Goal: Task Accomplishment & Management: Manage account settings

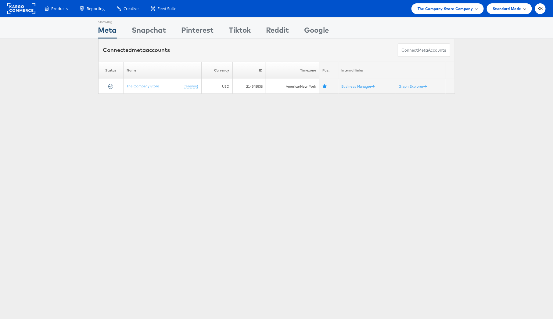
click at [461, 6] on span "Standard Mode" at bounding box center [507, 8] width 28 height 6
click at [457, 9] on span "The Company Store Company" at bounding box center [446, 8] width 56 height 6
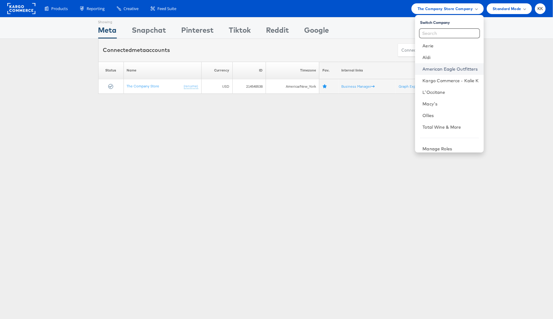
click at [434, 70] on link "American Eagle Outfitters" at bounding box center [451, 69] width 56 height 6
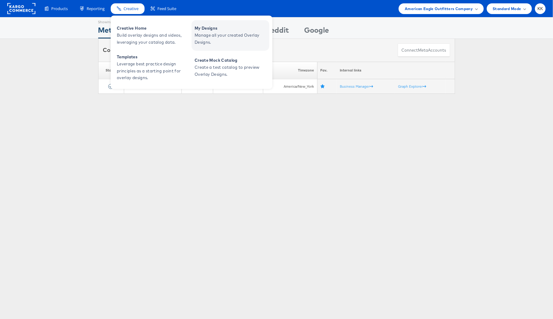
click at [240, 35] on span "Manage all your created Overlay Designs." at bounding box center [231, 39] width 73 height 14
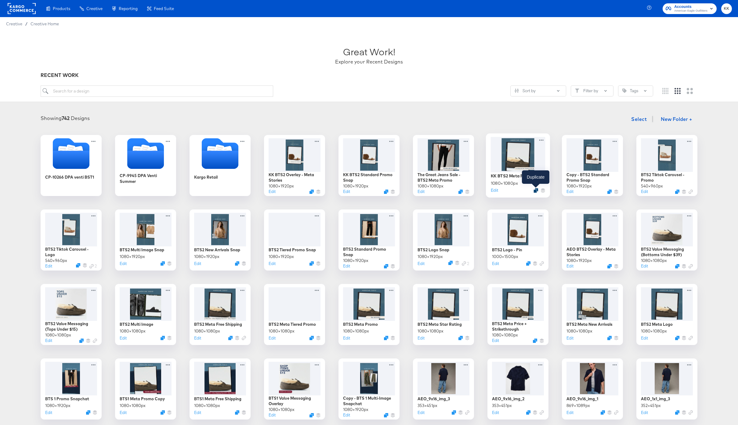
click at [536, 191] on icon "Duplicate" at bounding box center [535, 190] width 5 height 5
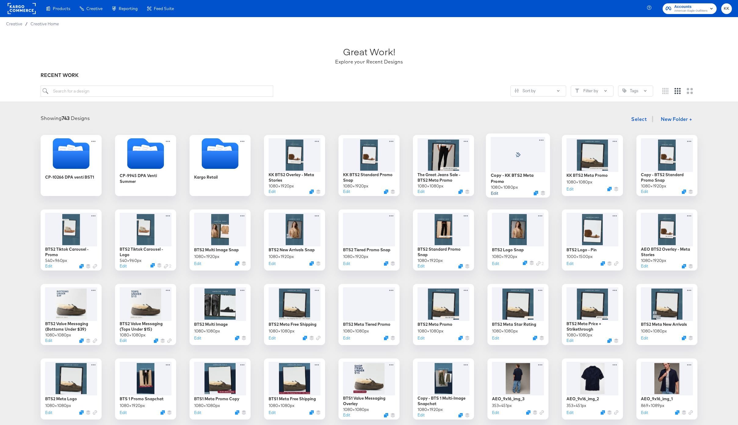
click at [495, 193] on button "Edit" at bounding box center [494, 193] width 7 height 6
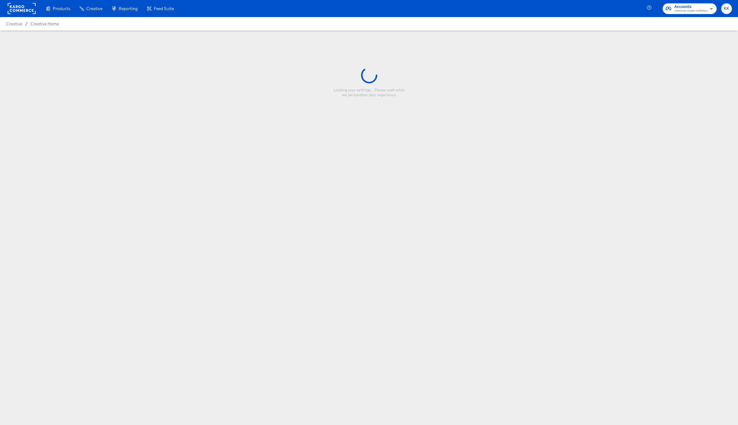
type input "Copy - KK BTS2 Meta Promo"
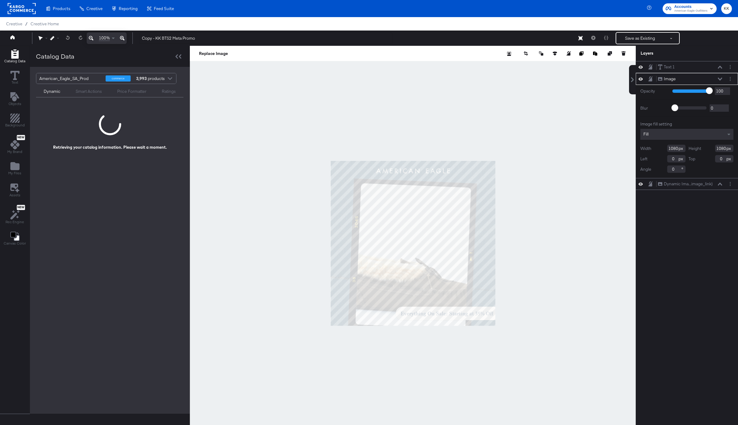
click at [120, 37] on icon at bounding box center [122, 37] width 5 height 7
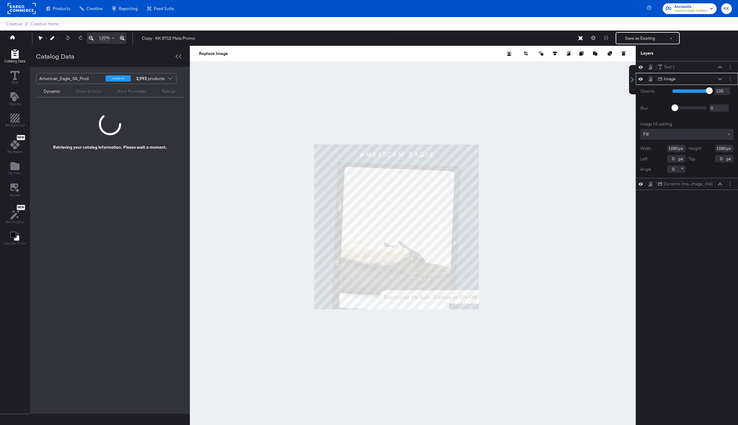
click at [120, 37] on icon at bounding box center [122, 37] width 5 height 7
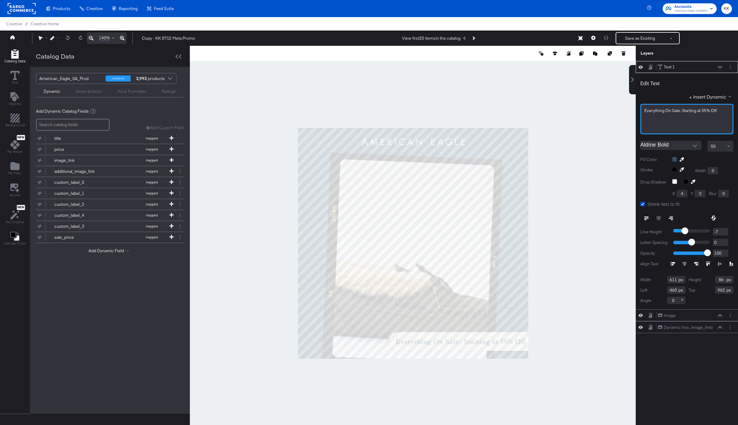
click at [711, 112] on span "Everything ﻿On Sale: Starting at 35% Off" at bounding box center [680, 110] width 72 height 5
click at [652, 110] on span "30% - 40%" at bounding box center [654, 110] width 20 height 5
click at [651, 110] on span "30 - 40%" at bounding box center [652, 110] width 17 height 5
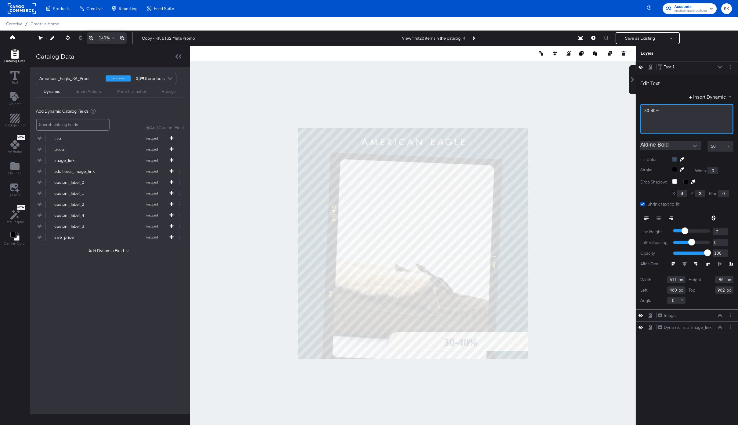
click at [682, 110] on div "30-40%" at bounding box center [686, 111] width 85 height 6
drag, startPoint x: 155, startPoint y: 39, endPoint x: 131, endPoint y: 38, distance: 24.1
click at [131, 39] on div "140% Copy - KK BTS2 Meta Promo View first 20 items in the catalog Save as Exist…" at bounding box center [369, 38] width 738 height 15
type input "-KK BTS2 Meta Promo"
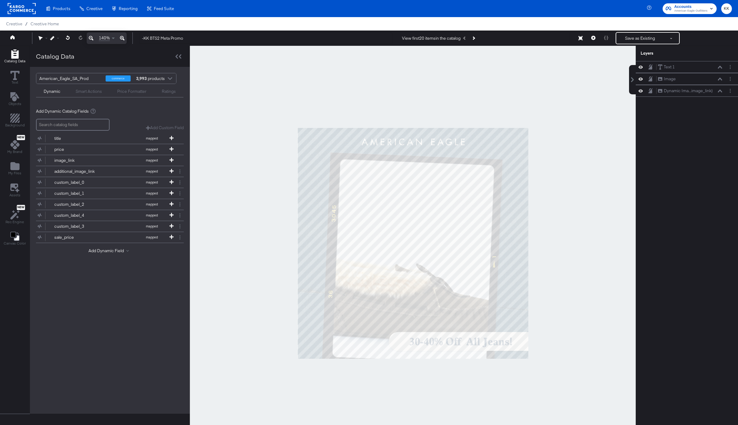
click at [242, 83] on div at bounding box center [413, 243] width 446 height 395
click at [643, 39] on button "Save as Existing" at bounding box center [640, 38] width 48 height 11
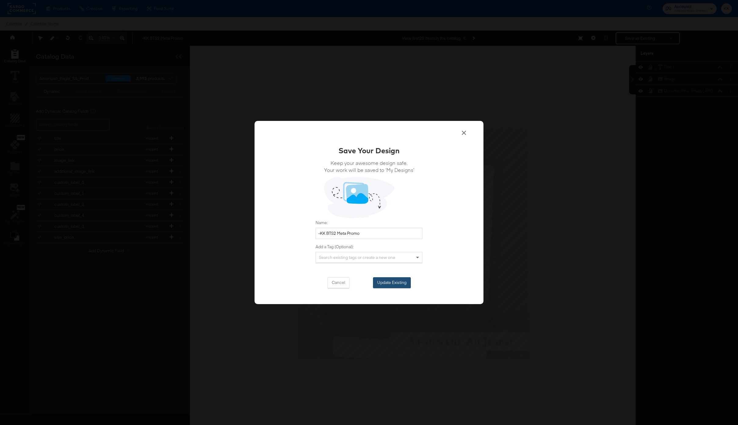
click at [403, 278] on button "Update Existing" at bounding box center [392, 282] width 38 height 11
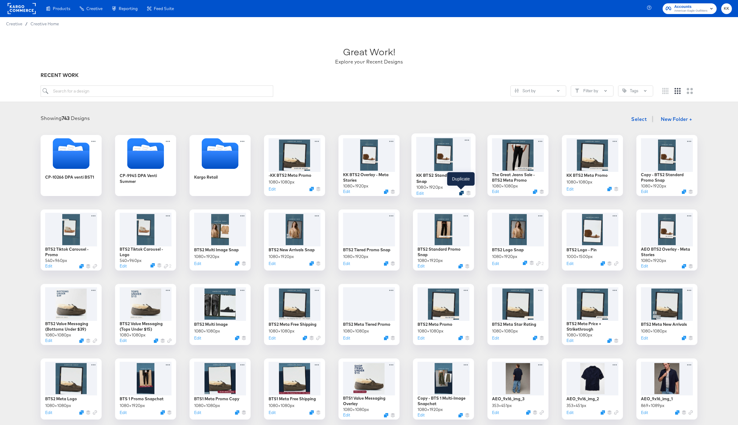
click at [462, 192] on icon "Duplicate" at bounding box center [461, 193] width 5 height 5
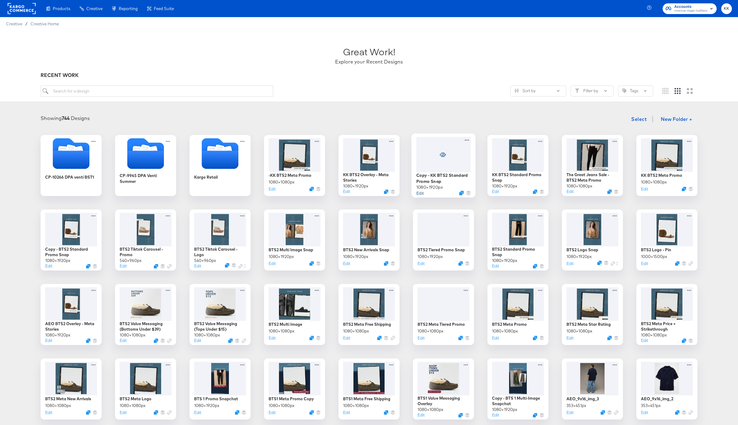
click at [421, 193] on button "Edit" at bounding box center [419, 193] width 7 height 6
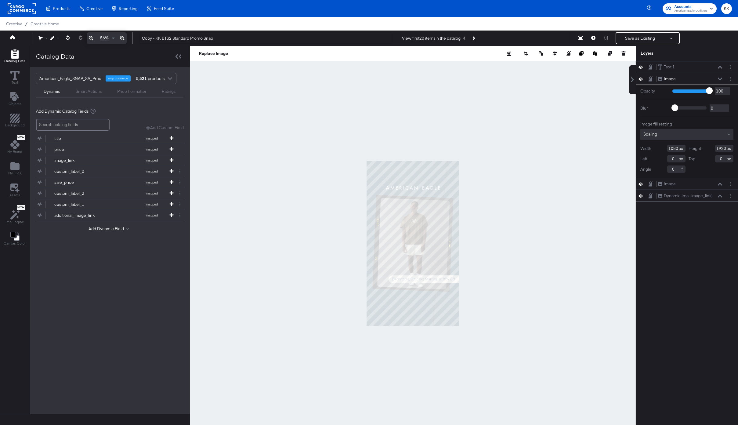
click at [121, 36] on icon at bounding box center [122, 37] width 5 height 7
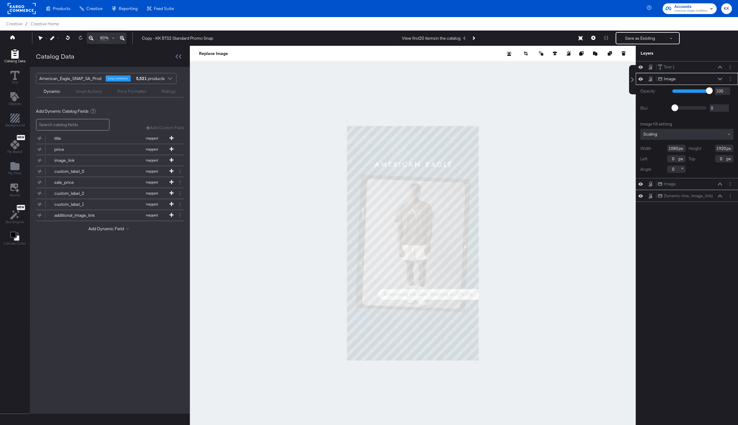
click at [121, 36] on icon at bounding box center [122, 37] width 5 height 7
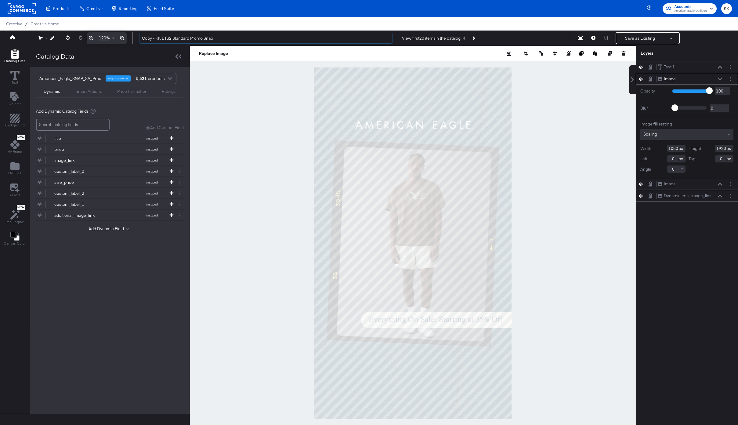
drag, startPoint x: 154, startPoint y: 38, endPoint x: 132, endPoint y: 38, distance: 22.6
click at [135, 38] on div "Copy - KK BTS2 Standard Promo Snap View first 20 items in the catalog Save as E…" at bounding box center [433, 38] width 598 height 12
type input "--KK BTS2 Standard Promo Snap"
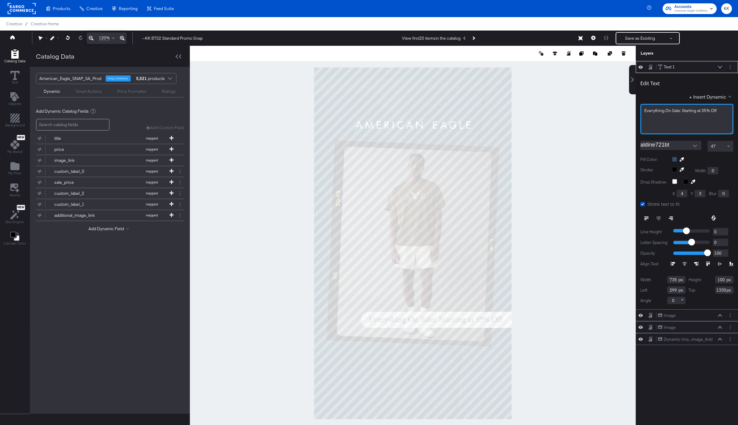
click at [710, 111] on span "Everything On Sale: Starting at 35% Off" at bounding box center [680, 110] width 72 height 5
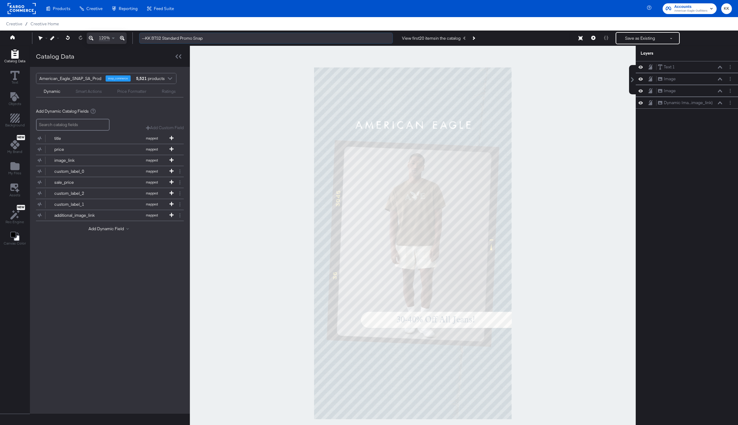
click at [145, 39] on input "--KK BTS2 Standard Promo Snap" at bounding box center [266, 38] width 254 height 11
type input "-KK BTS2 Standard Promo Snap"
click at [633, 44] on div "Save as Existing See more options" at bounding box center [648, 38] width 64 height 12
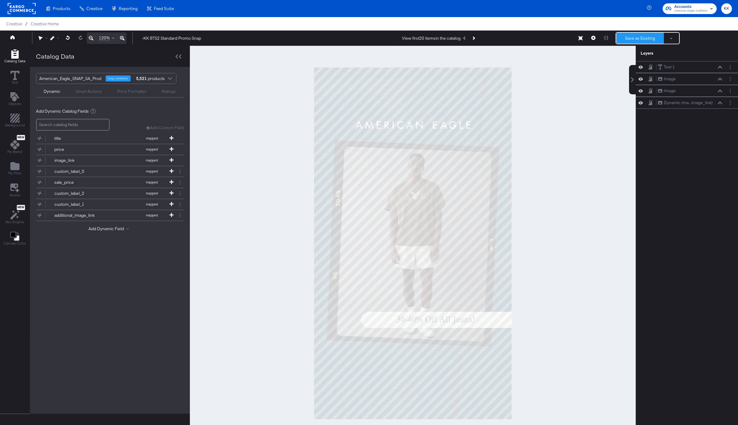
click at [633, 38] on button "Save as Existing" at bounding box center [640, 38] width 48 height 11
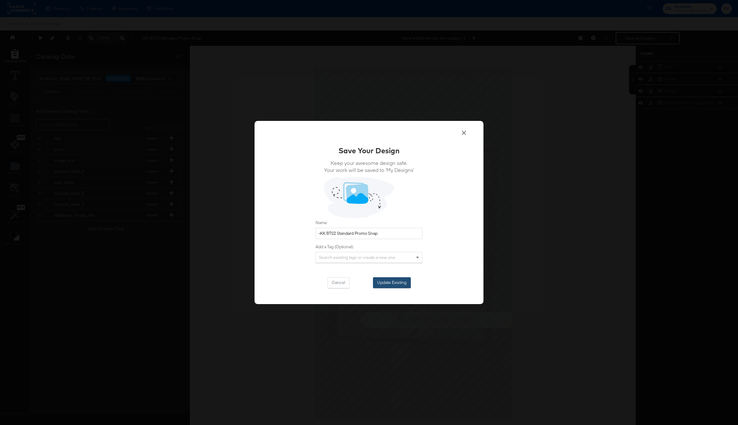
click at [396, 280] on button "Update Existing" at bounding box center [392, 282] width 38 height 11
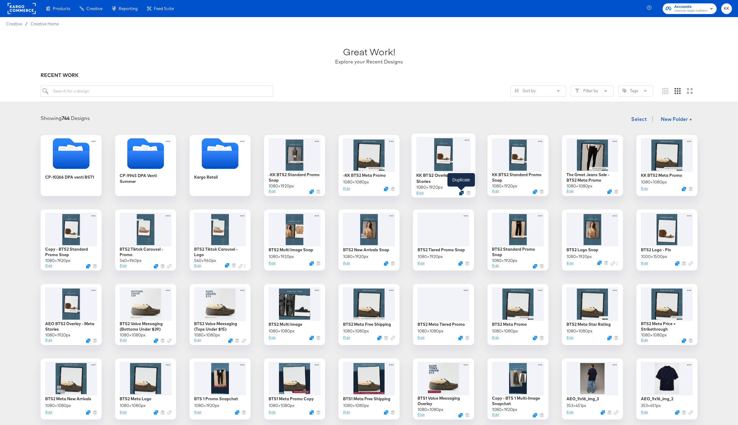
click at [461, 193] on icon "Duplicate" at bounding box center [461, 193] width 5 height 5
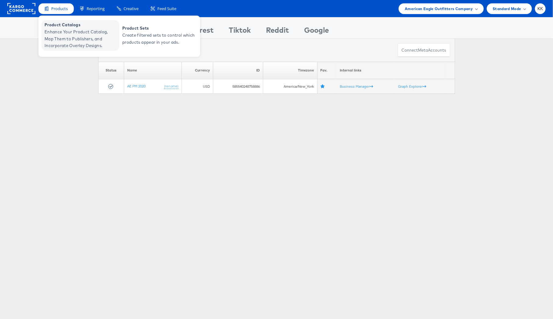
click at [52, 38] on span "Enhance Your Product Catalog, Map Them to Publishers, and Incorporate Overlay D…" at bounding box center [81, 38] width 73 height 21
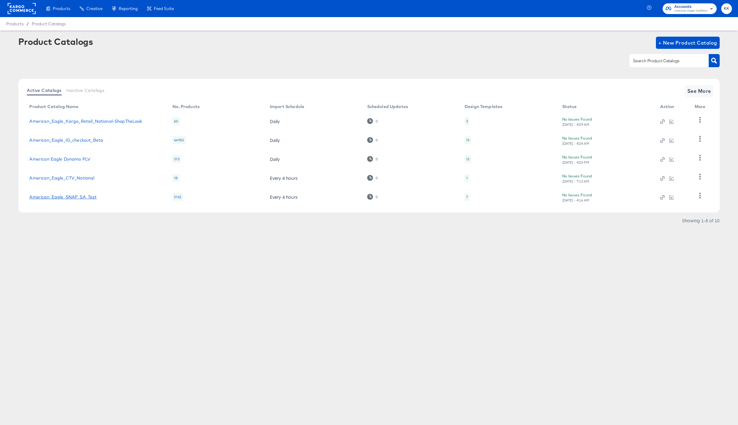
click at [74, 199] on link "American_Eagle_SNAP_SA_Test" at bounding box center [62, 196] width 67 height 5
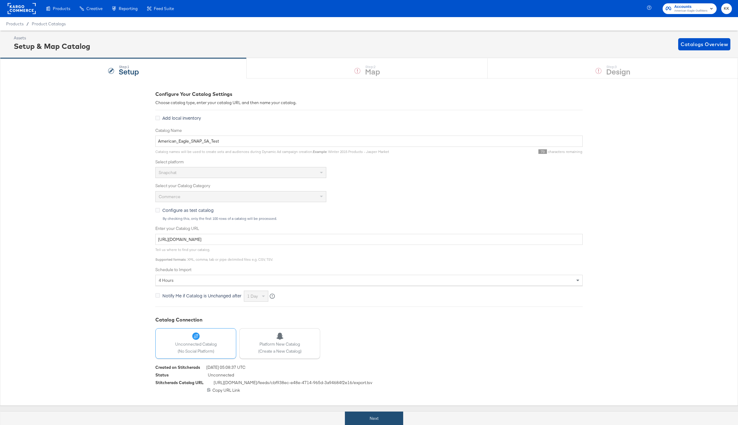
click at [372, 420] on button "Next" at bounding box center [374, 418] width 58 height 14
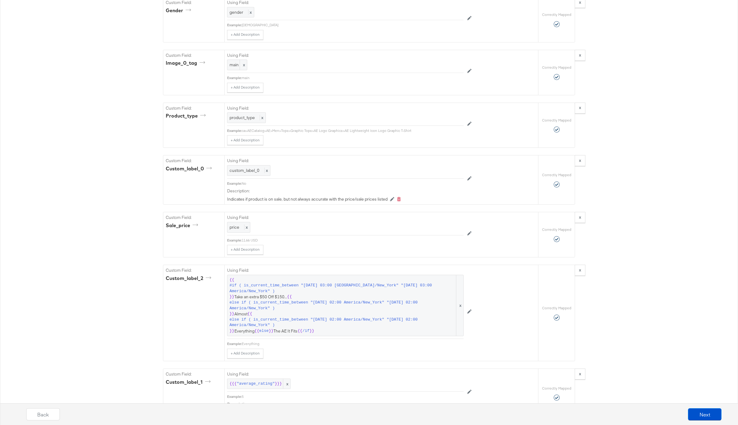
scroll to position [687, 0]
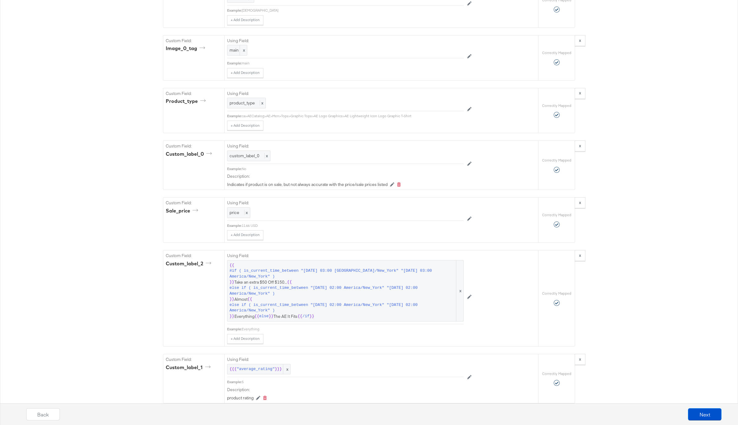
click at [352, 269] on span "#if ( is_current_time_between "2024-06-11 03:00 America/New_York" "2024-06-14 0…" at bounding box center [342, 273] width 226 height 11
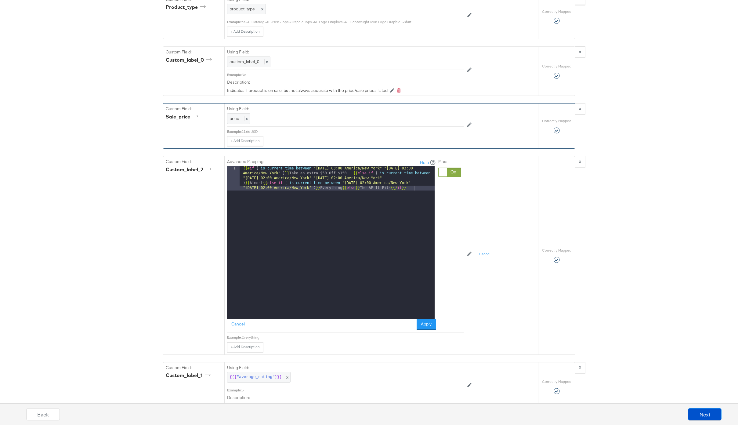
scroll to position [801, 0]
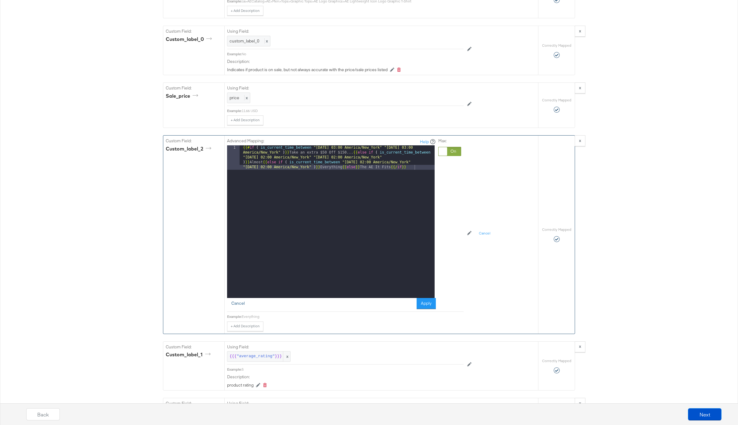
click at [238, 302] on button "Cancel" at bounding box center [238, 303] width 22 height 11
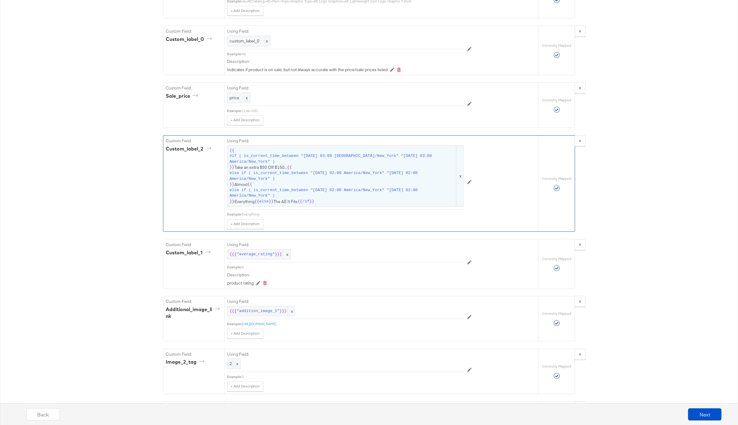
click at [338, 183] on span "{{ #if ( is_current_time_between "2024-06-11 03:00 America/New_York" "2024-06-1…" at bounding box center [345, 176] width 232 height 57
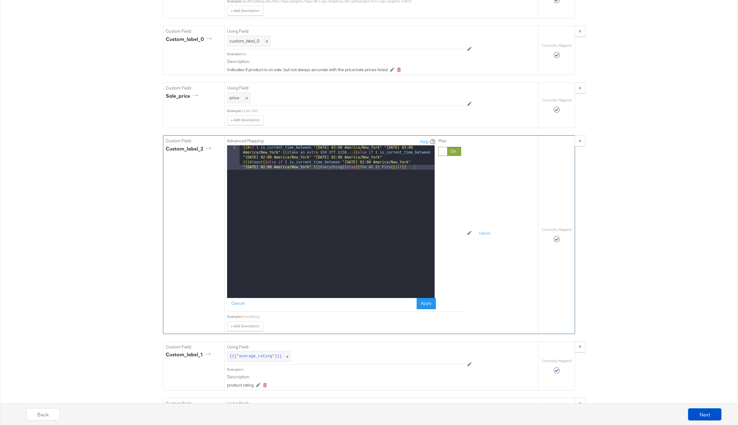
click at [353, 171] on div "{{# if ( is_current_time_between "2024-06-11 03:00 America/New_York" "2024-06-1…" at bounding box center [337, 245] width 195 height 201
click at [351, 168] on div "{{# if ( is_current_time_between "2024-06-11 03:00 America/New_York" "2024-06-1…" at bounding box center [337, 245] width 195 height 201
click at [264, 161] on div "{{# if ( is_current_time_between "2024-06-11 03:00 America/New_York" "2024-06-1…" at bounding box center [337, 236] width 195 height 182
drag, startPoint x: 353, startPoint y: 152, endPoint x: 353, endPoint y: 161, distance: 9.5
click at [353, 153] on div "{{# if ( is_current_time_between "2024-06-11 03:00 America/New_York" "2024-06-1…" at bounding box center [337, 231] width 195 height 172
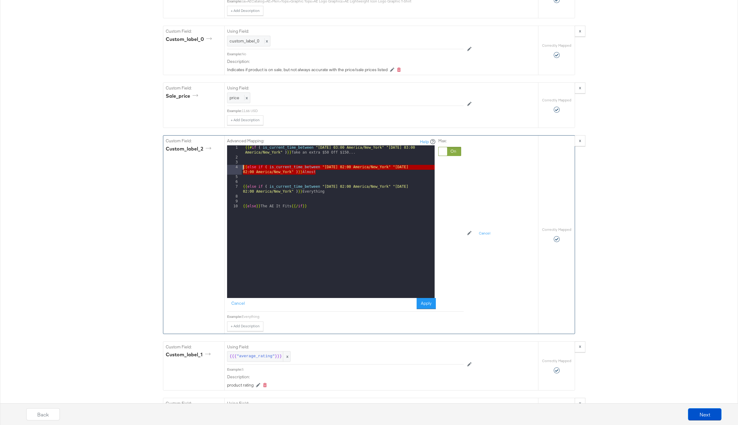
drag, startPoint x: 320, startPoint y: 172, endPoint x: 231, endPoint y: 165, distance: 89.4
click at [231, 165] on div "1 2 3 4 5 6 7 8 9 10 {{# if ( is_current_time_between "2024-06-11 03:00 America…" at bounding box center [331, 221] width 208 height 153
click at [337, 191] on div "{{# if ( is_current_time_between "2024-06-11 03:00 America/New_York" "2024-06-1…" at bounding box center [338, 228] width 193 height 167
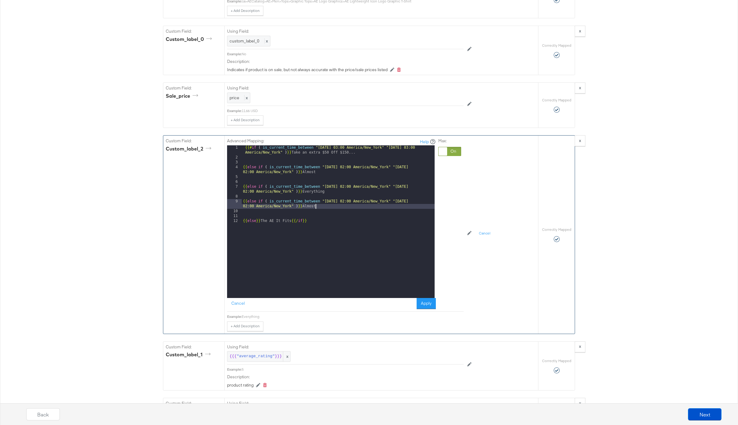
click at [345, 202] on div "{{# if ( is_current_time_between "2024-06-11 03:00 America/New_York" "2024-06-1…" at bounding box center [338, 228] width 193 height 167
click at [425, 203] on div "{{# if ( is_current_time_between "2024-06-11 03:00 America/New_York" "2024-06-1…" at bounding box center [338, 228] width 193 height 167
click at [317, 207] on div "{{# if ( is_current_time_between "2024-06-11 03:00 America/New_York" "2024-06-1…" at bounding box center [338, 228] width 193 height 167
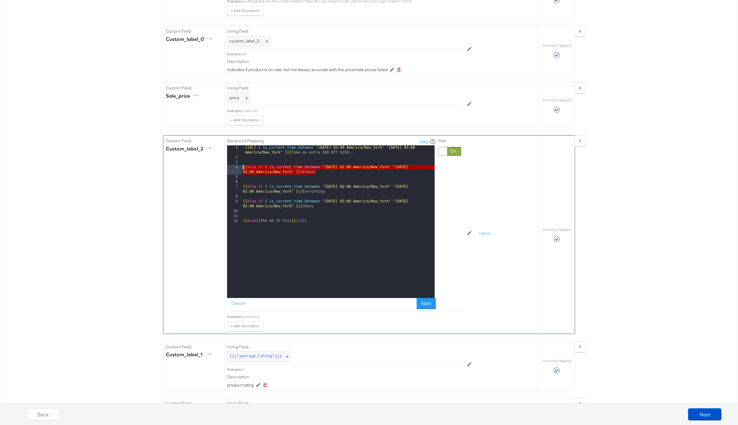
drag, startPoint x: 319, startPoint y: 172, endPoint x: 237, endPoint y: 167, distance: 82.3
click at [237, 167] on div "1 2 3 4 5 6 7 8 9 10 11 12 {{# if ( is_current_time_between "2024-06-11 03:00 A…" at bounding box center [331, 221] width 208 height 153
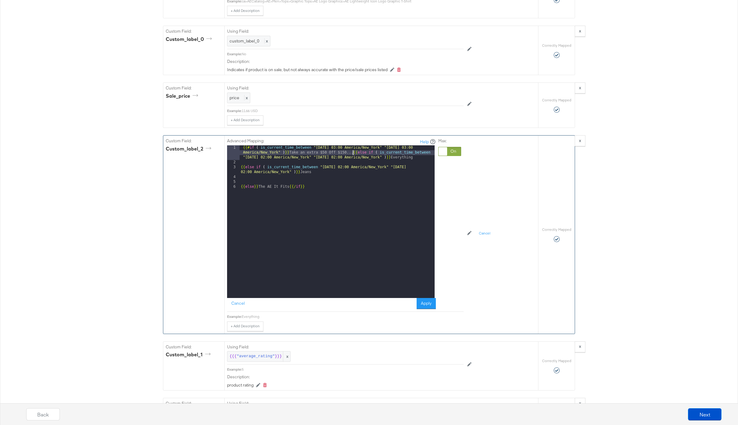
click at [313, 172] on div "{{# if ( is_current_time_between "2024-06-11 03:00 America/New_York" "2024-06-1…" at bounding box center [337, 231] width 195 height 172
click at [238, 168] on div "3" at bounding box center [233, 170] width 13 height 10
click at [241, 168] on div "{{# if ( is_current_time_between "2024-06-11 03:00 America/New_York" "2024-06-1…" at bounding box center [337, 231] width 195 height 172
drag, startPoint x: 241, startPoint y: 183, endPoint x: 247, endPoint y: 200, distance: 18.3
click at [241, 183] on div "{{# if ( is_current_time_between "2024-06-11 03:00 America/New_York" "2024-06-1…" at bounding box center [337, 236] width 195 height 182
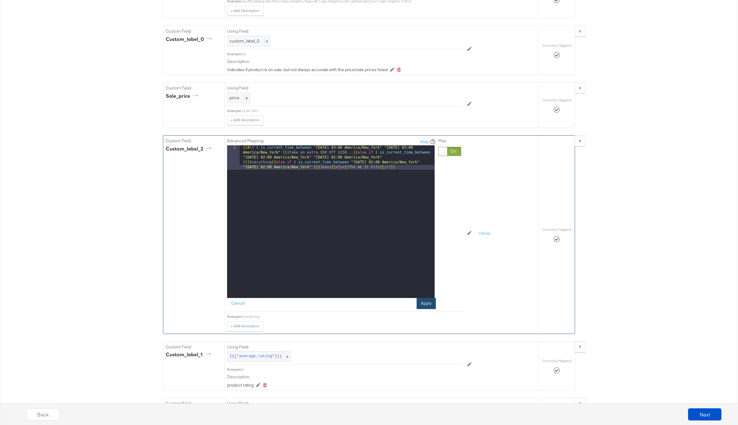
click at [431, 304] on button "Apply" at bounding box center [426, 303] width 19 height 11
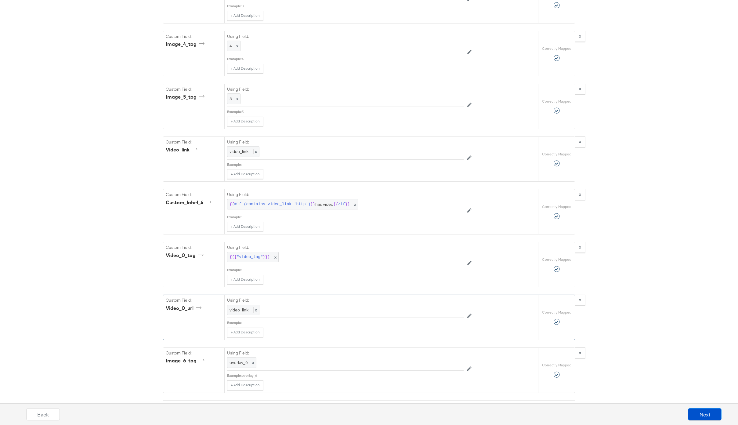
scroll to position [1494, 0]
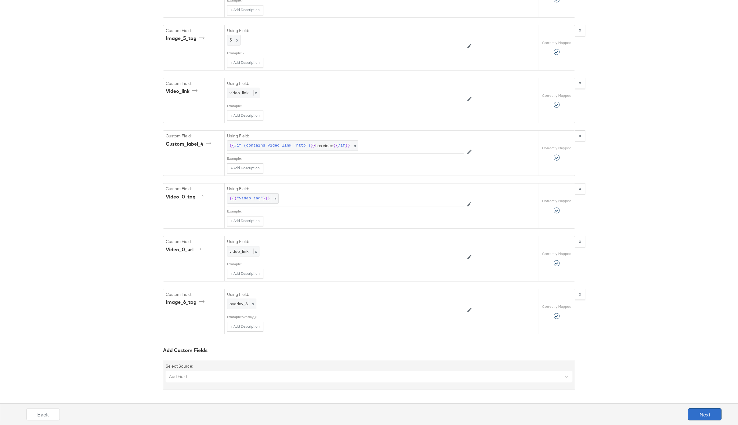
click at [703, 411] on button "Next" at bounding box center [705, 414] width 34 height 12
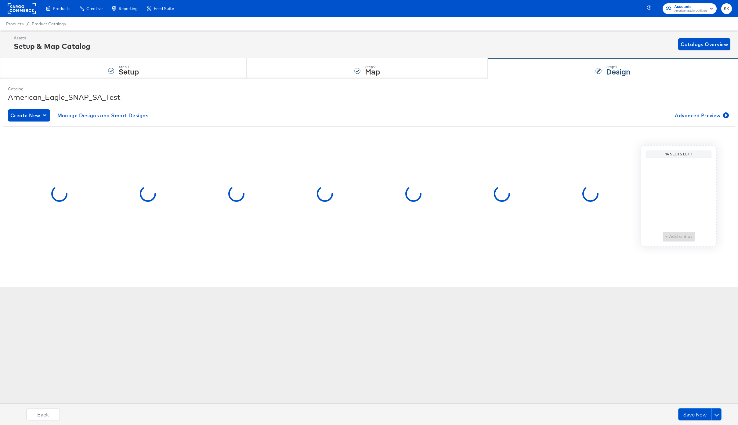
scroll to position [0, 0]
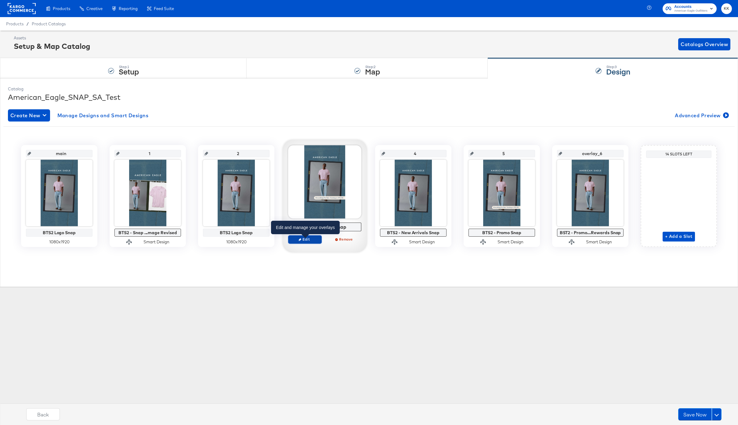
click at [307, 240] on span "Edit" at bounding box center [305, 239] width 28 height 5
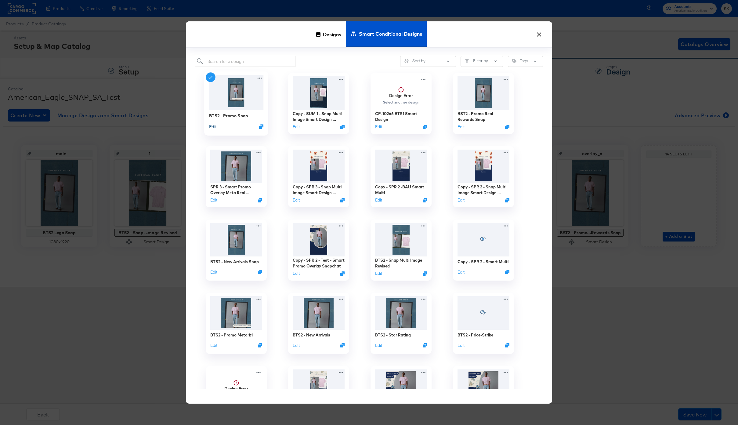
click at [213, 127] on button "Edit" at bounding box center [212, 127] width 7 height 6
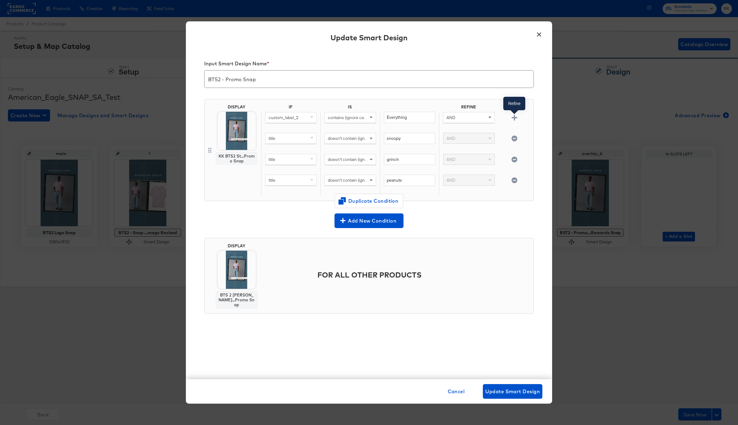
click at [514, 116] on icon "button" at bounding box center [514, 118] width 6 height 6
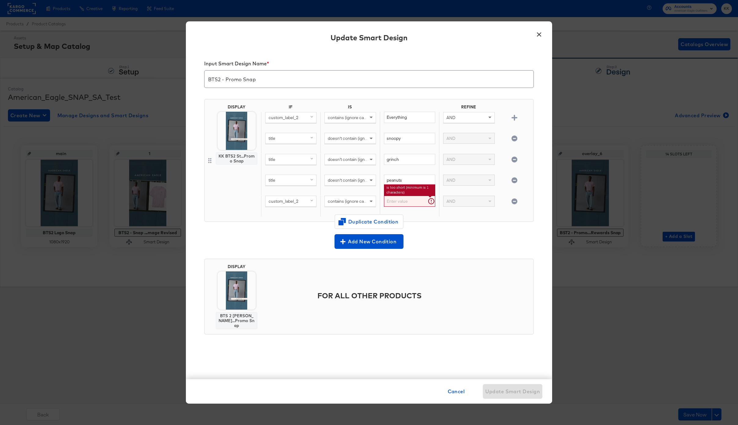
click at [412, 199] on input "text" at bounding box center [409, 201] width 51 height 11
type input "Jeans"
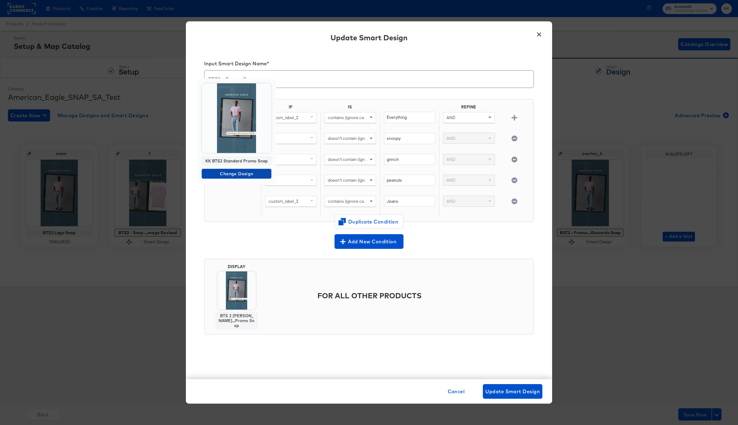
click at [238, 175] on span "Change Design" at bounding box center [236, 174] width 65 height 8
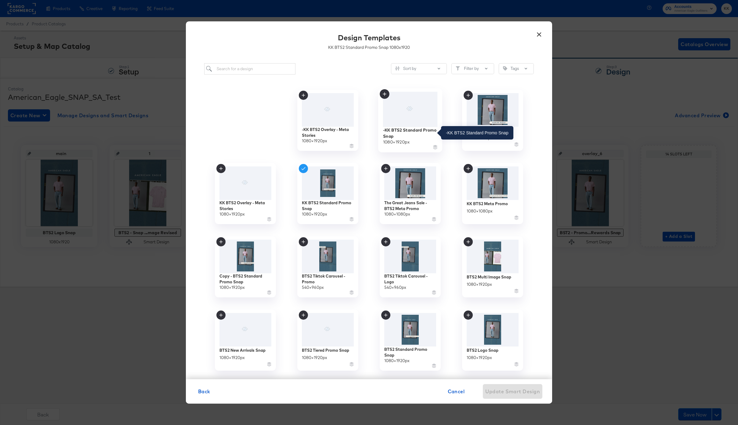
click at [406, 132] on div "-KK BTS2 Standard Promo Snap" at bounding box center [410, 133] width 55 height 12
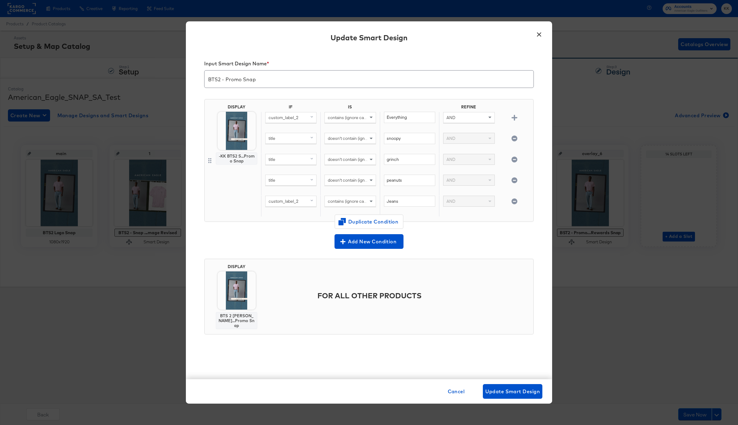
click at [513, 199] on icon "button" at bounding box center [514, 201] width 6 height 6
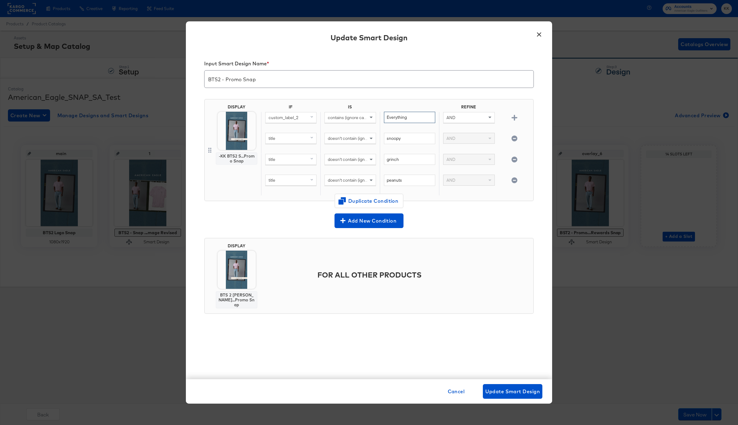
drag, startPoint x: 412, startPoint y: 118, endPoint x: 380, endPoint y: 115, distance: 31.8
click at [380, 116] on div "Everything" at bounding box center [409, 122] width 59 height 21
click at [455, 392] on span "Cancel" at bounding box center [456, 391] width 17 height 9
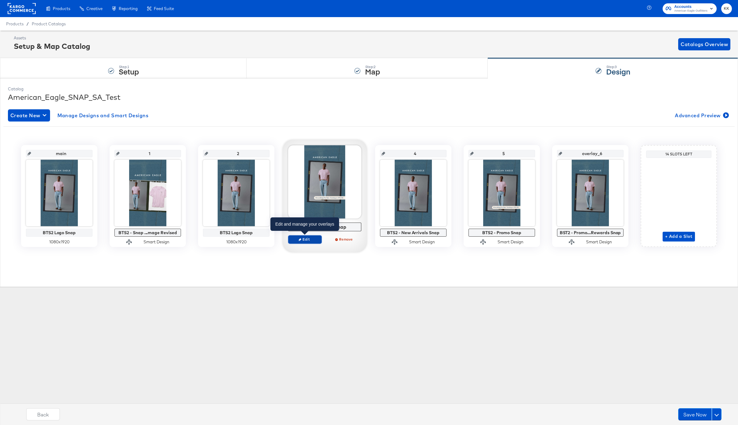
click at [304, 240] on span "Edit" at bounding box center [305, 239] width 28 height 5
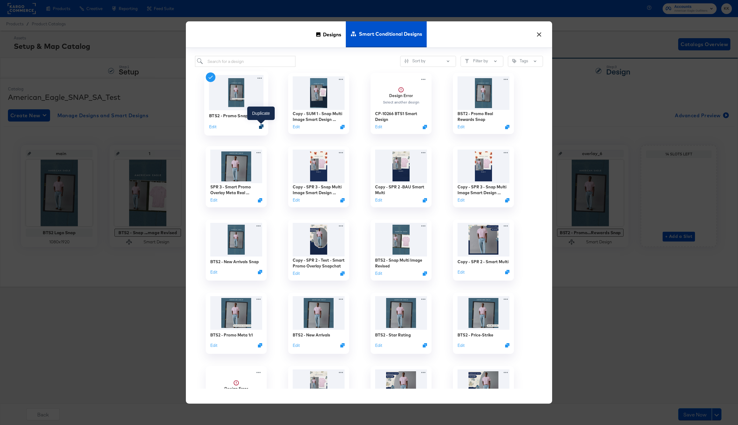
click at [262, 126] on icon "Duplicate" at bounding box center [261, 126] width 5 height 5
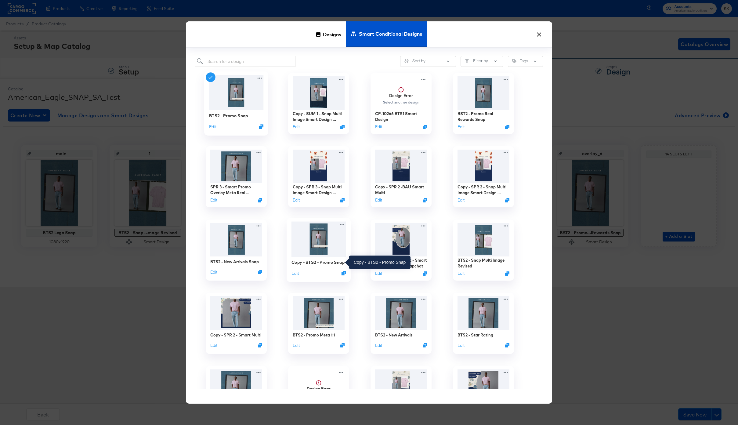
click at [313, 259] on div "Copy - BTS2 - Promo Snap" at bounding box center [317, 262] width 53 height 6
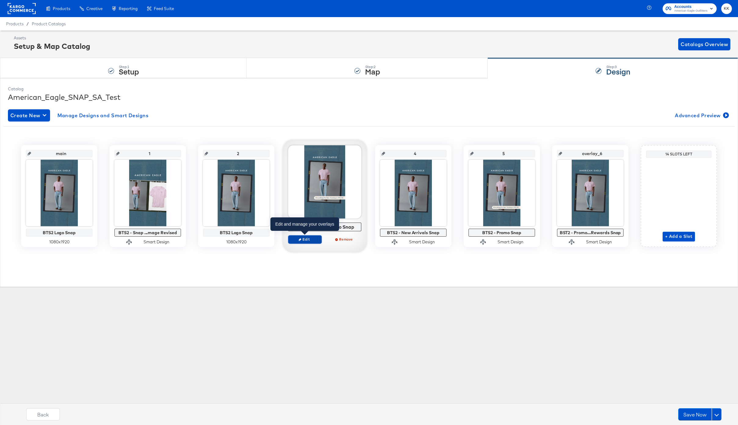
click at [316, 238] on span "Edit" at bounding box center [305, 239] width 28 height 5
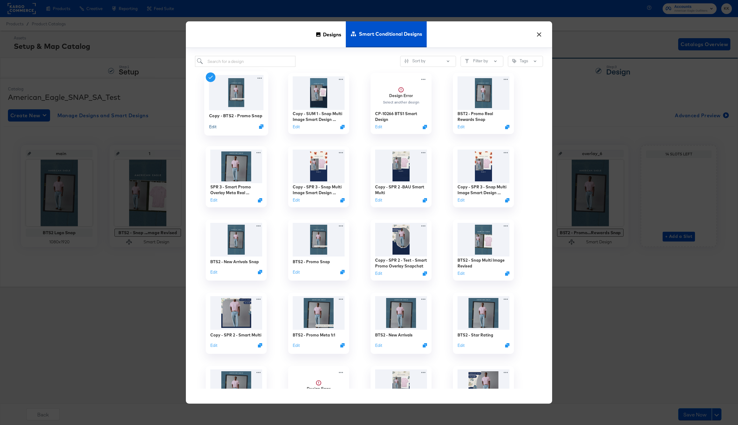
click at [212, 125] on button "Edit" at bounding box center [212, 127] width 7 height 6
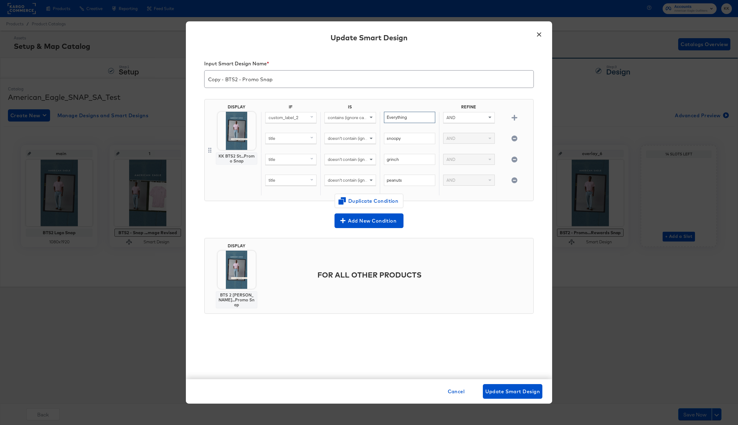
drag, startPoint x: 414, startPoint y: 120, endPoint x: 377, endPoint y: 117, distance: 37.9
click at [377, 117] on div "custom_label_2 contains (ignore case) Everything AND" at bounding box center [396, 122] width 270 height 21
type input "Jeans"
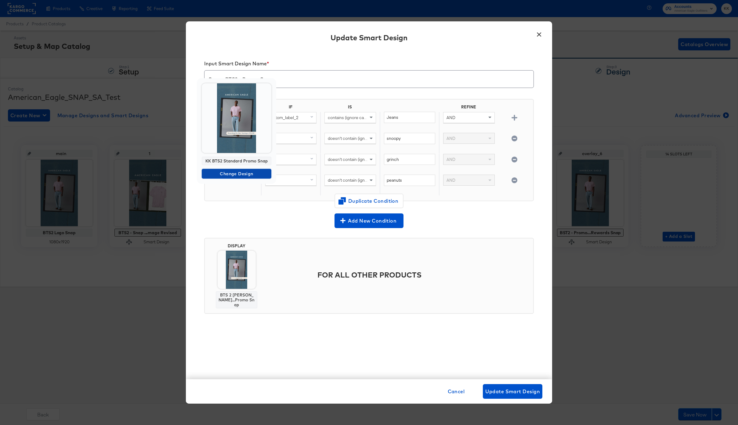
click at [233, 174] on span "Change Design" at bounding box center [236, 174] width 65 height 8
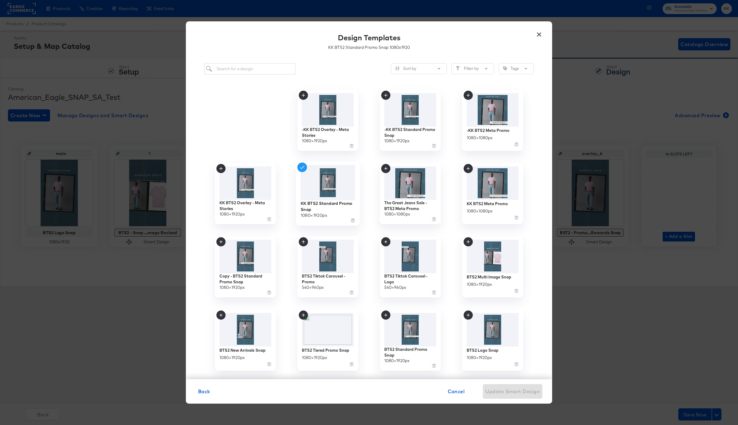
click at [330, 181] on img at bounding box center [328, 182] width 55 height 35
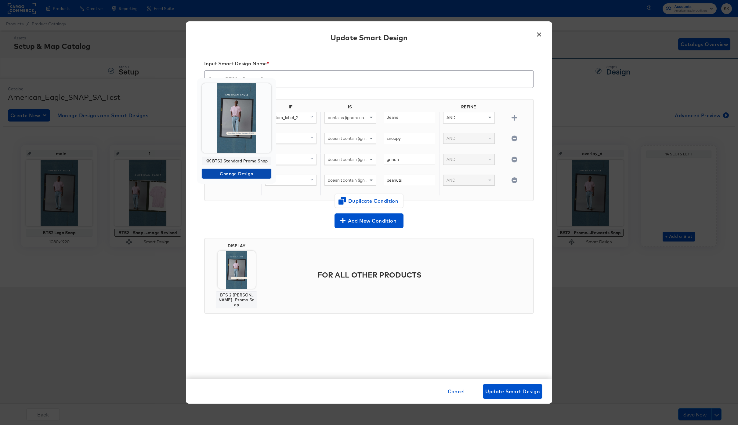
click at [238, 174] on span "Change Design" at bounding box center [236, 174] width 65 height 8
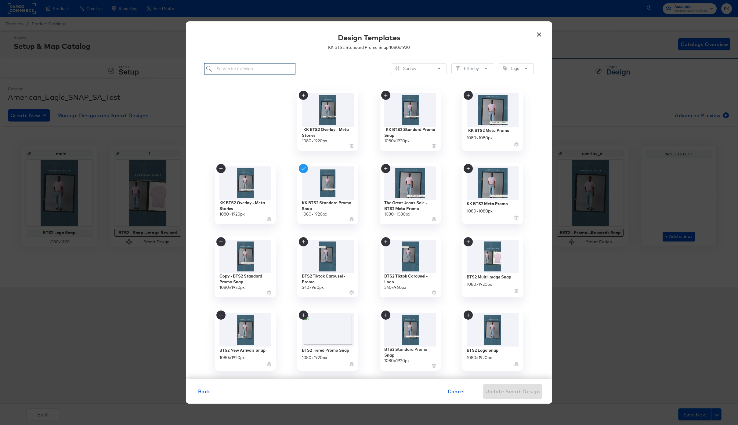
click at [239, 70] on input "search" at bounding box center [249, 68] width 91 height 11
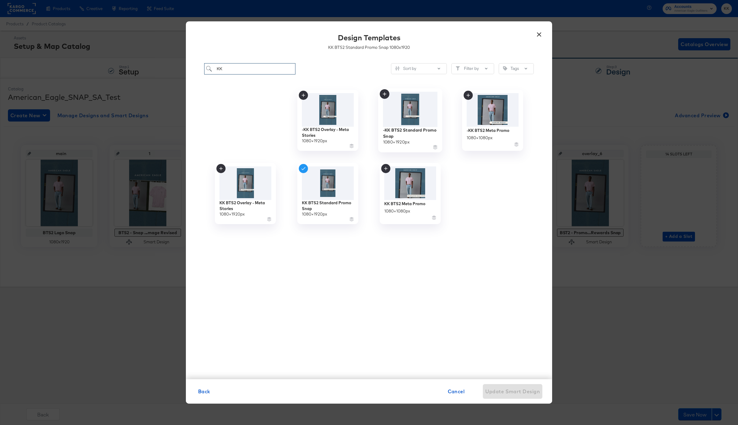
type input "KK"
click at [401, 113] on img at bounding box center [410, 109] width 55 height 35
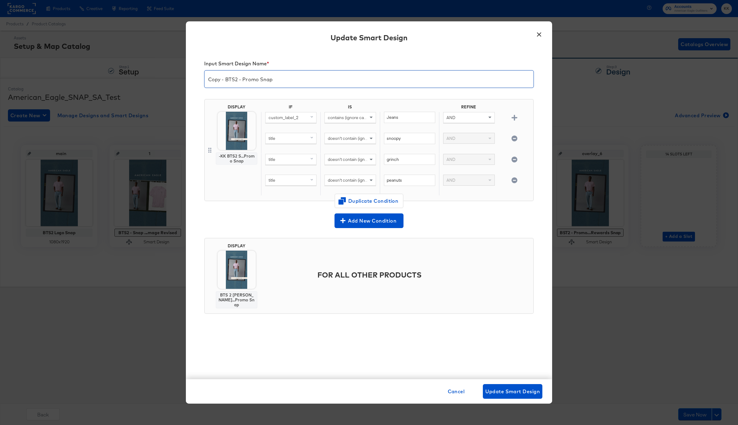
drag, startPoint x: 226, startPoint y: 80, endPoint x: 193, endPoint y: 79, distance: 33.0
click at [193, 79] on div "Input Smart Design Name * Copy - BTS2 - Promo Snap DISPLAY -KK BTS2 S...Promo S…" at bounding box center [369, 214] width 366 height 330
click at [515, 392] on span "Update Smart Design" at bounding box center [512, 391] width 55 height 9
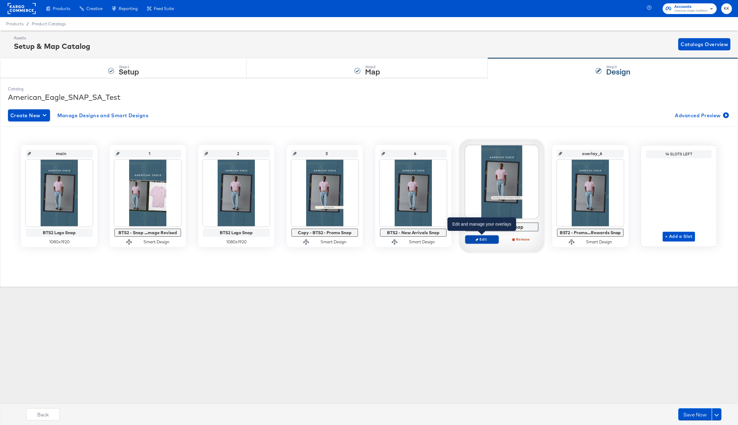
click at [486, 238] on span "Edit" at bounding box center [482, 239] width 28 height 5
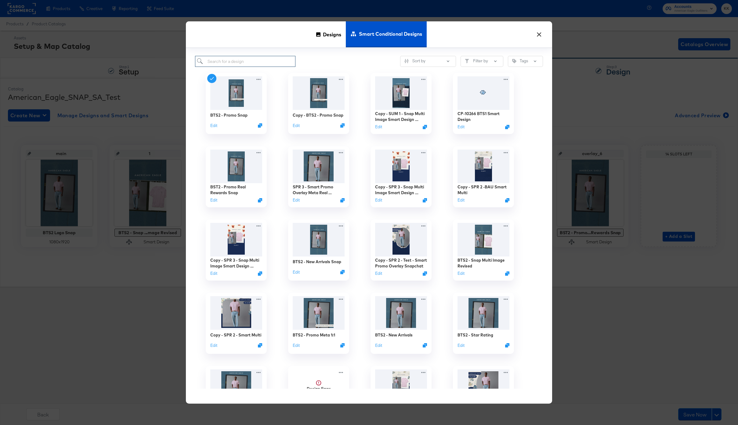
click at [257, 61] on input "search" at bounding box center [245, 61] width 100 height 11
click at [319, 57] on div "Sort by Filter by Tags" at bounding box center [369, 61] width 348 height 11
click at [305, 114] on div "Copy - BTS2 - Promo Snap" at bounding box center [317, 116] width 53 height 6
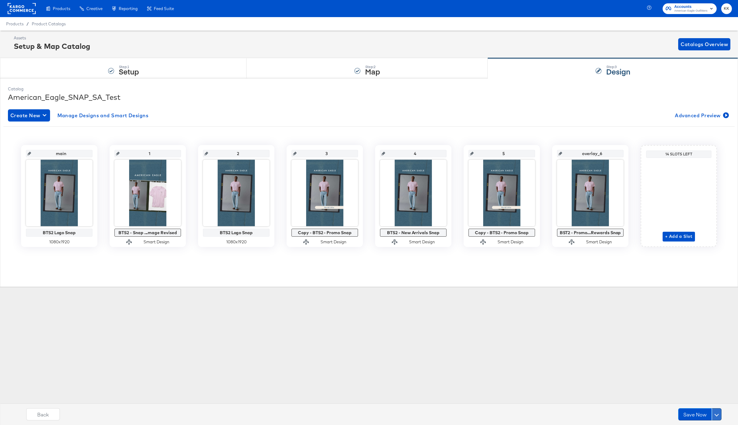
click at [715, 410] on button at bounding box center [717, 414] width 10 height 12
click at [698, 397] on button "Schedule Save" at bounding box center [699, 402] width 43 height 11
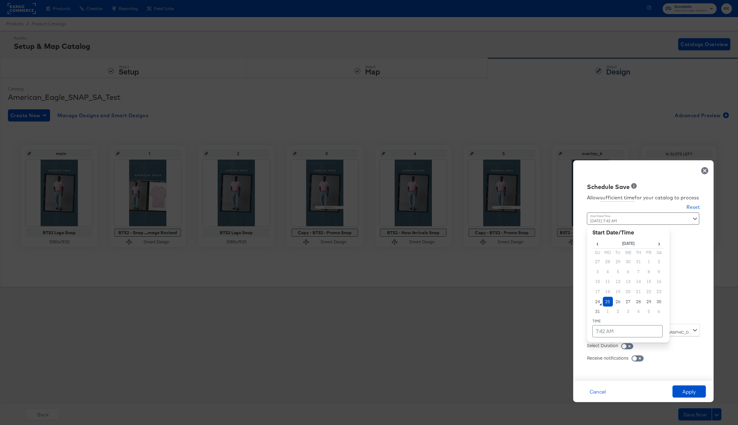
click at [604, 316] on div "August 25th 2025 7:42 AM ‹ August 2025 › Su Mo Tu We Th Fr Sa 27 28 29 30 31 1 …" at bounding box center [628, 265] width 83 height 107
click at [605, 303] on td "25" at bounding box center [608, 302] width 10 height 10
click at [603, 328] on td "7:42 AM" at bounding box center [627, 331] width 70 height 12
click at [612, 287] on span "▼" at bounding box center [615, 285] width 12 height 12
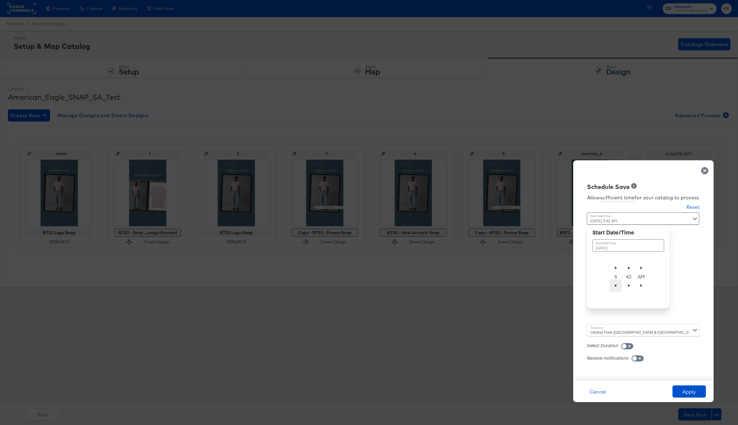
click at [612, 287] on span "▼" at bounding box center [615, 285] width 12 height 12
click at [632, 263] on span "▲" at bounding box center [629, 267] width 12 height 12
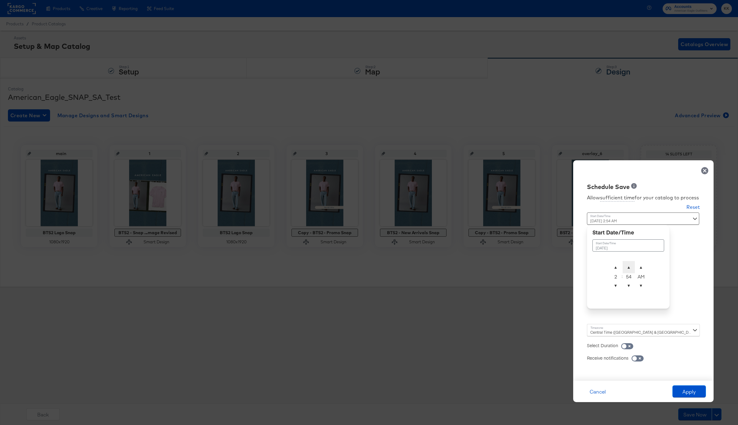
click at [632, 263] on span "▲" at bounding box center [629, 267] width 12 height 12
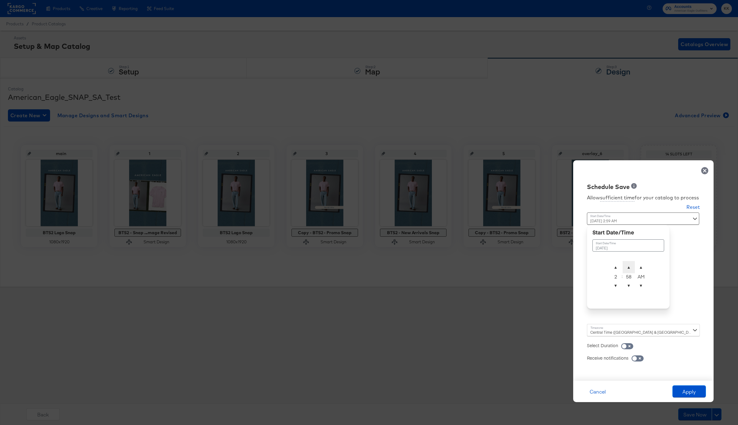
click at [632, 263] on span "▲" at bounding box center [629, 267] width 12 height 12
type input "August 25th 2025 2:00 AM"
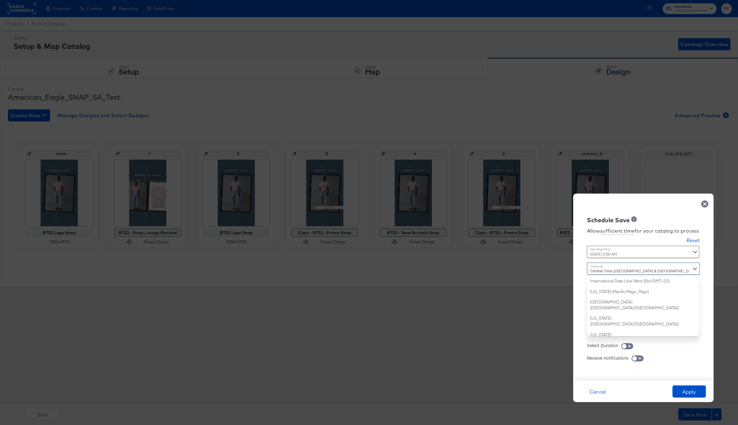
click at [606, 328] on div "Central Time (US & Canada) (America/Chicago) International Date Line West (Etc/…" at bounding box center [643, 299] width 113 height 74
type input "new"
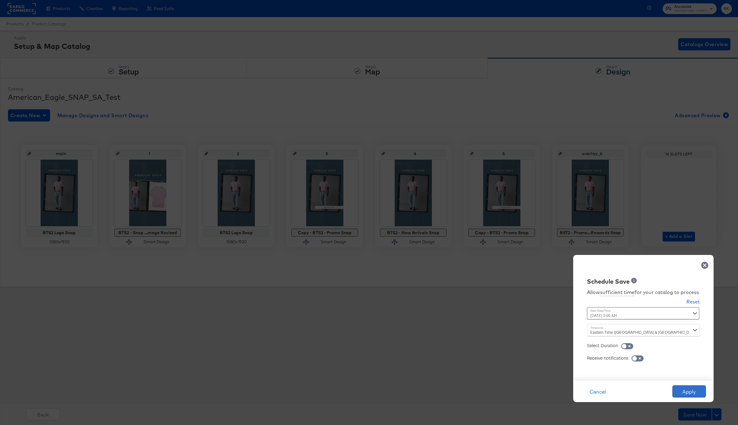
click at [687, 395] on button "Apply" at bounding box center [689, 391] width 34 height 12
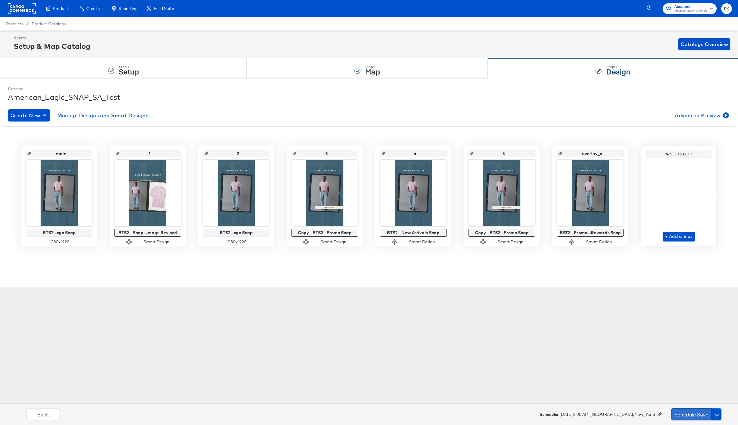
click at [692, 412] on button "Schedule Save" at bounding box center [691, 414] width 41 height 12
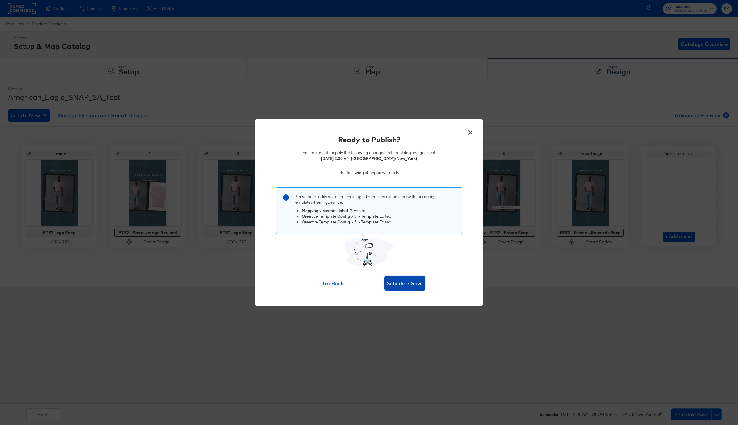
click at [410, 283] on span "Schedule Save" at bounding box center [405, 283] width 36 height 9
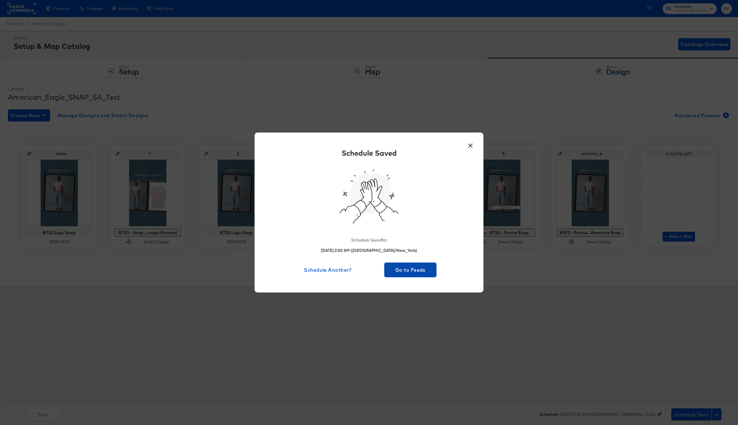
click at [419, 267] on span "Go to Feeds" at bounding box center [410, 269] width 47 height 9
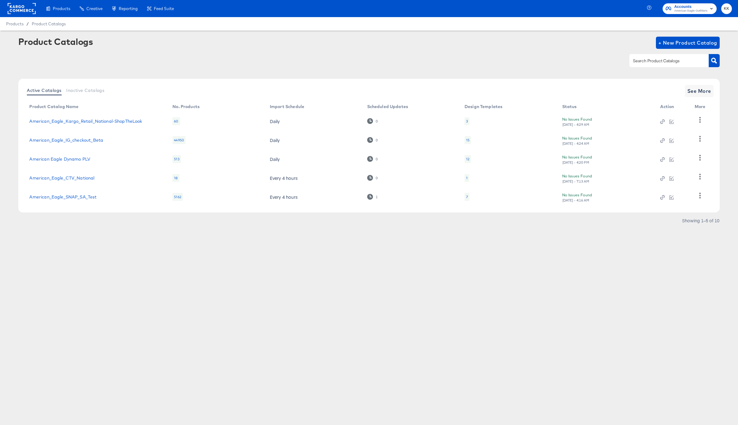
click at [77, 144] on td "American_Eagle_IG_checkout_Beta" at bounding box center [95, 140] width 143 height 19
click at [77, 139] on link "American_Eagle_IG_checkout_Beta" at bounding box center [66, 140] width 74 height 5
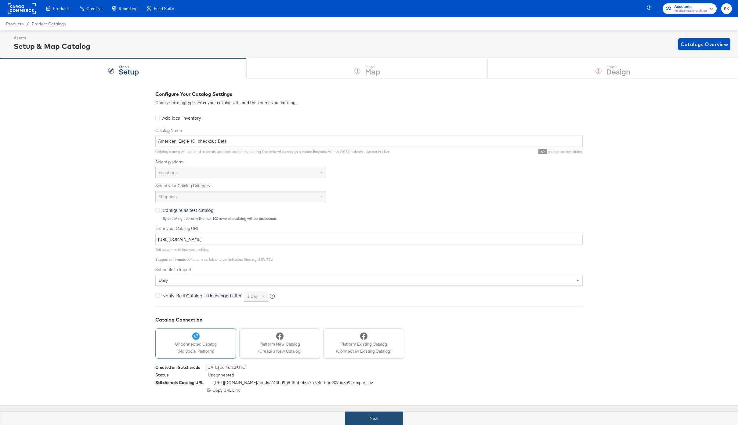
click at [392, 417] on button "Next" at bounding box center [374, 418] width 58 height 14
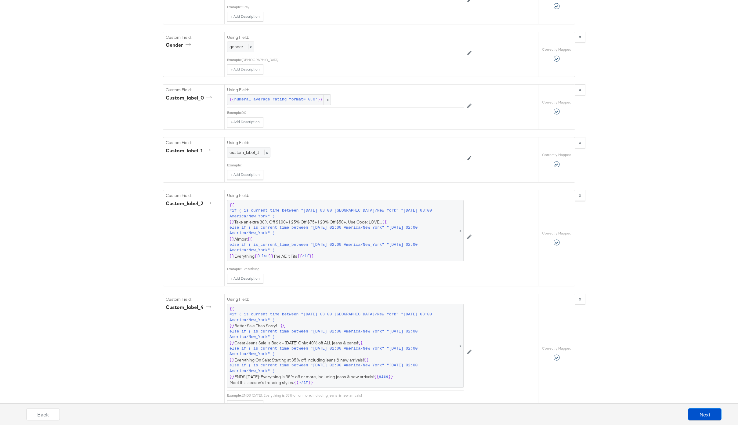
scroll to position [801, 0]
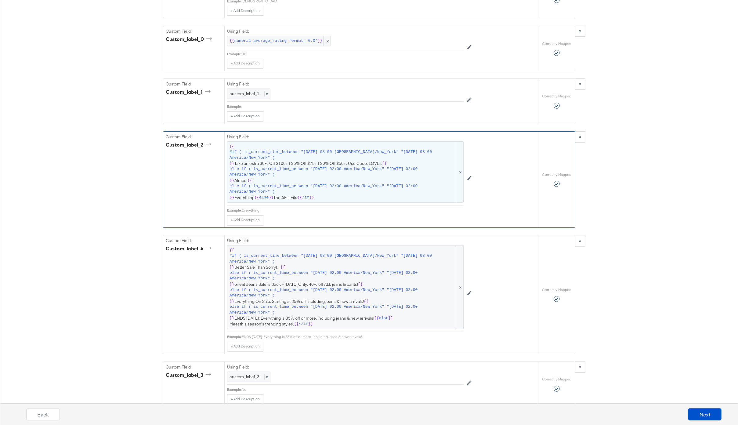
click at [308, 171] on span "else if ( is_current_time_between "2025-08-15 02:00 America/New_York" "2025-08-…" at bounding box center [342, 171] width 226 height 11
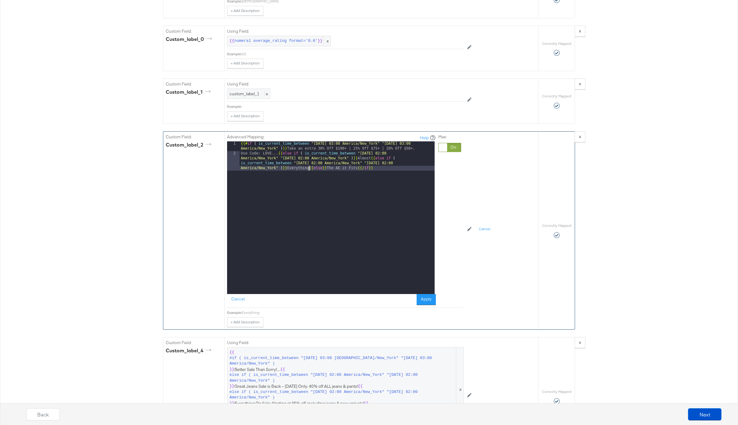
click at [309, 169] on div "{{# if ( is_current_time_between "2024-06-28 03:00 America/New_York" "2024-06-2…" at bounding box center [337, 232] width 195 height 182
click at [279, 154] on div "{{# if ( is_current_time_between "2024-06-28 03:00 America/New_York" "2024-06-2…" at bounding box center [337, 224] width 195 height 167
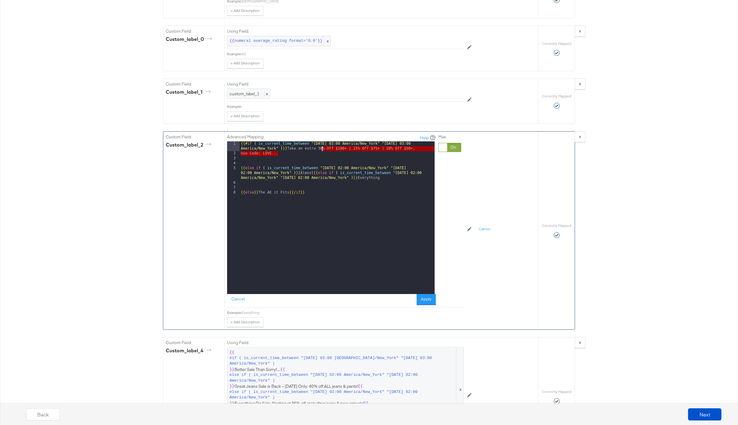
drag, startPoint x: 286, startPoint y: 153, endPoint x: 322, endPoint y: 148, distance: 36.4
click at [322, 148] on div "{{# if ( is_current_time_between "2024-06-28 03:00 America/New_York" "2024-06-2…" at bounding box center [337, 224] width 195 height 167
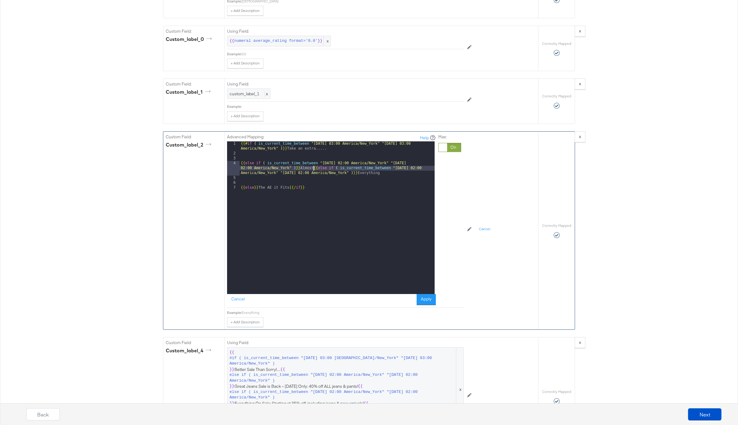
click at [313, 168] on div "{{# if ( is_current_time_between "2024-06-28 03:00 America/New_York" "2024-06-2…" at bounding box center [337, 224] width 195 height 167
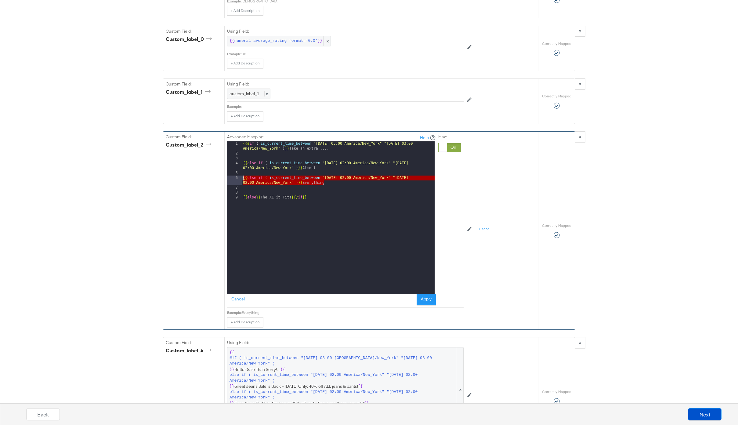
drag, startPoint x: 328, startPoint y: 183, endPoint x: 227, endPoint y: 178, distance: 100.9
click at [227, 178] on div "1 2 3 4 5 6 7 8 9 {{# if ( is_current_time_between "2024-06-28 03:00 America/Ne…" at bounding box center [331, 217] width 208 height 153
click at [328, 184] on div "{{# if ( is_current_time_between "2024-06-28 03:00 America/New_York" "2024-06-2…" at bounding box center [338, 224] width 193 height 167
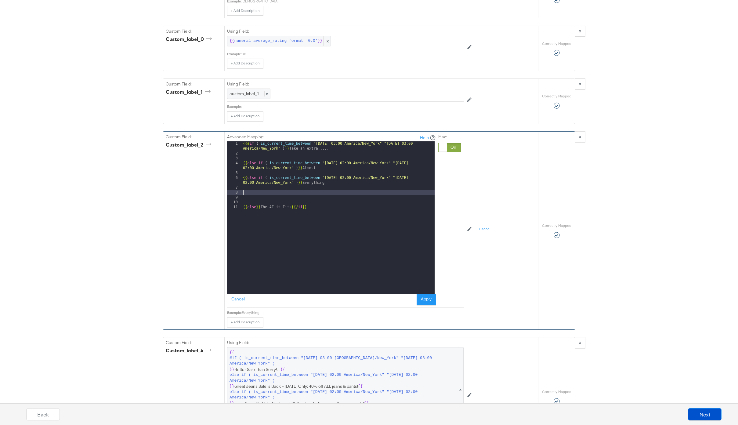
paste textarea
click at [346, 193] on div "{{# if ( is_current_time_between "2024-06-28 03:00 America/New_York" "2024-06-2…" at bounding box center [338, 224] width 193 height 167
click at [424, 191] on div "{{# if ( is_current_time_between "2024-06-28 03:00 America/New_York" "2024-06-2…" at bounding box center [338, 224] width 193 height 167
click at [326, 198] on div "{{# if ( is_current_time_between "2024-06-28 03:00 America/New_York" "2024-06-2…" at bounding box center [338, 224] width 193 height 167
drag, startPoint x: 328, startPoint y: 183, endPoint x: 276, endPoint y: 184, distance: 51.9
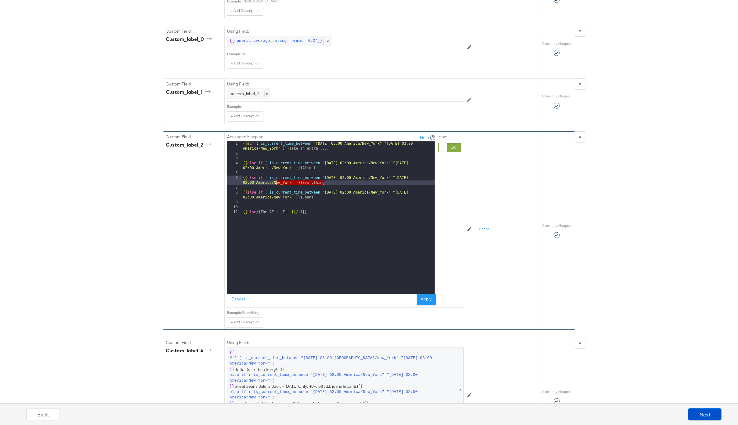
click at [276, 184] on div "{{# if ( is_current_time_between "2024-06-28 03:00 America/New_York" "2024-06-2…" at bounding box center [338, 224] width 193 height 167
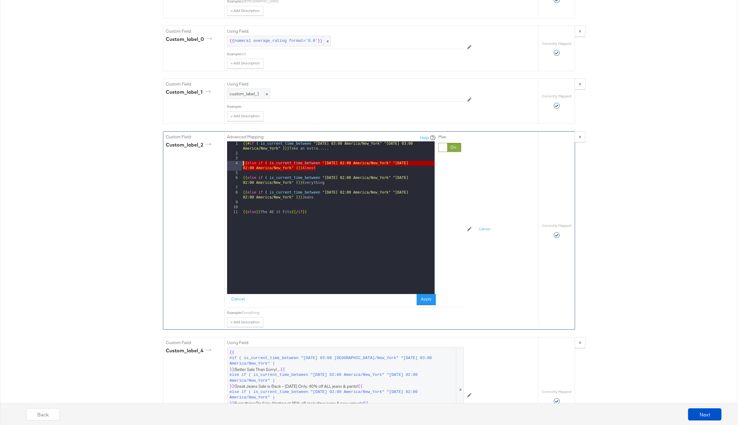
drag, startPoint x: 322, startPoint y: 168, endPoint x: 237, endPoint y: 162, distance: 85.3
click at [237, 162] on div "1 2 3 4 5 6 7 8 9 10 11 {{# if ( is_current_time_between "2024-06-28 03:00 Amer…" at bounding box center [331, 217] width 208 height 153
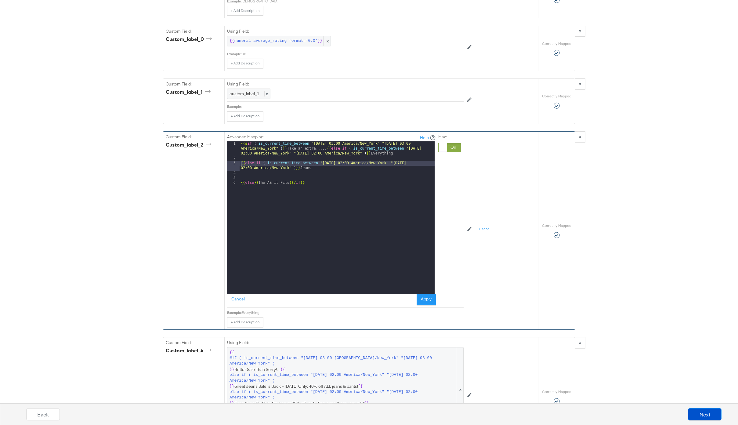
click at [240, 164] on div "{{# if ( is_current_time_between "2024-06-28 03:00 America/New_York" "2024-06-2…" at bounding box center [337, 227] width 195 height 172
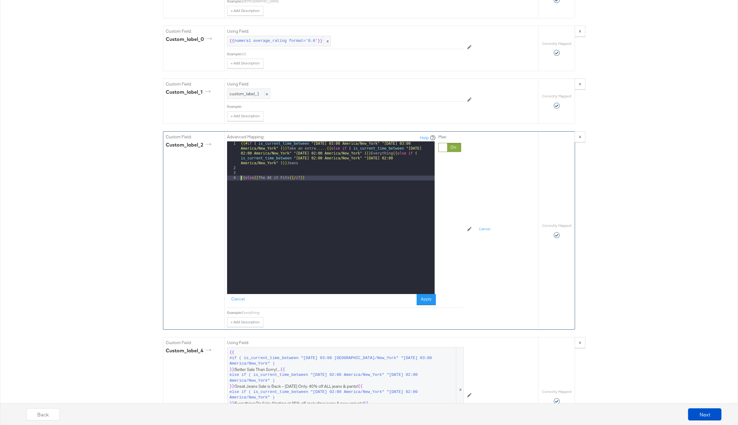
click at [240, 178] on div "{{# if ( is_current_time_between "2024-06-28 03:00 America/New_York" "2024-06-2…" at bounding box center [337, 232] width 195 height 182
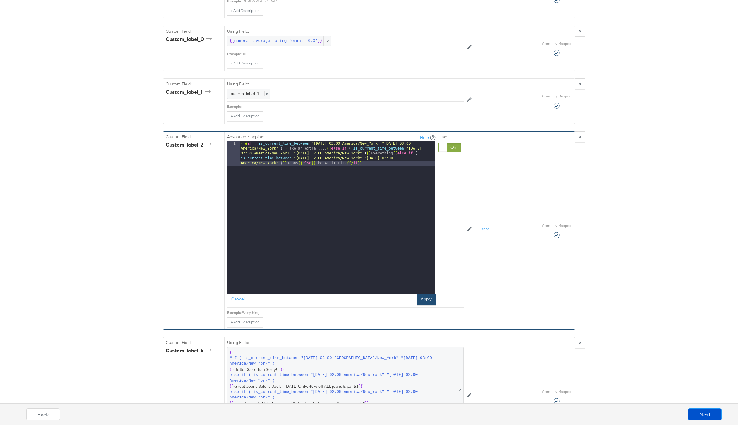
click at [427, 298] on button "Apply" at bounding box center [426, 299] width 19 height 11
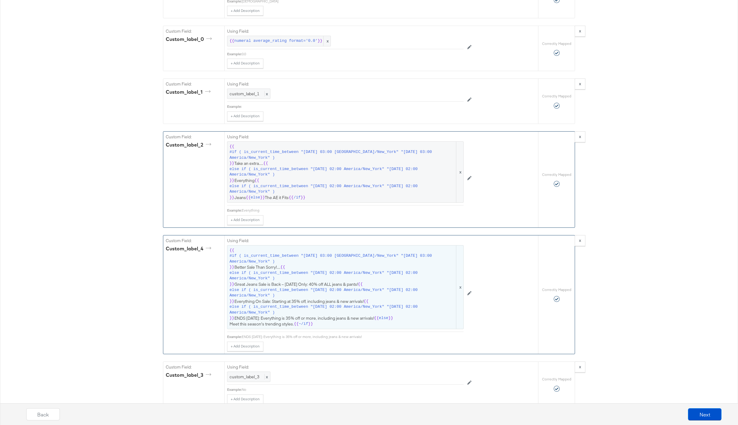
click at [281, 294] on span "else if ( is_current_time_between "2025-08-21 02:00 America/New_York" "2025-08-…" at bounding box center [342, 292] width 226 height 11
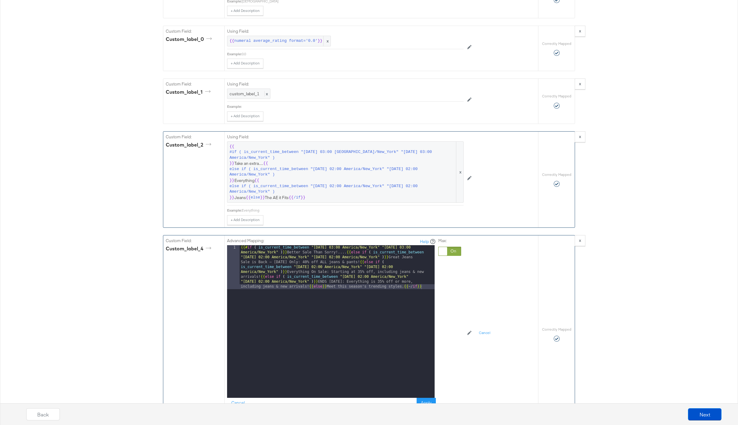
click at [309, 287] on div "{{# if ( is_current_time_between "2024-06-11 03:00 America/New_York" "2024-06-1…" at bounding box center [337, 365] width 195 height 240
click at [260, 276] on div "{{# if ( is_current_time_between "2024-06-11 03:00 America/New_York" "2024-06-1…" at bounding box center [337, 345] width 195 height 201
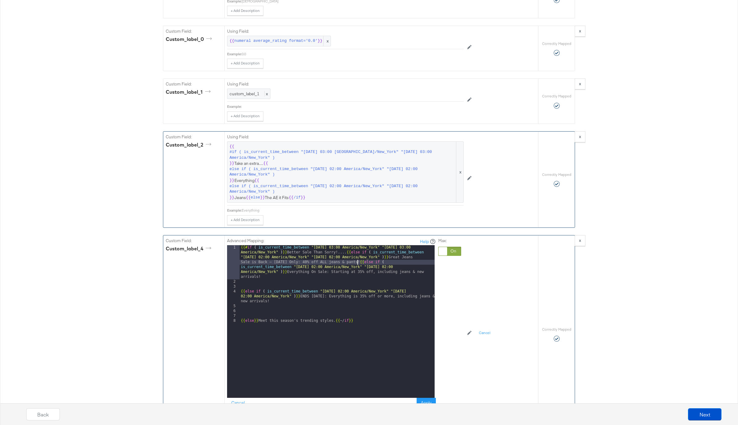
click at [358, 262] on div "{{# if ( is_current_time_between "2024-06-11 03:00 America/New_York" "2024-06-1…" at bounding box center [337, 341] width 195 height 192
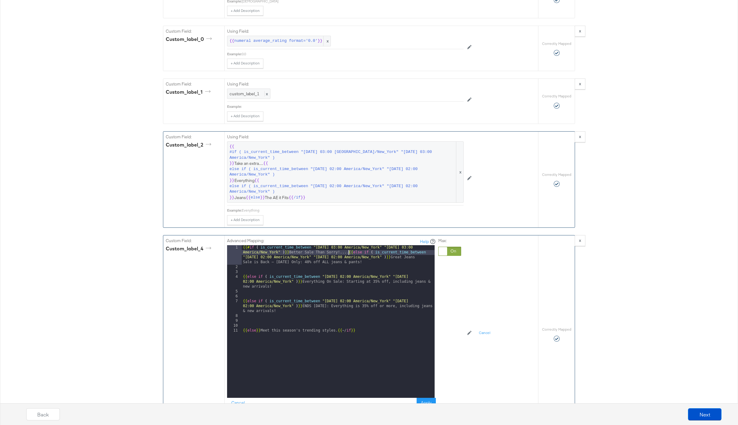
click at [348, 252] on div "{{# if ( is_current_time_between "2024-06-11 03:00 America/New_York" "2024-06-1…" at bounding box center [338, 333] width 193 height 177
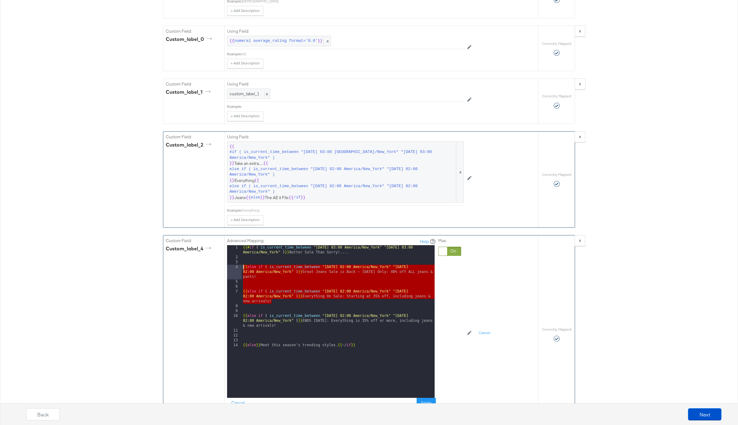
drag, startPoint x: 278, startPoint y: 301, endPoint x: 232, endPoint y: 267, distance: 57.1
click at [232, 267] on div "1 2 3 4 5 6 7 8 9 10 11 12 13 14 {{# if ( is_current_time_between "2024-06-11 0…" at bounding box center [331, 321] width 208 height 153
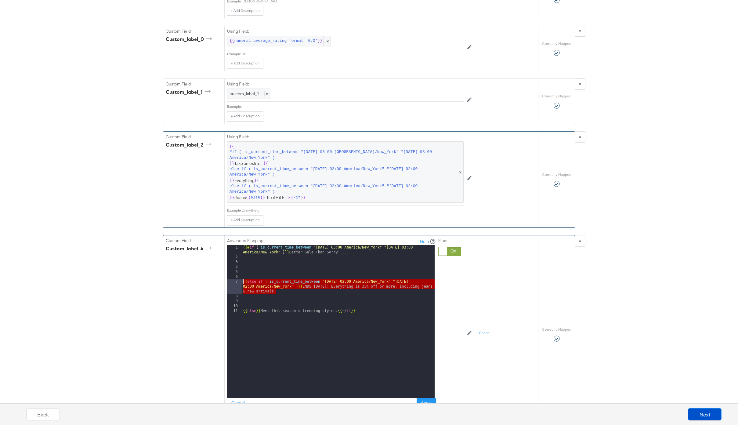
drag, startPoint x: 278, startPoint y: 290, endPoint x: 237, endPoint y: 281, distance: 42.2
click at [237, 281] on div "1 2 3 4 5 6 7 8 9 10 11 {{# if ( is_current_time_between "2024-06-11 03:00 Amer…" at bounding box center [331, 321] width 208 height 153
click at [288, 290] on div "{{# if ( is_current_time_between "2024-06-11 03:00 America/New_York" "2024-06-1…" at bounding box center [338, 328] width 193 height 167
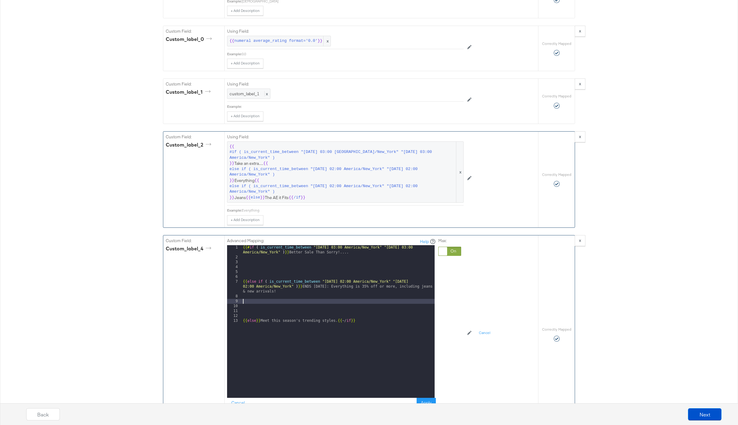
paste textarea
click at [345, 301] on div "{{# if ( is_current_time_between "2024-06-11 03:00 America/New_York" "2024-06-1…" at bounding box center [338, 328] width 193 height 167
click at [426, 301] on div "{{# if ( is_current_time_between "2024-06-11 03:00 America/New_York" "2024-06-1…" at bounding box center [338, 328] width 193 height 167
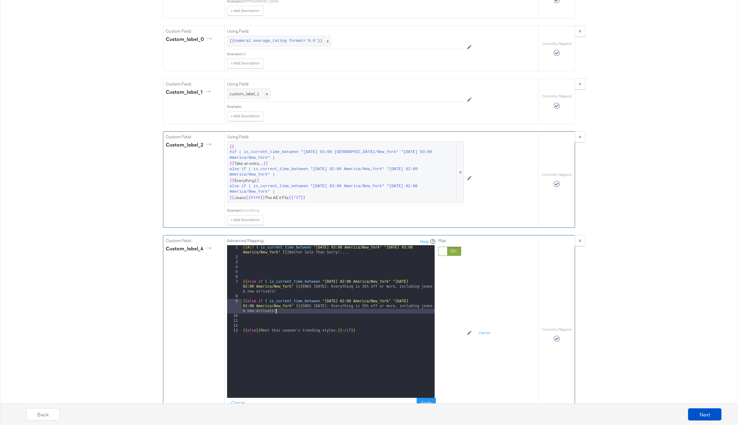
drag, startPoint x: 322, startPoint y: 311, endPoint x: 322, endPoint y: 306, distance: 4.6
click at [322, 306] on div "{{# if ( is_current_time_between "2024-06-11 03:00 America/New_York" "2024-06-1…" at bounding box center [338, 328] width 193 height 167
click at [243, 281] on div "{{# if ( is_current_time_between "2024-06-11 03:00 America/New_York" "2024-06-1…" at bounding box center [338, 328] width 193 height 167
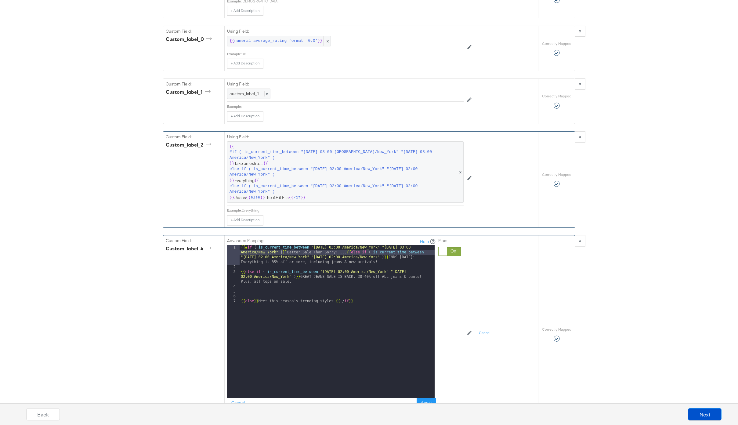
click at [241, 273] on div "{{# if ( is_current_time_between "2024-06-11 03:00 America/New_York" "2024-06-1…" at bounding box center [337, 333] width 195 height 177
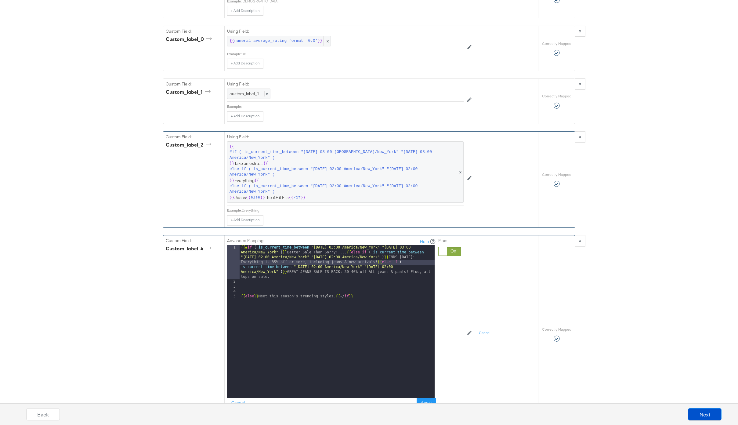
click at [241, 298] on div "{{# if ( is_current_time_between "2024-06-11 03:00 America/New_York" "2024-06-1…" at bounding box center [337, 341] width 195 height 192
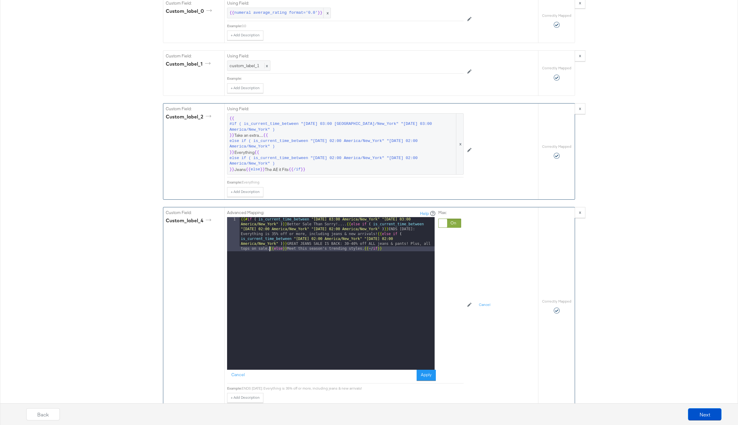
scroll to position [840, 0]
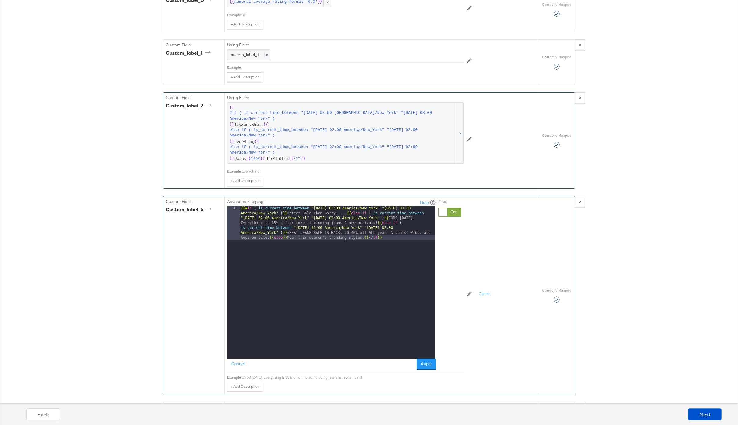
click at [429, 358] on div "Advanced Mapping: Help 1 {{# if ( is_current_time_between "2024-06-11 03:00 Ame…" at bounding box center [331, 284] width 209 height 171
click at [428, 363] on button "Apply" at bounding box center [426, 364] width 19 height 11
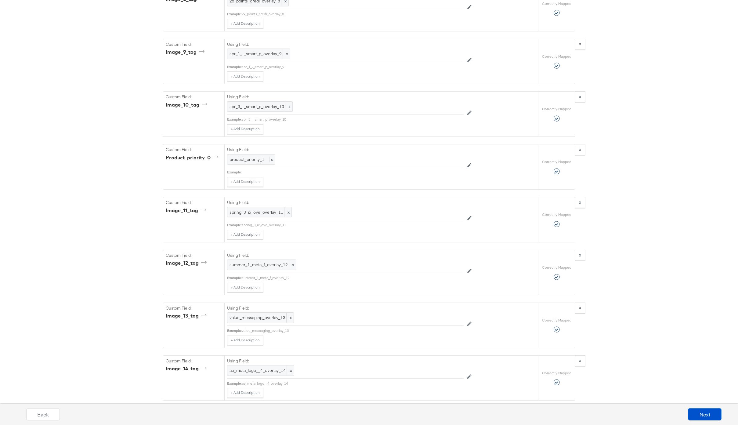
scroll to position [2123, 0]
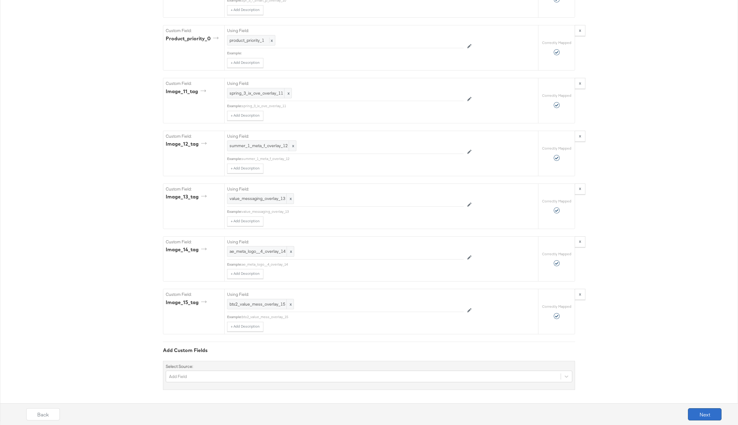
click at [704, 409] on button "Next" at bounding box center [705, 414] width 34 height 12
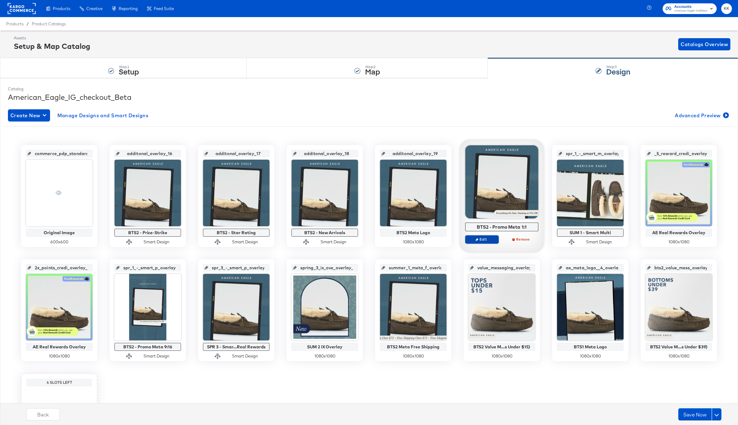
click at [481, 241] on span "Edit" at bounding box center [482, 239] width 28 height 5
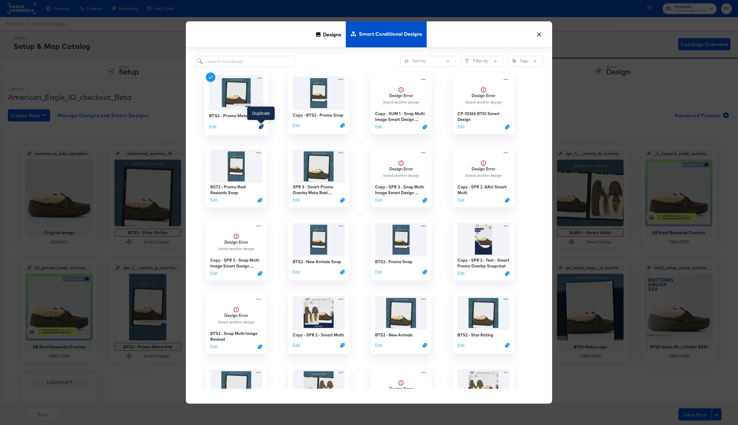
click at [261, 128] on icon "Duplicate" at bounding box center [261, 126] width 5 height 5
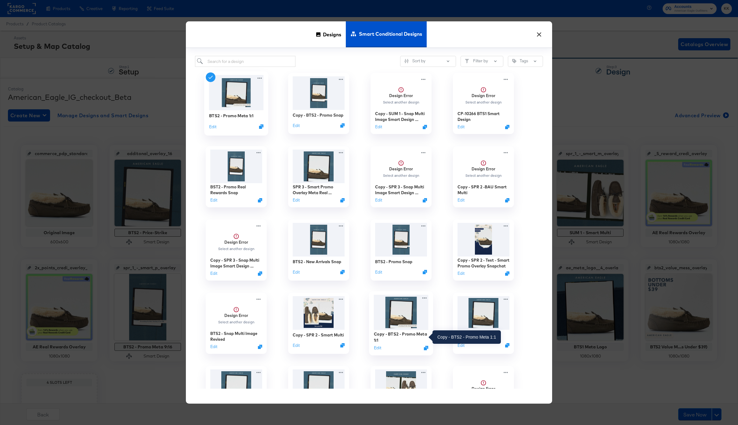
click at [398, 335] on div "Copy - BTS2 - Promo Meta 1:1" at bounding box center [401, 337] width 55 height 12
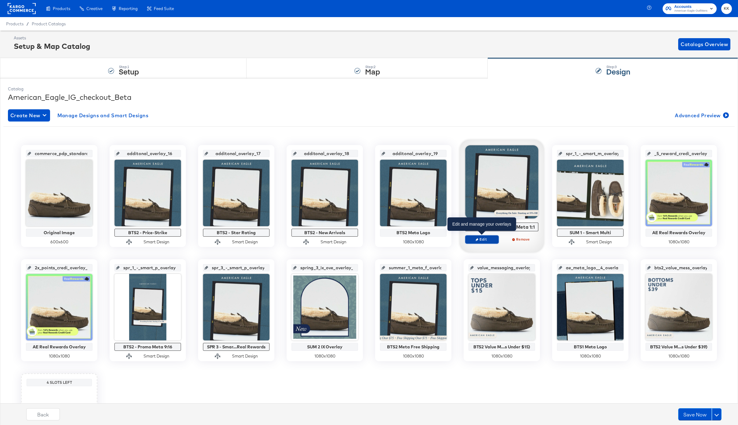
click at [488, 238] on span "Edit" at bounding box center [482, 239] width 28 height 5
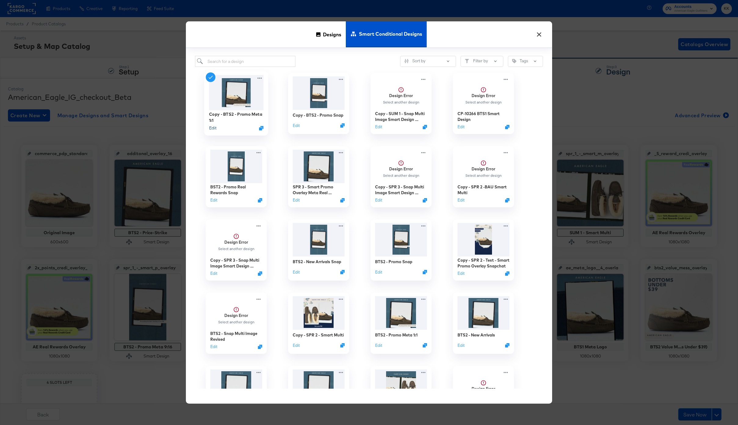
click at [213, 129] on button "Edit" at bounding box center [212, 128] width 7 height 6
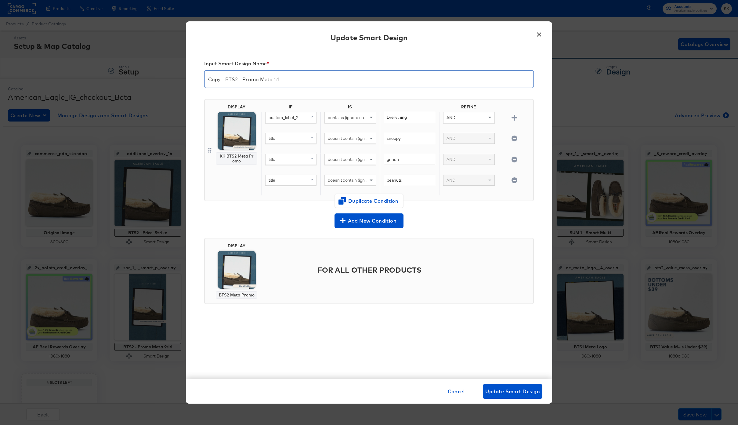
click at [244, 79] on input "Copy - BTS2 - Promo Meta 1:1" at bounding box center [368, 76] width 329 height 17
drag, startPoint x: 418, startPoint y: 116, endPoint x: 364, endPoint y: 114, distance: 53.4
click at [364, 116] on div "custom_label_2 contains (ignore case) Everything AND" at bounding box center [396, 122] width 270 height 21
type input "Jeans"
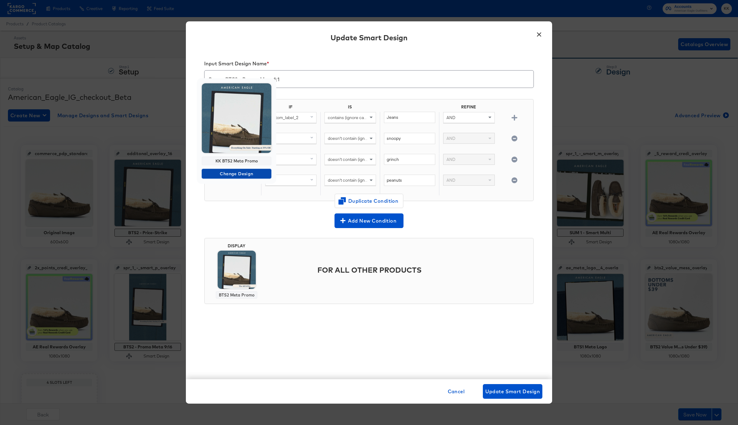
click at [241, 175] on span "Change Design" at bounding box center [236, 174] width 65 height 8
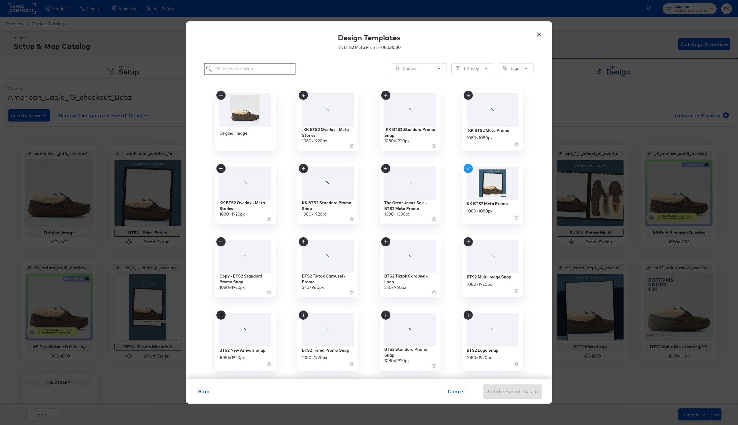
click at [228, 71] on input "search" at bounding box center [249, 68] width 91 height 11
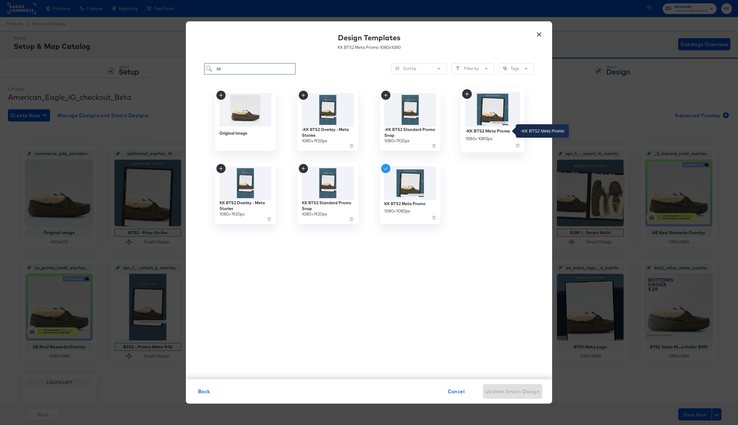
type input "kk"
click at [502, 131] on div "-KK BTS2 Meta Promo" at bounding box center [487, 131] width 45 height 6
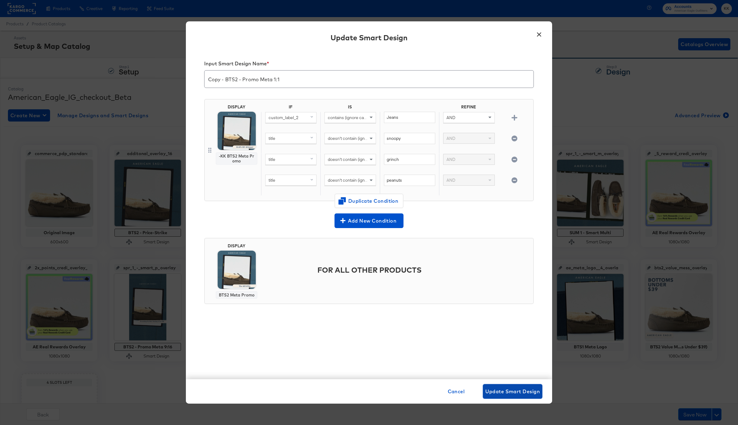
click at [496, 387] on span "Update Smart Design" at bounding box center [512, 391] width 55 height 9
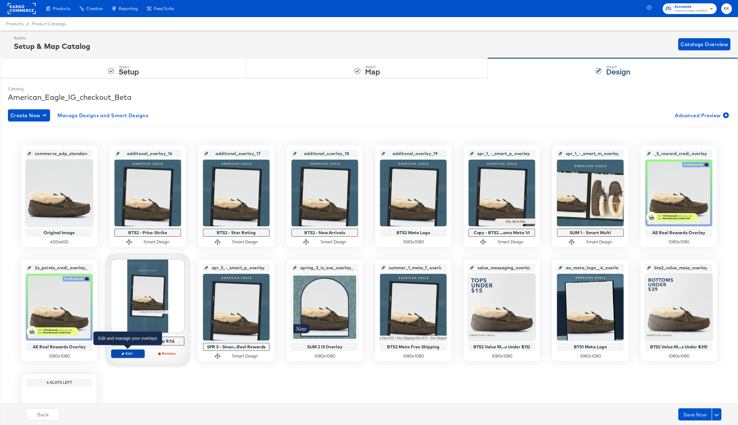
click at [132, 352] on span "Edit" at bounding box center [128, 353] width 28 height 5
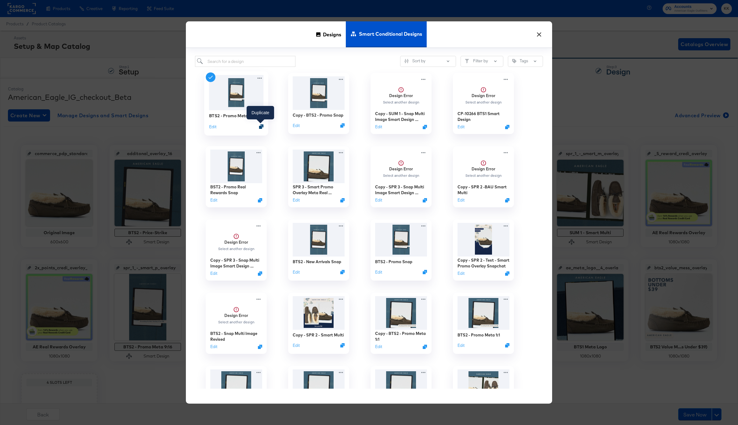
click at [260, 127] on icon "Duplicate" at bounding box center [261, 126] width 5 height 5
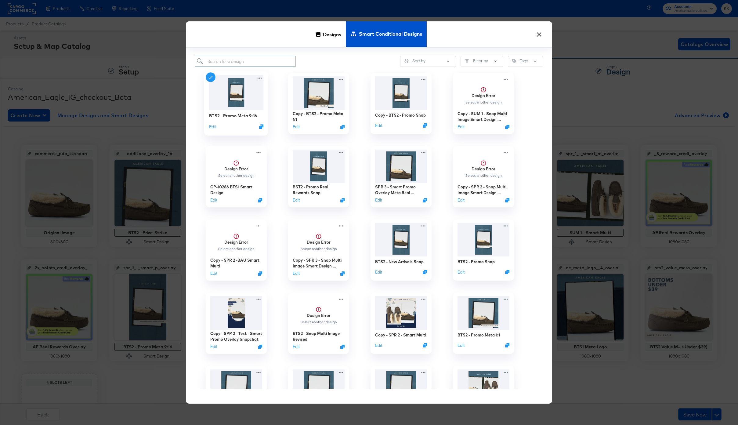
click at [235, 60] on input "search" at bounding box center [245, 61] width 100 height 11
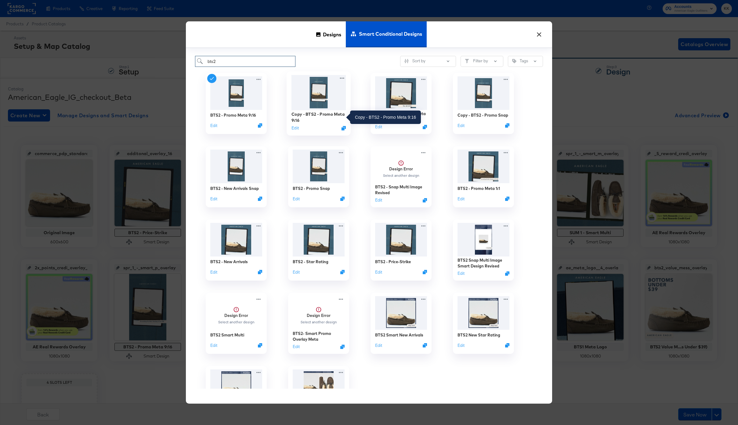
type input "bts2"
click at [319, 114] on div "Copy - BTS2 - Promo Meta 9:16" at bounding box center [318, 117] width 55 height 12
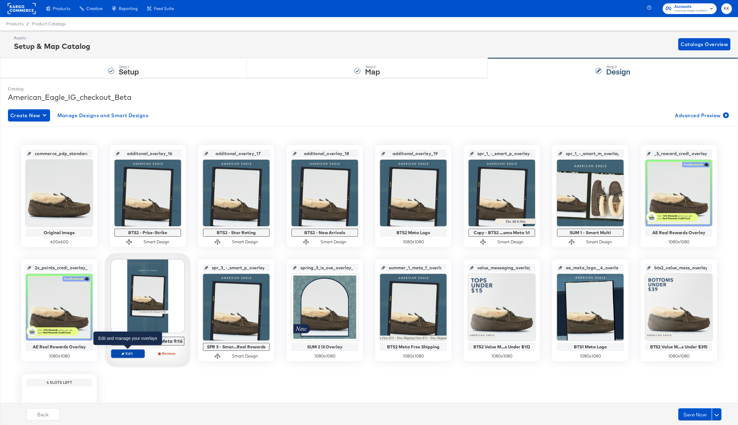
click at [128, 355] on span "Edit" at bounding box center [128, 353] width 28 height 5
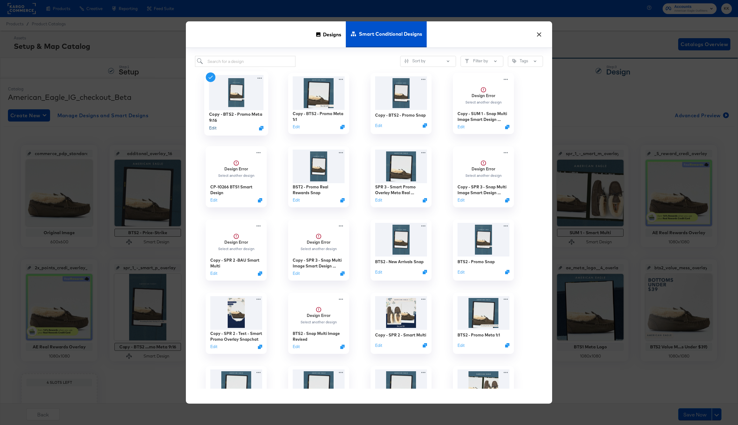
click at [214, 130] on button "Edit" at bounding box center [212, 128] width 7 height 6
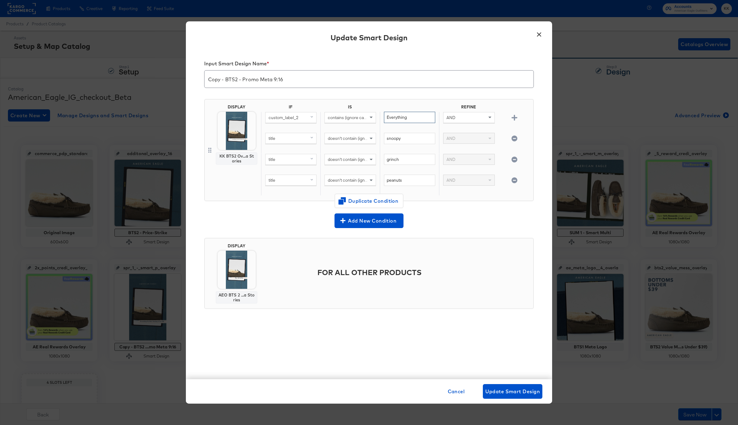
drag, startPoint x: 382, startPoint y: 119, endPoint x: 376, endPoint y: 119, distance: 6.1
click at [376, 119] on div "custom_label_2 contains (ignore case) Everything AND" at bounding box center [396, 122] width 270 height 21
type input "Jeans"
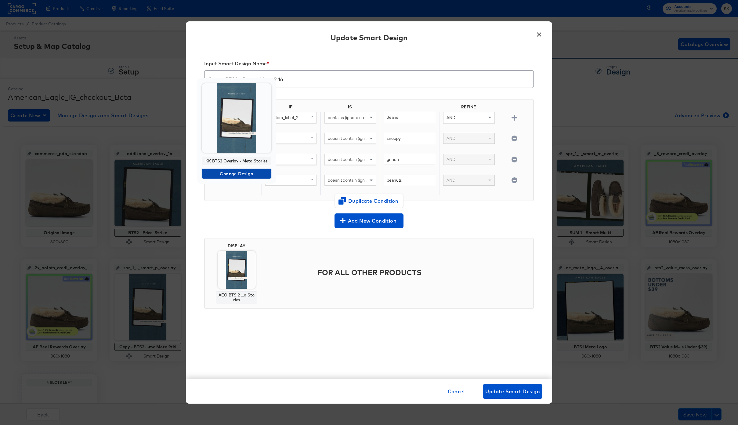
click at [236, 175] on span "Change Design" at bounding box center [236, 174] width 65 height 8
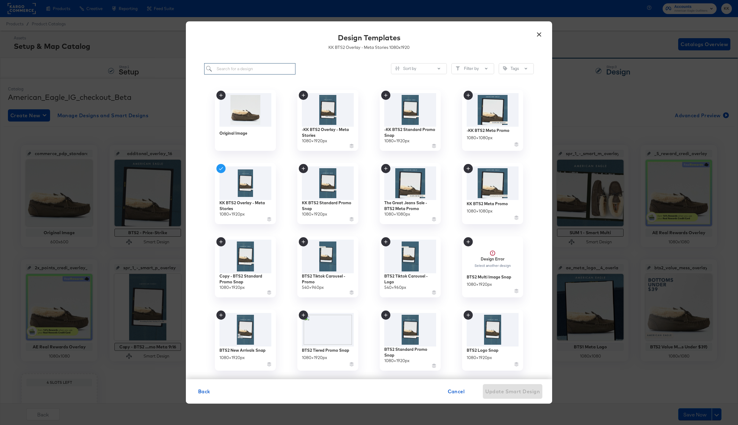
click at [230, 69] on input "search" at bounding box center [249, 68] width 91 height 11
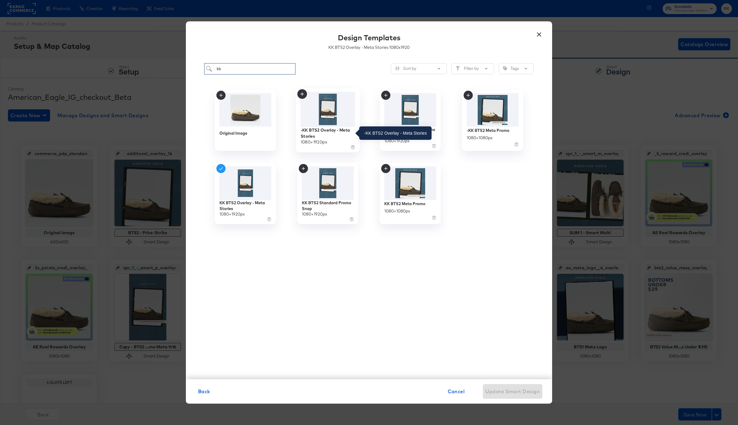
type input "kk"
click at [330, 129] on div "-KK BTS2 Overlay - Meta Stories" at bounding box center [328, 133] width 55 height 12
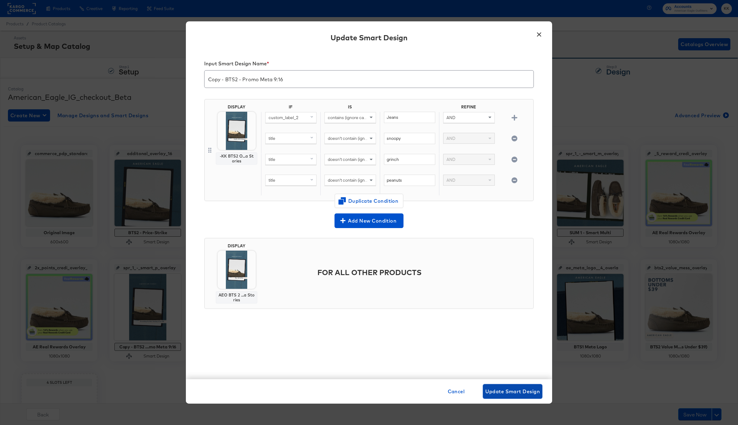
click at [533, 390] on span "Update Smart Design" at bounding box center [512, 391] width 55 height 9
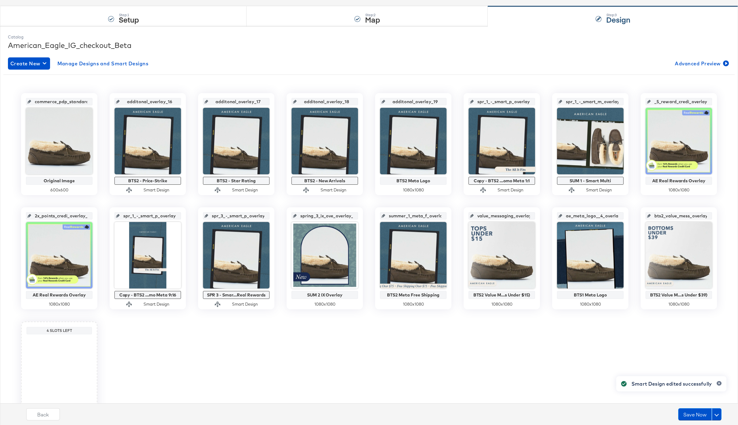
scroll to position [52, 0]
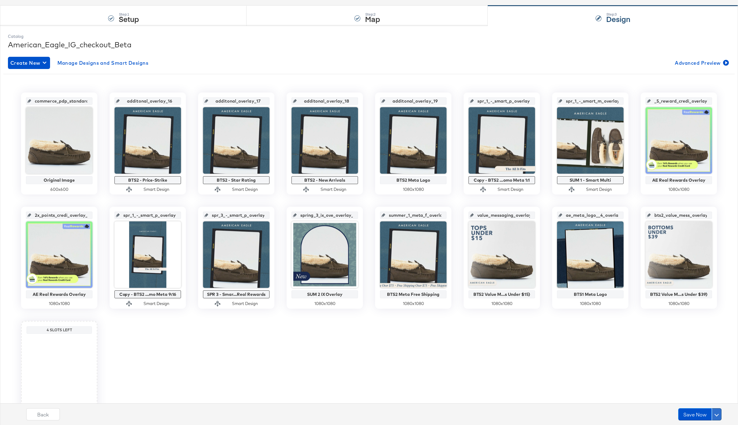
click at [720, 412] on button at bounding box center [717, 414] width 10 height 12
click at [702, 402] on div "Schedule Save" at bounding box center [702, 402] width 28 height 6
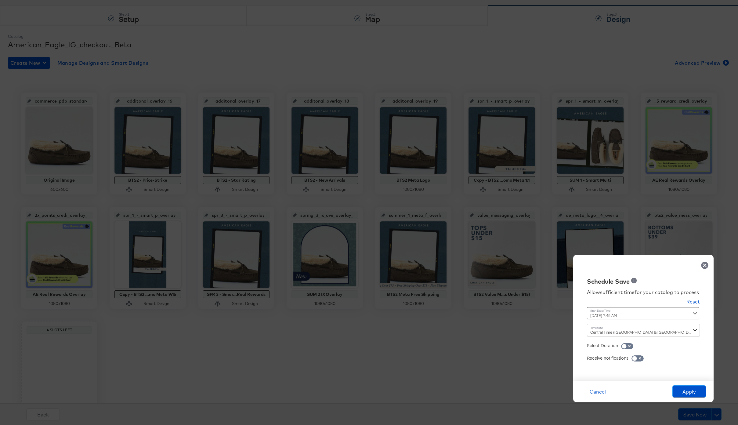
click at [604, 314] on div "August 25th 2025 7:45 AM ‹ August 2025 › Su Mo Tu We Th Fr Sa 27 28 29 30 31 1 …" at bounding box center [628, 313] width 83 height 12
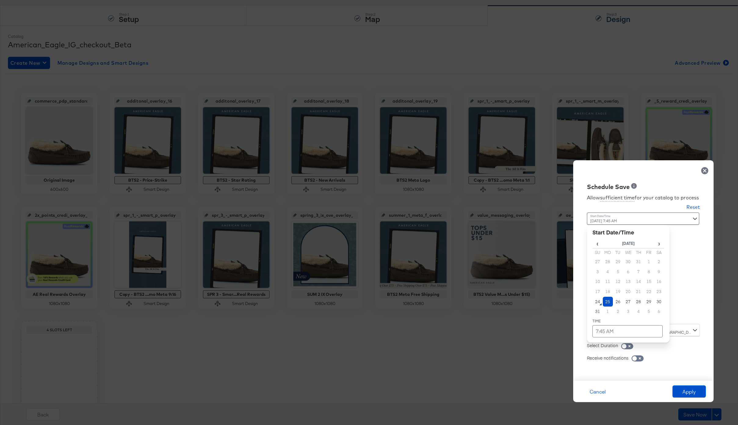
click at [608, 300] on td "25" at bounding box center [608, 302] width 10 height 10
click at [608, 337] on td "7:45 AM" at bounding box center [627, 331] width 70 height 12
click at [616, 285] on span "▼" at bounding box center [615, 285] width 12 height 12
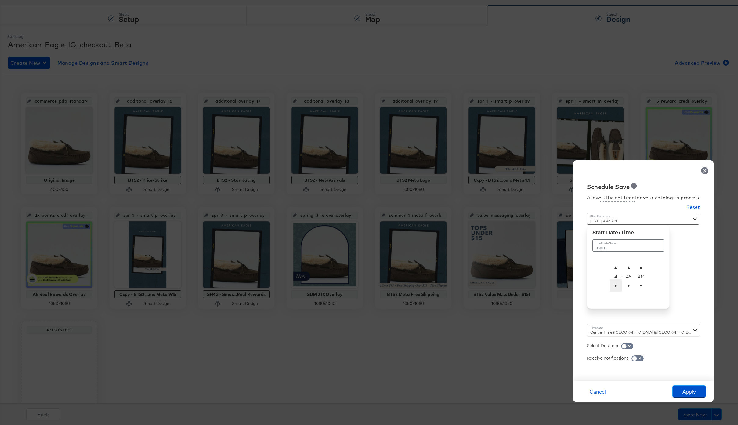
click at [616, 285] on span "▼" at bounding box center [615, 285] width 12 height 12
click at [631, 262] on span "▲" at bounding box center [629, 267] width 12 height 12
click at [627, 292] on td "▲ 2 ▼ : ▲ 01 ▼ ▲ AM ▼" at bounding box center [628, 277] width 38 height 33
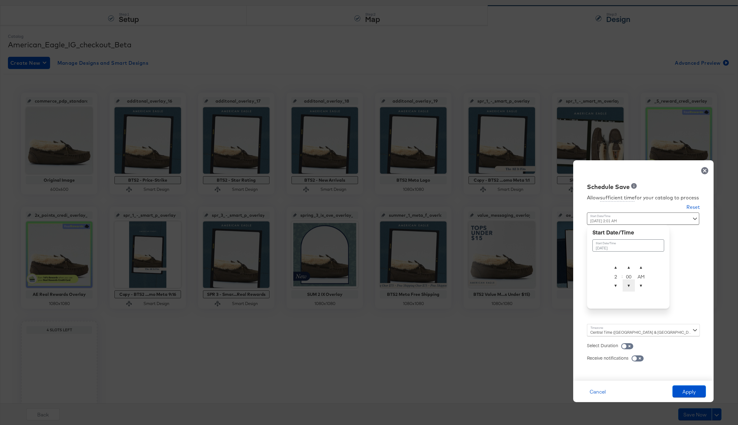
click at [627, 287] on span "▼" at bounding box center [629, 285] width 12 height 12
type input "August 25th 2025 2:00 AM"
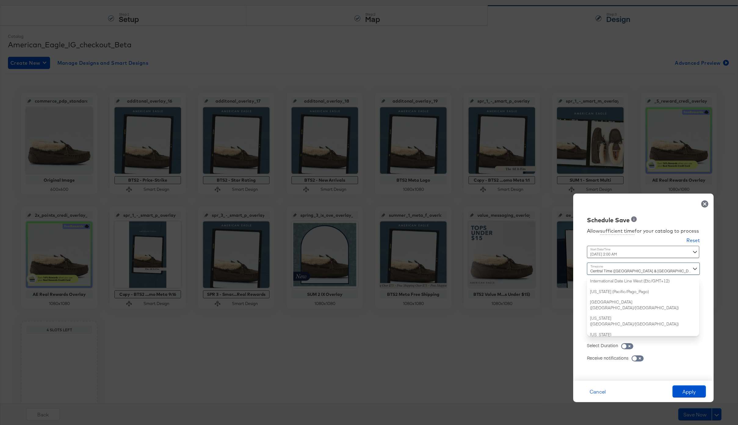
click at [596, 336] on div "Central Time (US & Canada) (America/Chicago) International Date Line West (Etc/…" at bounding box center [643, 299] width 113 height 74
type input "new"
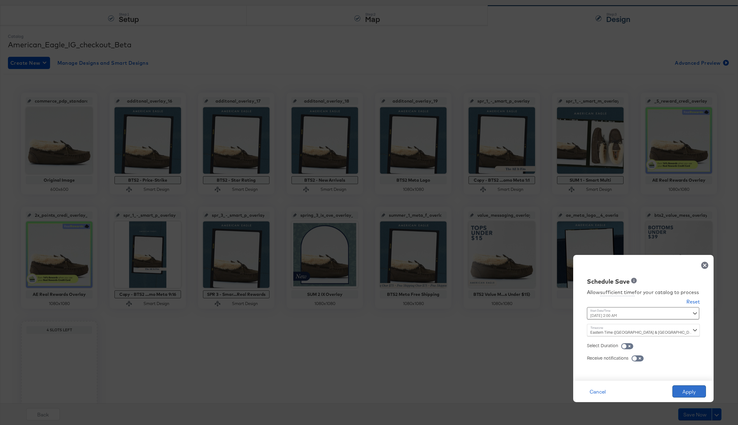
click at [693, 395] on button "Apply" at bounding box center [689, 391] width 34 height 12
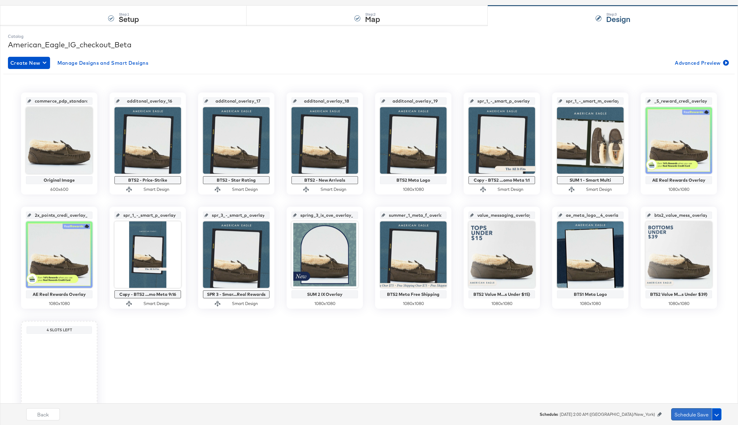
click at [685, 420] on button "Schedule Save" at bounding box center [691, 414] width 41 height 12
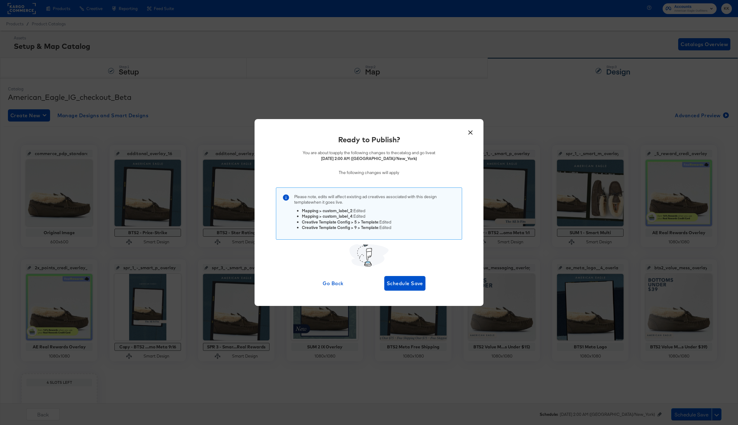
drag, startPoint x: 374, startPoint y: 274, endPoint x: 381, endPoint y: 274, distance: 7.0
click at [374, 274] on div "Ready to Publish? You are about to apply the following changes to the catalog a…" at bounding box center [369, 212] width 211 height 156
click at [392, 274] on div "Ready to Publish? You are about to apply the following changes to the catalog a…" at bounding box center [369, 212] width 211 height 156
click at [413, 285] on span "Schedule Save" at bounding box center [405, 283] width 36 height 9
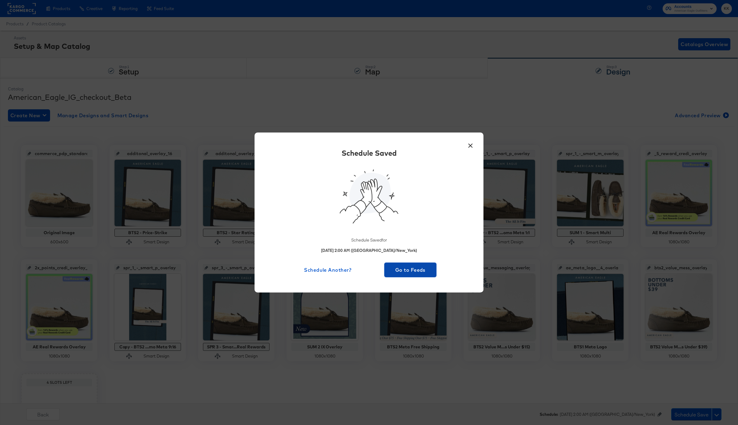
click at [415, 276] on button "Go to Feeds" at bounding box center [410, 269] width 52 height 15
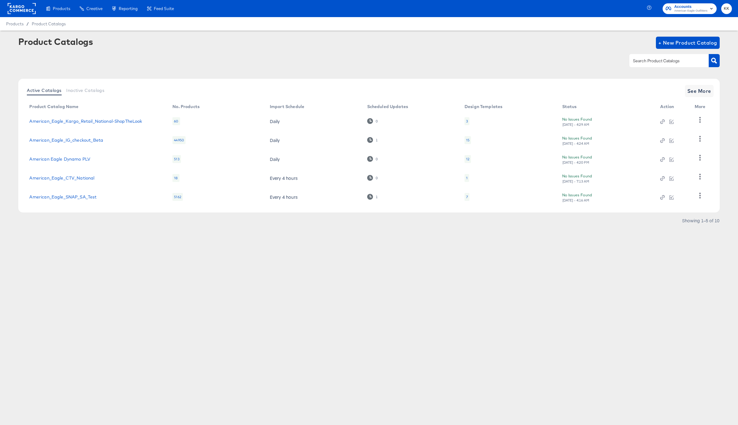
click at [25, 12] on rect at bounding box center [22, 8] width 28 height 11
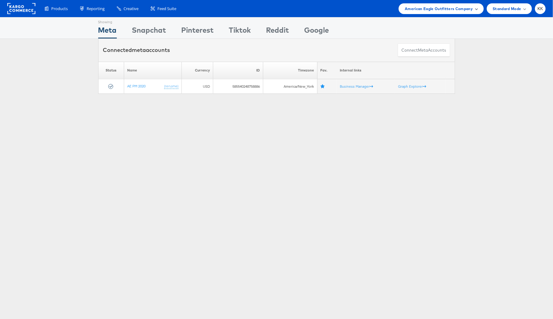
click at [449, 3] on div "American Eagle Outfitters Company" at bounding box center [441, 8] width 85 height 11
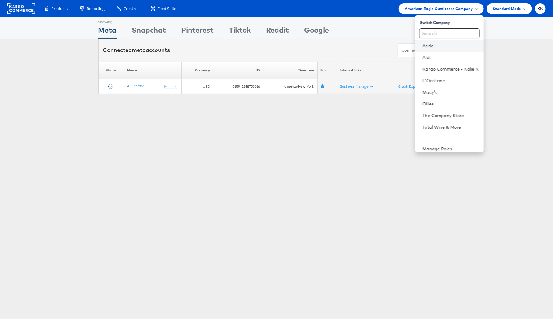
click at [442, 46] on link "Aerie" at bounding box center [451, 46] width 56 height 6
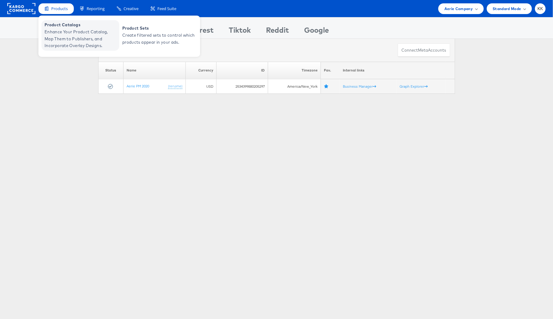
click at [57, 38] on span "Enhance Your Product Catalog, Map Them to Publishers, and Incorporate Overlay D…" at bounding box center [81, 38] width 73 height 21
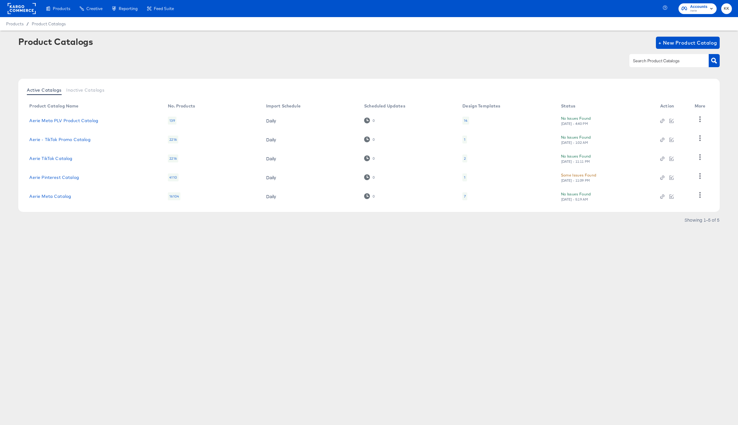
click at [56, 199] on td "Aerie Meta Catalog" at bounding box center [93, 196] width 139 height 19
click at [54, 198] on link "Aerie Meta Catalog" at bounding box center [50, 196] width 42 height 5
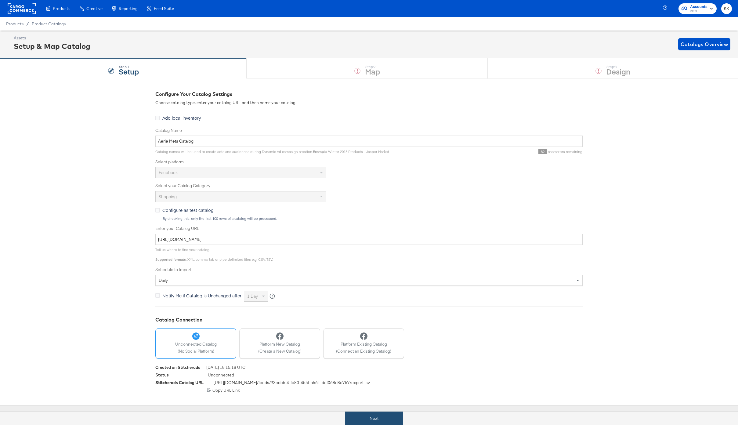
click at [378, 423] on button "Next" at bounding box center [374, 418] width 58 height 14
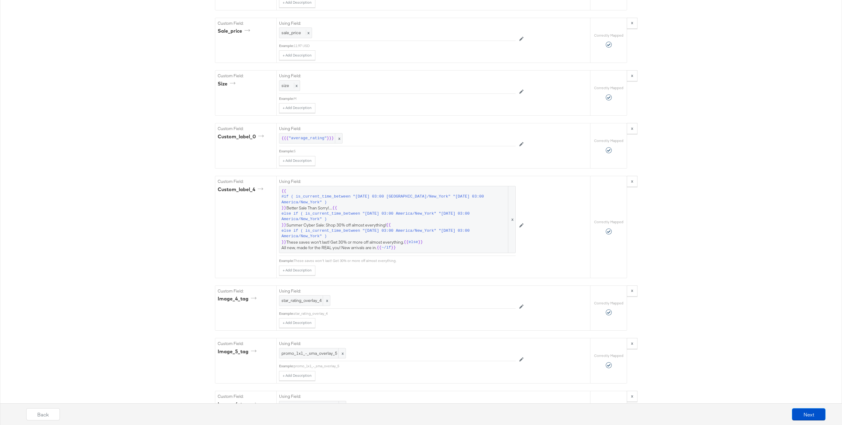
scroll to position [1406, 0]
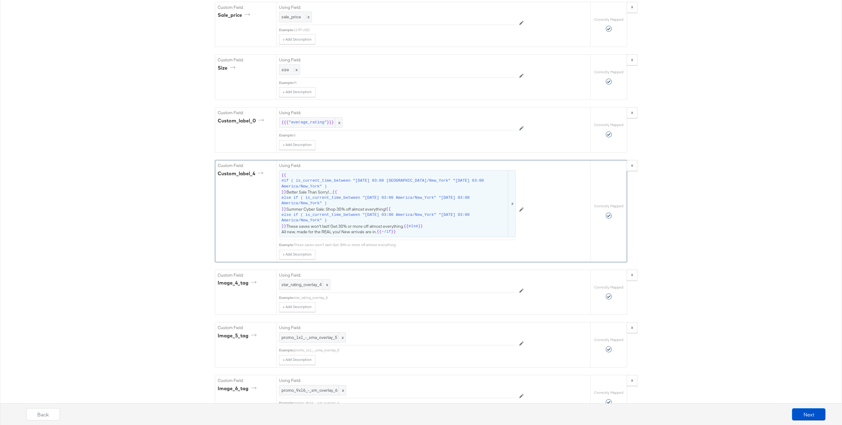
click at [341, 194] on span "{{ #if ( is_current_time_between "[DATE] 03:00 America/New_York" "[DATE] 03:00 …" at bounding box center [397, 203] width 232 height 62
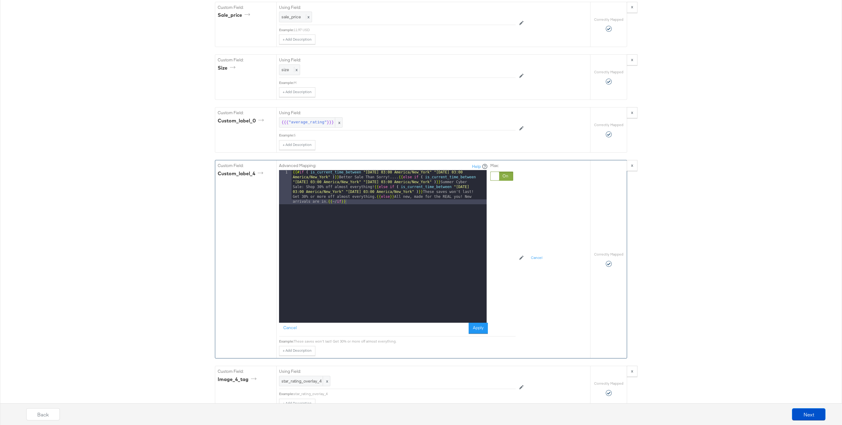
click at [376, 196] on div "{{# if ( is_current_time_between "[DATE] 03:00 America/New_York" "[DATE] 03:00 …" at bounding box center [388, 280] width 195 height 221
click at [373, 186] on div "{{# if ( is_current_time_between "[DATE] 03:00 America/New_York" "[DATE] 03:00 …" at bounding box center [388, 263] width 195 height 187
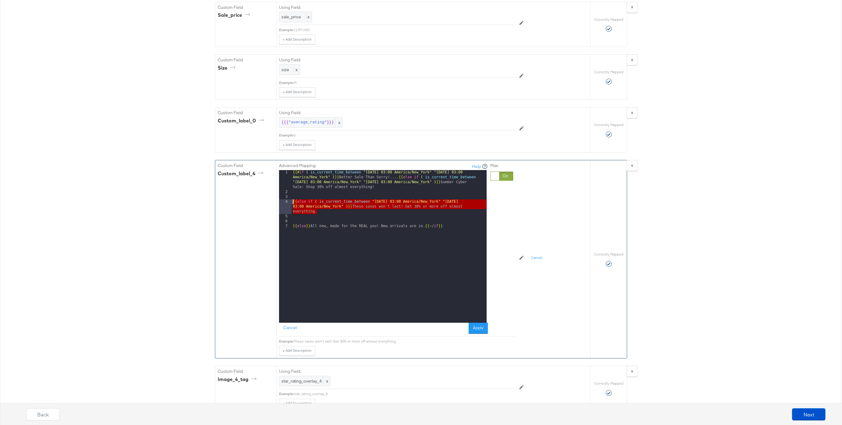
drag, startPoint x: 321, startPoint y: 213, endPoint x: 278, endPoint y: 200, distance: 44.8
click at [278, 200] on div "Advanced Mapping: Help 1 2 3 4 5 6 7 {{# if ( is_current_time_between "[DATE] 0…" at bounding box center [433, 259] width 314 height 198
click at [323, 213] on div "{{# if ( is_current_time_between "[DATE] 03:00 America/New_York" "[DATE] 03:00 …" at bounding box center [388, 258] width 195 height 177
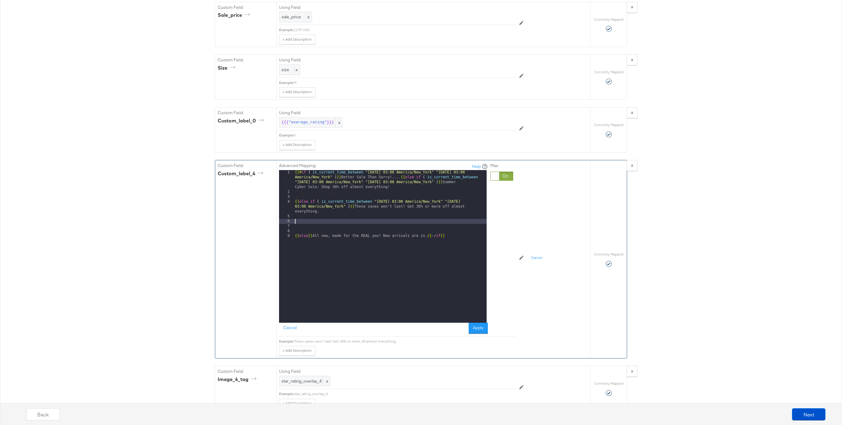
paste textarea
drag, startPoint x: 398, startPoint y: 221, endPoint x: 398, endPoint y: 248, distance: 27.2
click at [398, 223] on div "{{# if ( is_current_time_between "[DATE] 03:00 America/New_York" "[DATE] 03:00 …" at bounding box center [390, 258] width 193 height 177
click at [476, 220] on div "{{# if ( is_current_time_between "[DATE] 03:00 America/New_York" "[DATE] 03:00 …" at bounding box center [390, 258] width 193 height 177
drag, startPoint x: 379, startPoint y: 231, endPoint x: 379, endPoint y: 228, distance: 3.4
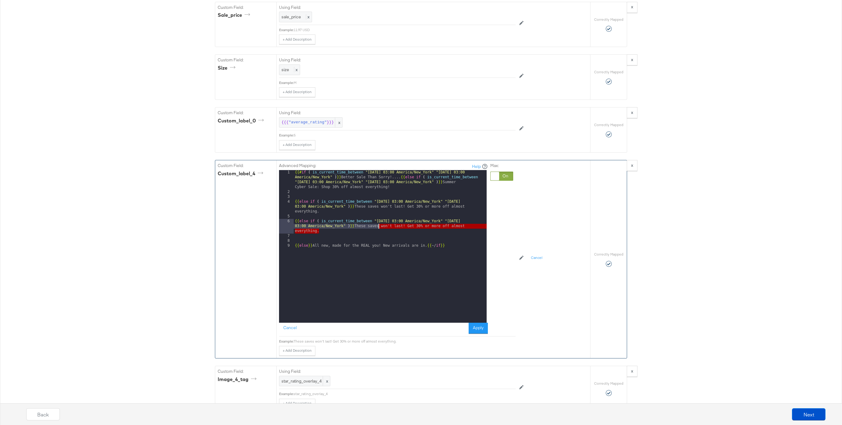
click at [379, 228] on div "{{# if ( is_current_time_between "[DATE] 03:00 America/New_York" "[DATE] 03:00 …" at bounding box center [390, 258] width 193 height 177
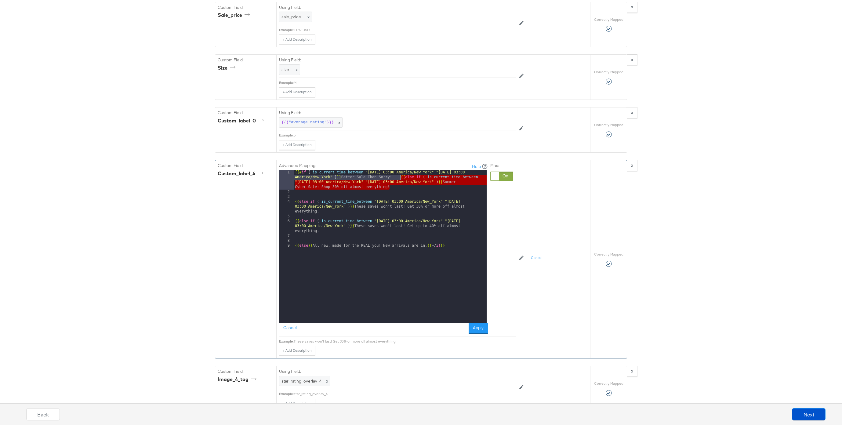
drag, startPoint x: 392, startPoint y: 189, endPoint x: 401, endPoint y: 177, distance: 15.3
click at [401, 177] on div "{{# if ( is_current_time_between "[DATE] 03:00 America/New_York" "[DATE] 03:00 …" at bounding box center [390, 258] width 193 height 177
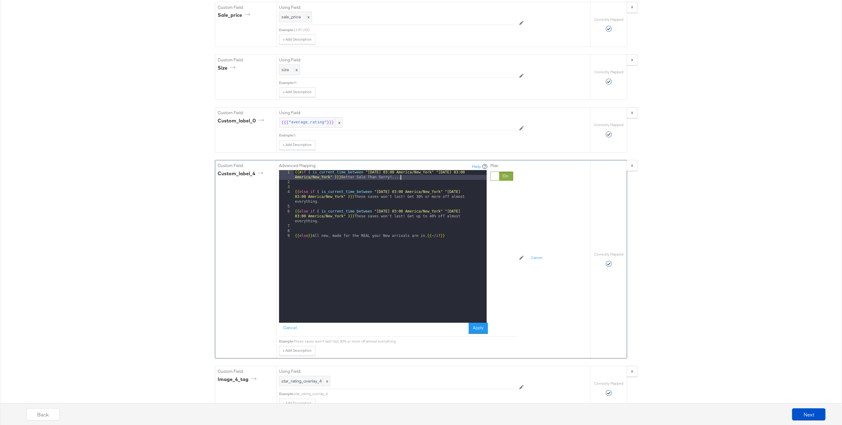
click at [293, 191] on div "4" at bounding box center [286, 197] width 15 height 15
click at [295, 192] on div "{{# if ( is_current_time_between "[DATE] 03:00 America/New_York" "[DATE] 03:00 …" at bounding box center [390, 253] width 193 height 167
click at [293, 197] on div "{{# if ( is_current_time_between "[DATE] 03:00 America/New_York" "[DATE] 03:00 …" at bounding box center [388, 258] width 195 height 177
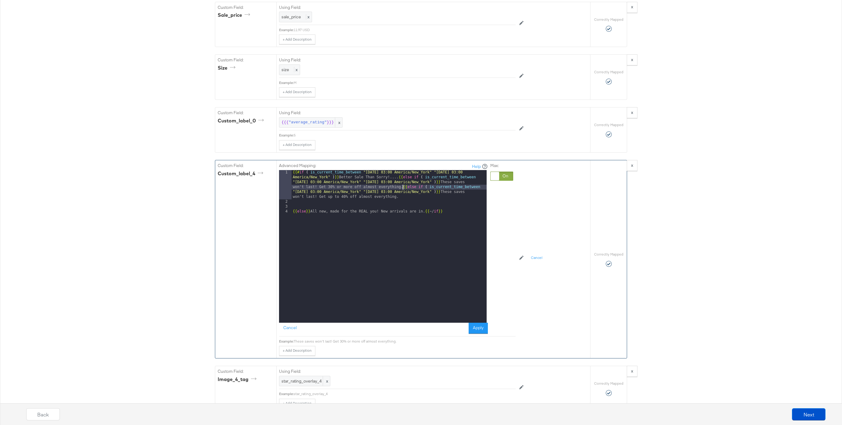
click at [293, 212] on div "{{# if ( is_current_time_between "[DATE] 03:00 America/New_York" "[DATE] 03:00 …" at bounding box center [388, 263] width 195 height 187
click at [482, 328] on button "Apply" at bounding box center [477, 328] width 19 height 11
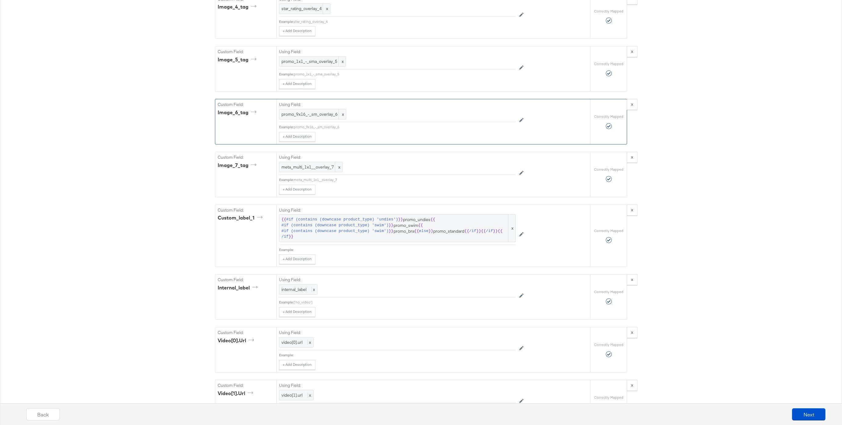
scroll to position [1930, 0]
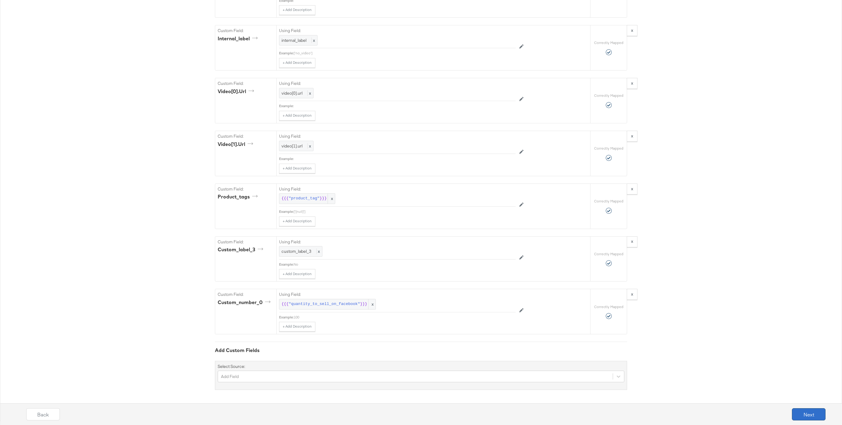
click at [738, 411] on button "Next" at bounding box center [809, 414] width 34 height 12
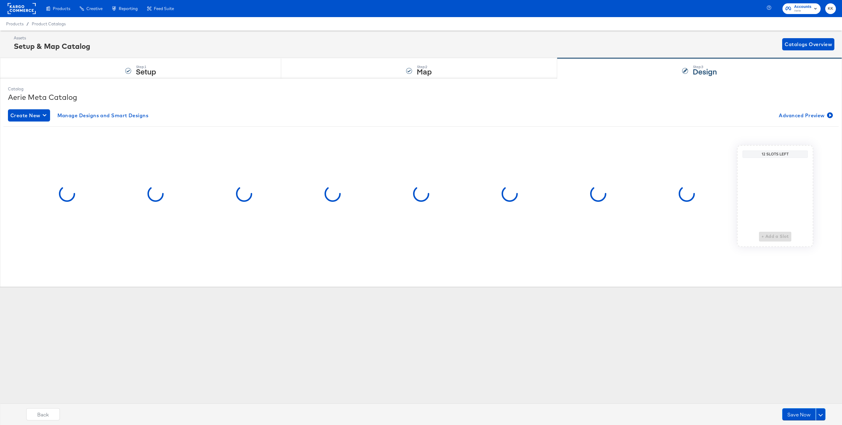
scroll to position [0, 0]
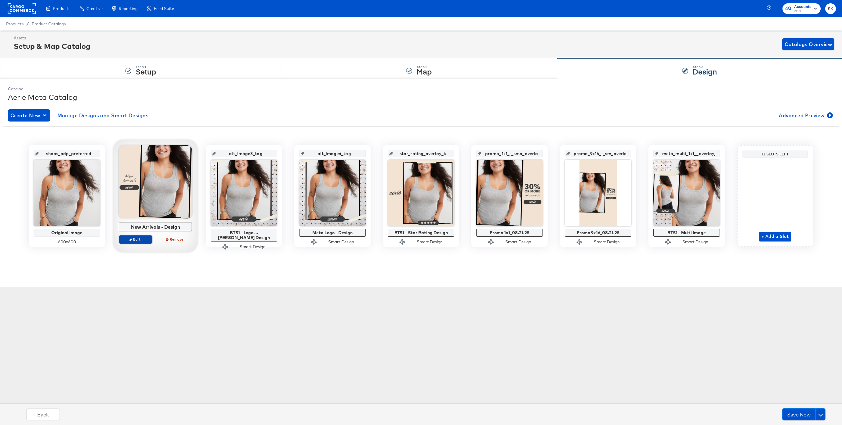
click at [140, 240] on span "Edit" at bounding box center [135, 239] width 28 height 5
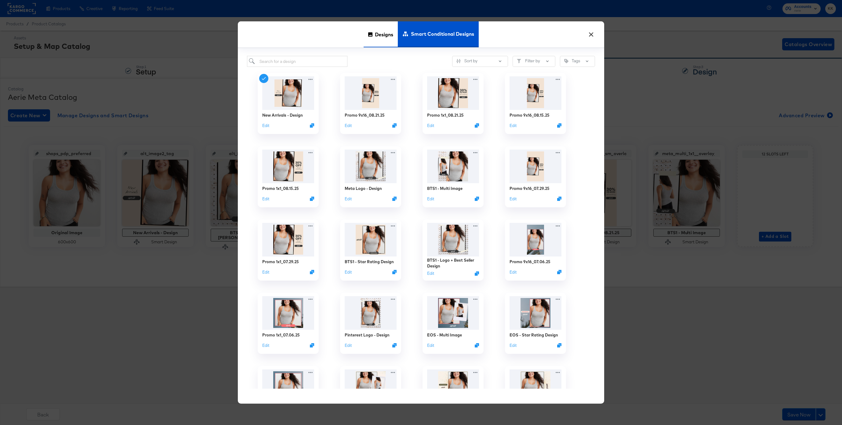
click at [370, 36] on icon at bounding box center [370, 34] width 4 height 4
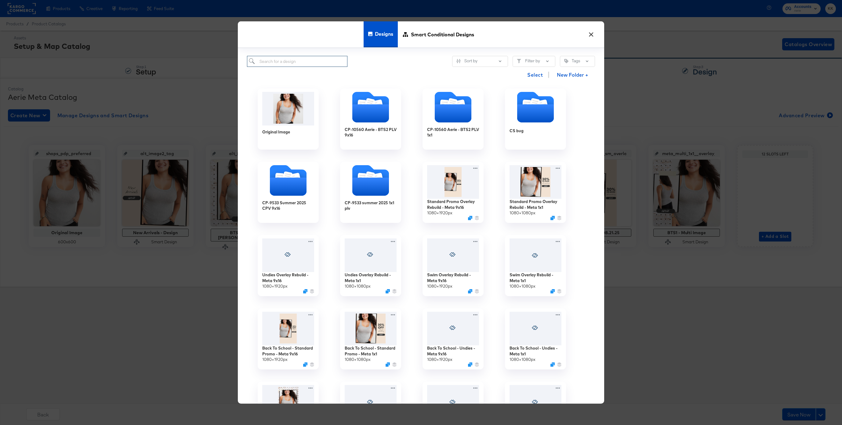
click at [272, 66] on input "search" at bounding box center [297, 61] width 100 height 11
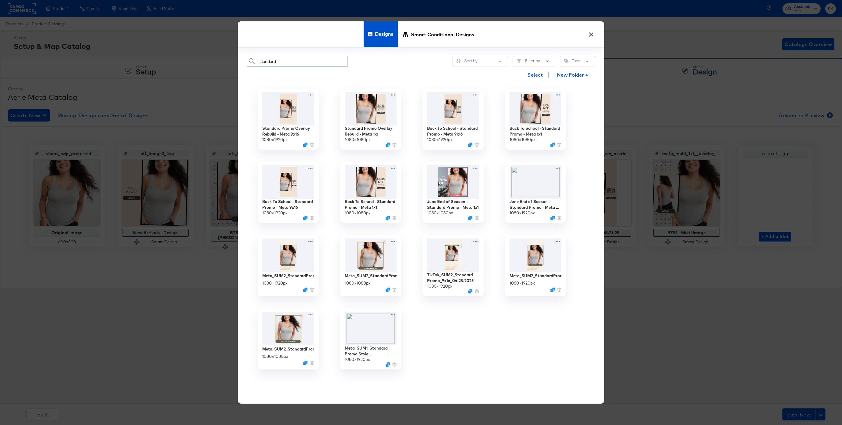
type input "standard"
click at [395, 167] on icon at bounding box center [394, 166] width 4 height 1
click at [419, 199] on div "Edit Design Edit Design" at bounding box center [415, 202] width 14 height 11
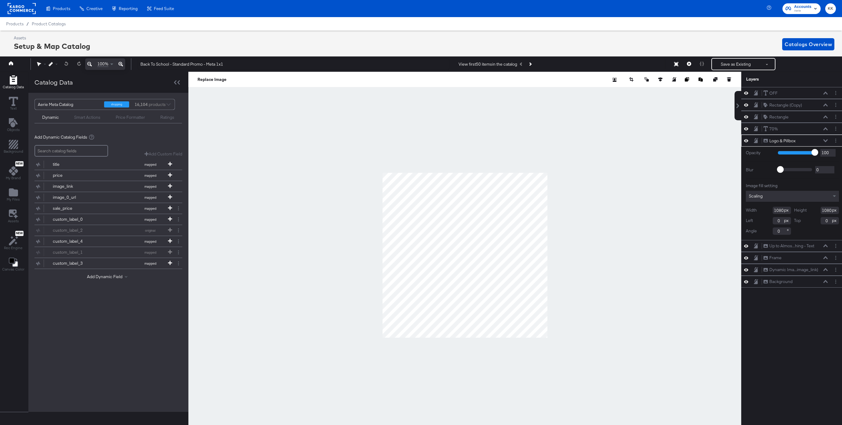
scroll to position [0, 2]
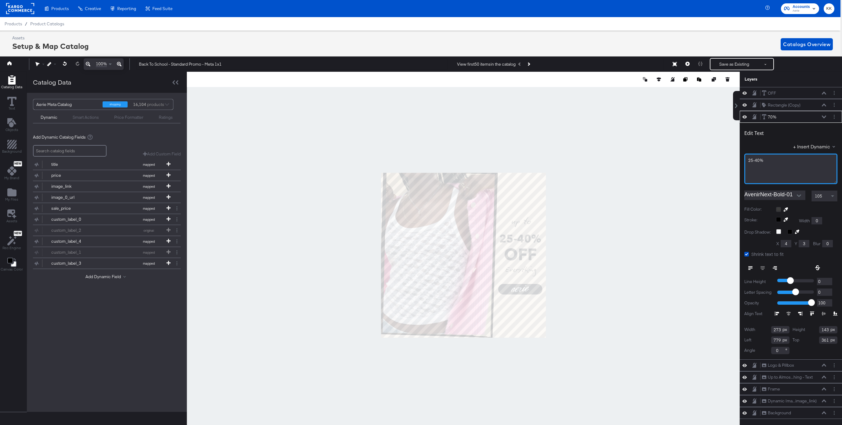
drag, startPoint x: 754, startPoint y: 161, endPoint x: 754, endPoint y: 207, distance: 45.8
click at [738, 162] on span "25-40%" at bounding box center [755, 159] width 15 height 5
click at [668, 207] on div at bounding box center [463, 255] width 553 height 367
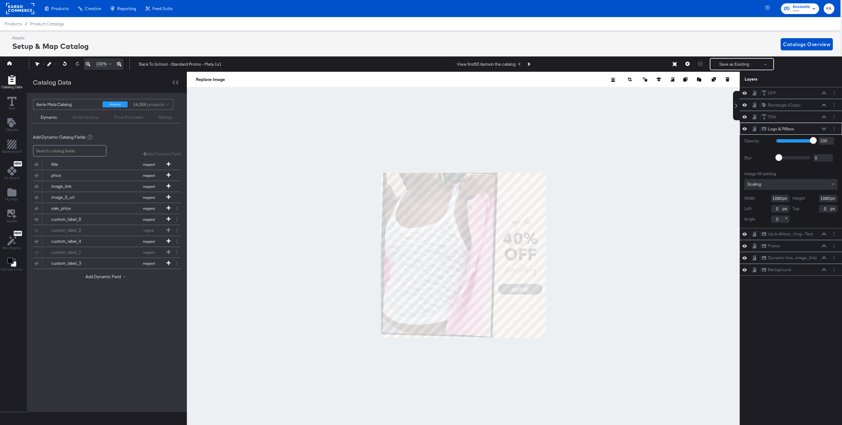
click at [577, 272] on div at bounding box center [463, 255] width 553 height 367
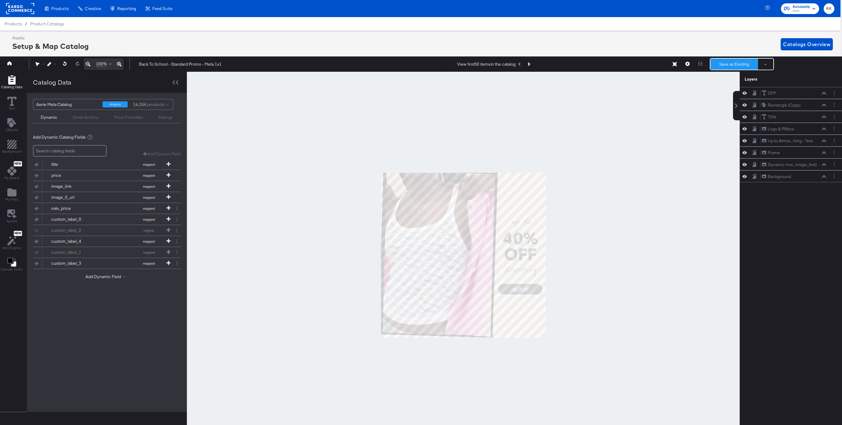
click at [724, 62] on button "Save as Existing" at bounding box center [734, 64] width 48 height 11
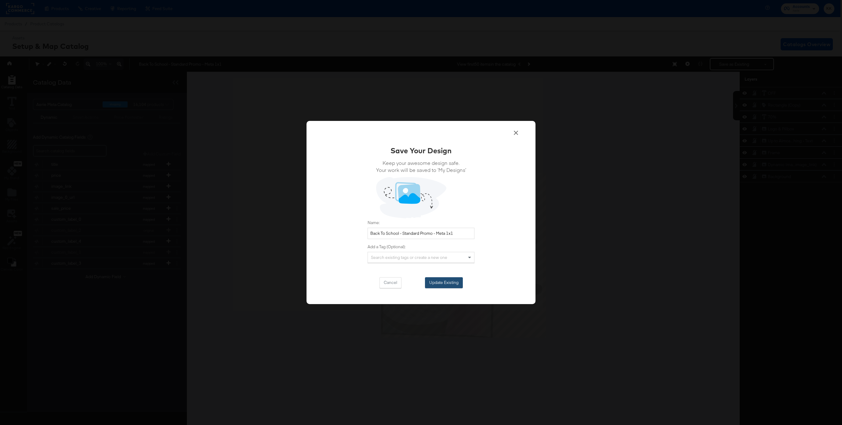
click at [454, 285] on button "Update Existing" at bounding box center [444, 282] width 38 height 11
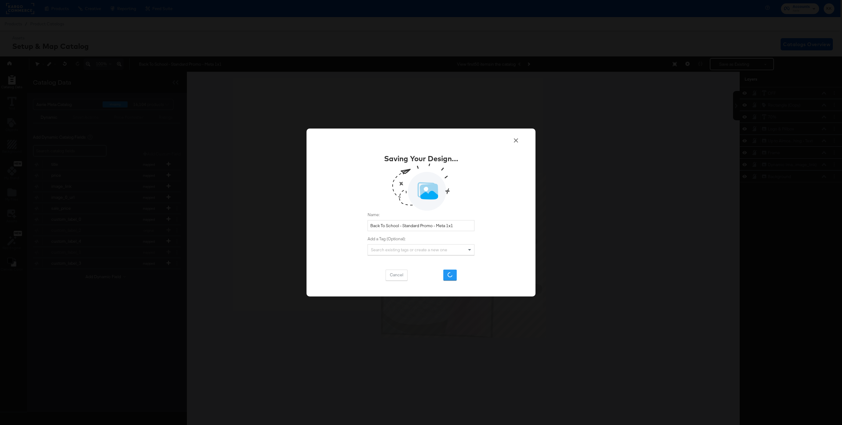
scroll to position [0, 0]
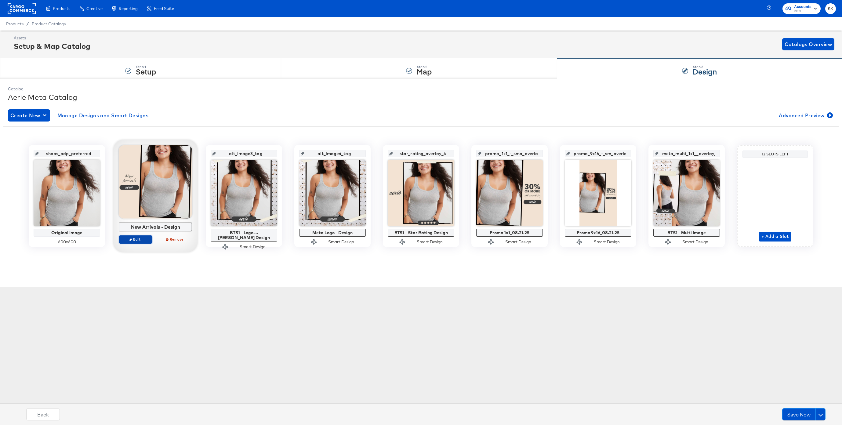
click at [142, 239] on span "Edit" at bounding box center [135, 239] width 28 height 5
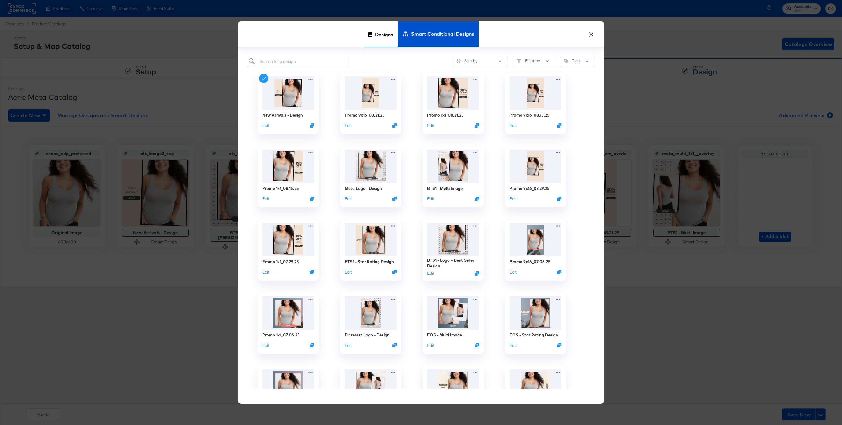
click at [386, 30] on span "Designs" at bounding box center [384, 34] width 18 height 27
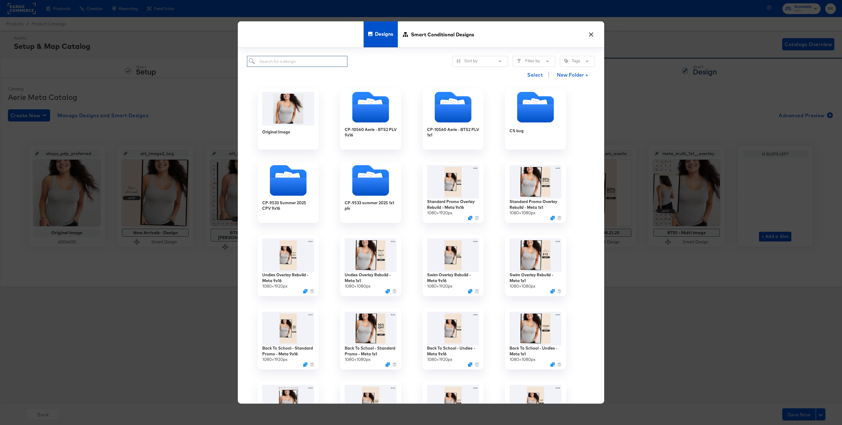
click at [290, 58] on input "search" at bounding box center [297, 61] width 100 height 11
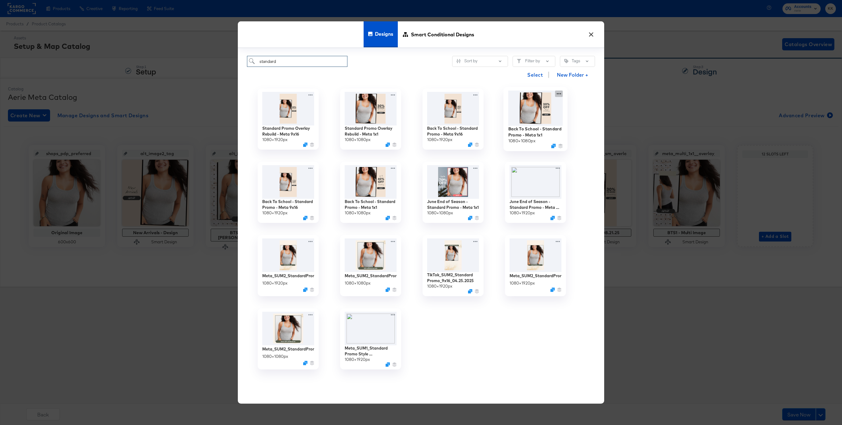
click at [561, 93] on div "Back To School - Standard Promo - Meta 1x1 1080 × 1080 px" at bounding box center [535, 118] width 82 height 73
type input "standard"
click at [536, 131] on button "Edit Design Edit Design" at bounding box center [523, 129] width 82 height 11
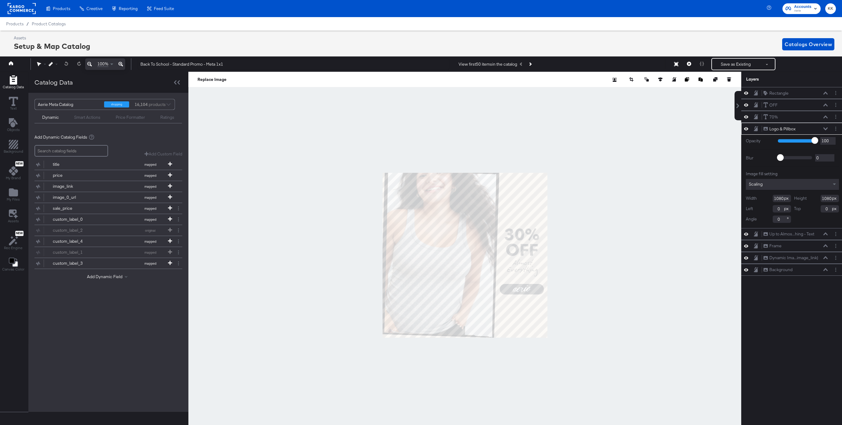
scroll to position [0, 2]
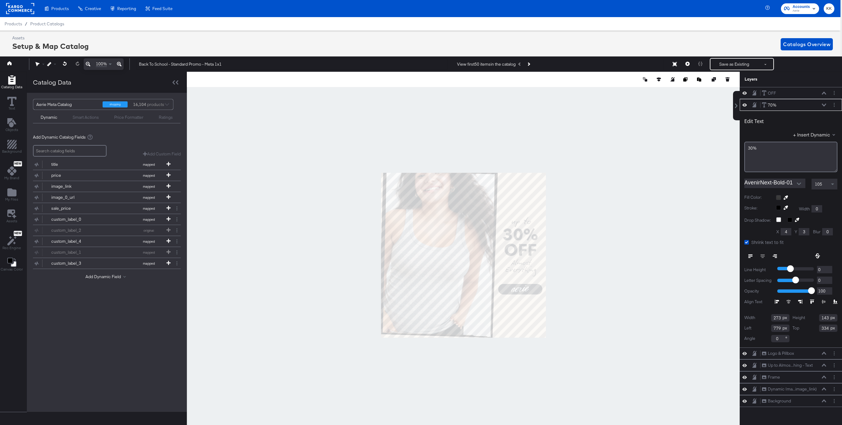
type input "332"
click at [738, 149] on span "30%" at bounding box center [752, 148] width 9 height 5
click at [677, 202] on div at bounding box center [463, 255] width 553 height 367
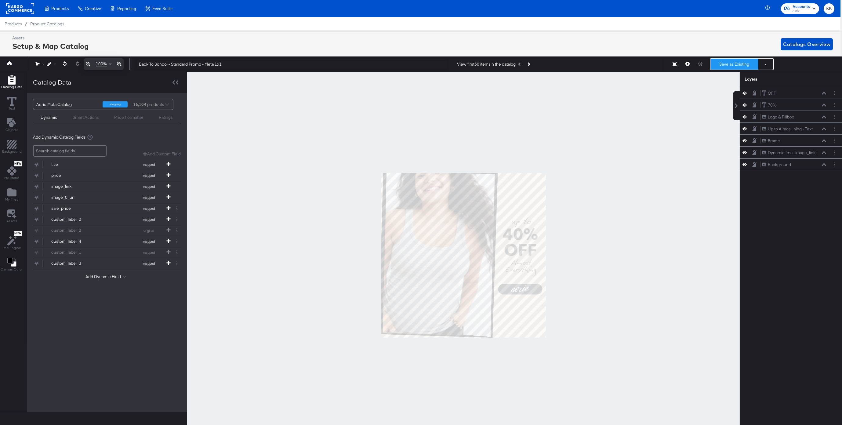
click at [738, 64] on button "Save as Existing" at bounding box center [734, 64] width 48 height 11
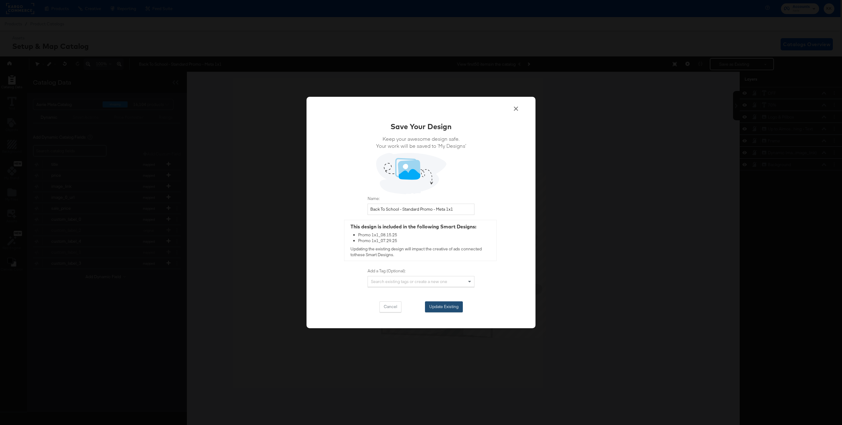
click at [445, 307] on button "Update Existing" at bounding box center [444, 306] width 38 height 11
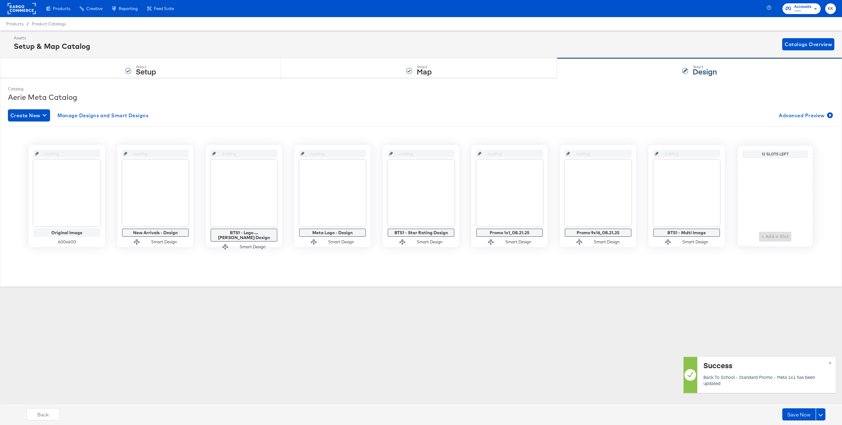
scroll to position [0, 0]
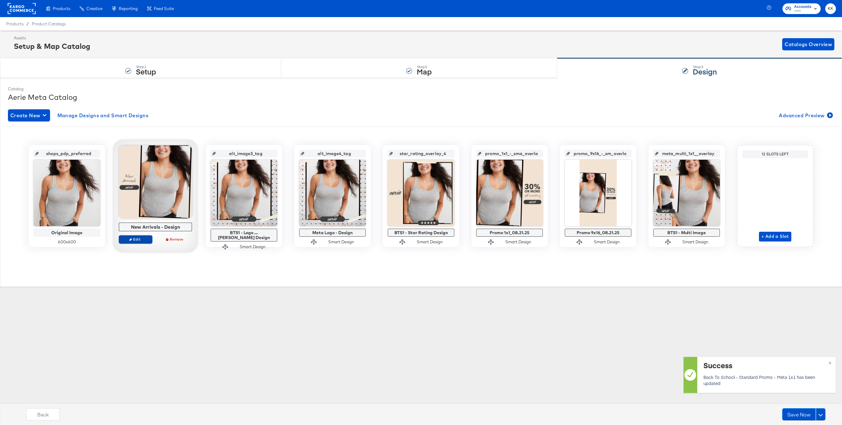
click at [140, 238] on span "Edit" at bounding box center [135, 239] width 28 height 5
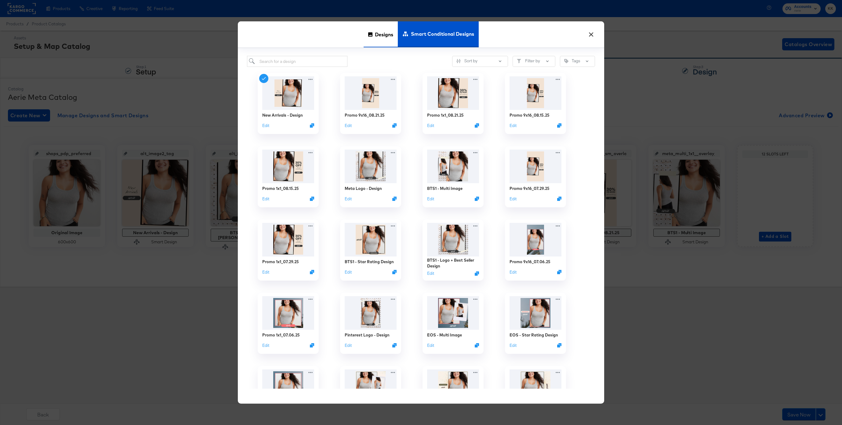
click at [363, 41] on div "Designs" at bounding box center [380, 34] width 34 height 26
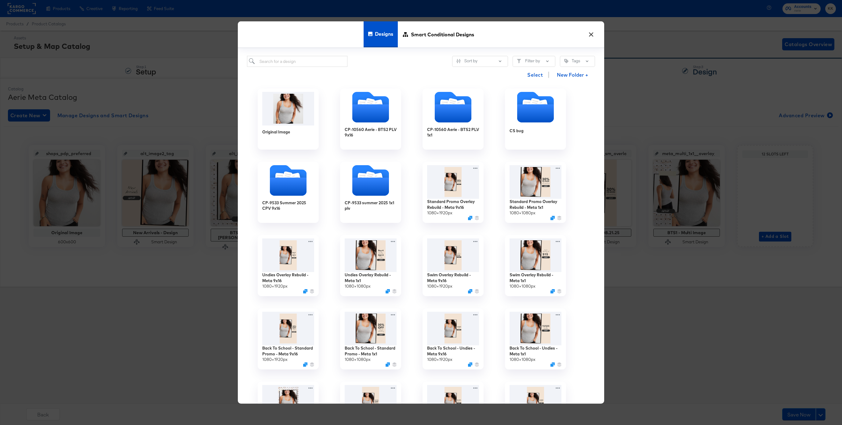
click at [279, 72] on div "Select New Folder +" at bounding box center [421, 75] width 348 height 16
click at [276, 64] on input "search" at bounding box center [297, 61] width 100 height 11
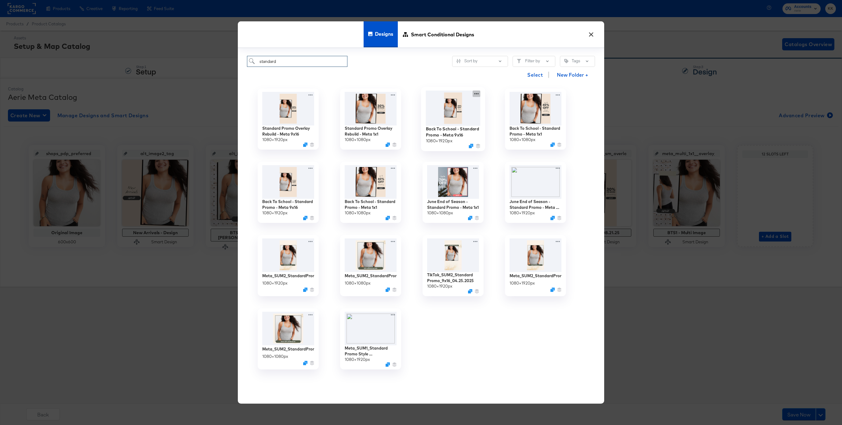
click at [475, 95] on icon at bounding box center [476, 93] width 8 height 6
type input "standard"
click at [499, 130] on icon at bounding box center [498, 128] width 3 height 3
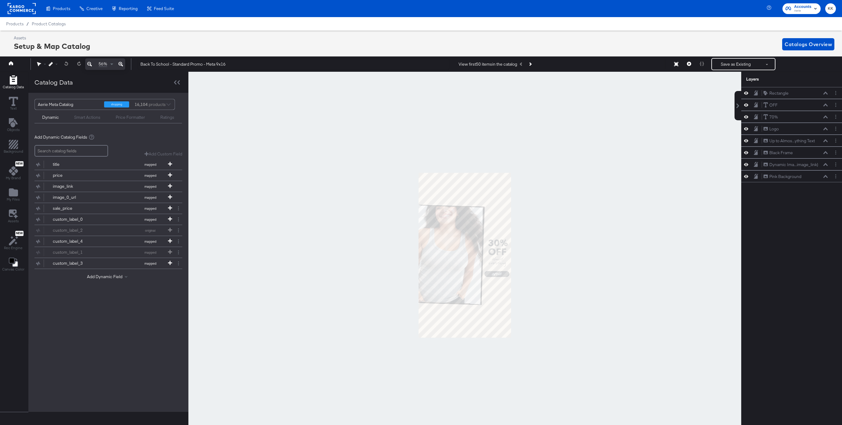
click at [548, 239] on div at bounding box center [464, 255] width 553 height 367
click at [119, 64] on icon at bounding box center [120, 63] width 5 height 7
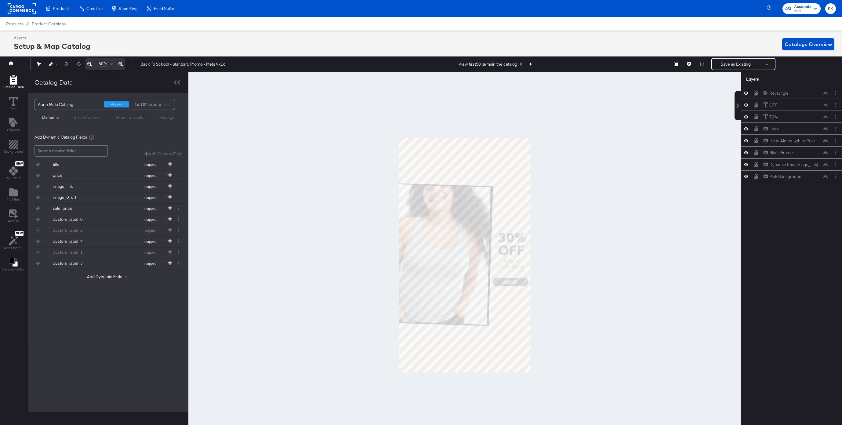
click at [119, 64] on icon at bounding box center [120, 63] width 5 height 7
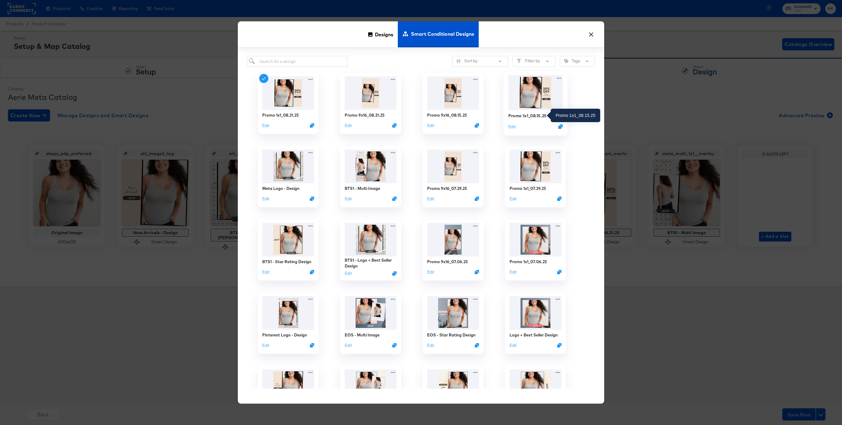
click at [533, 114] on div "Promo 1x1_08.15.25" at bounding box center [527, 116] width 38 height 6
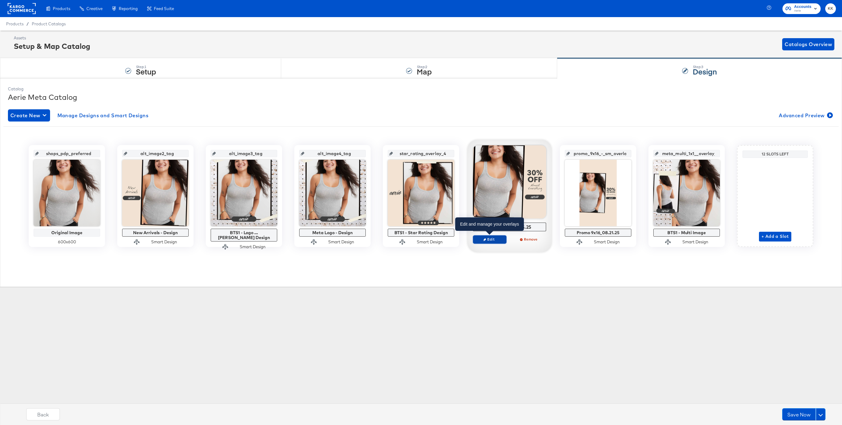
click at [490, 240] on span "Edit" at bounding box center [489, 239] width 28 height 5
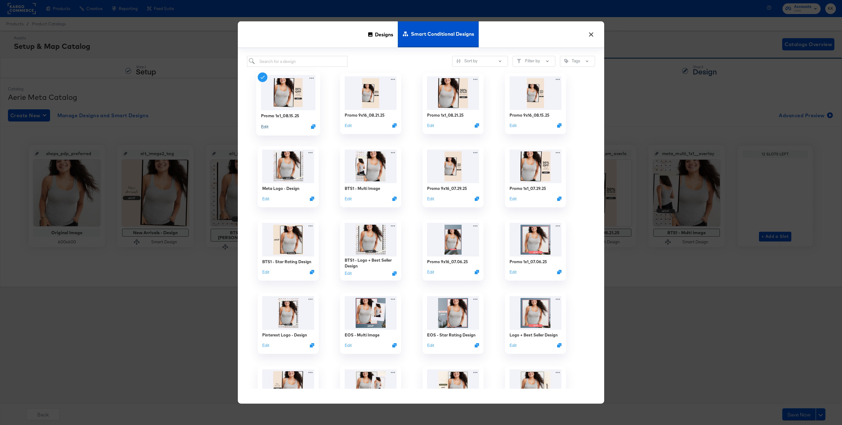
click at [265, 125] on button "Edit" at bounding box center [264, 127] width 7 height 6
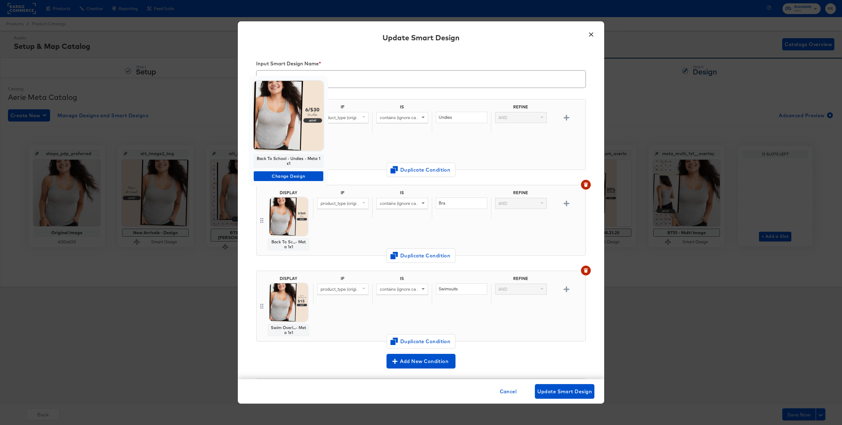
click at [298, 132] on img at bounding box center [289, 116] width 70 height 70
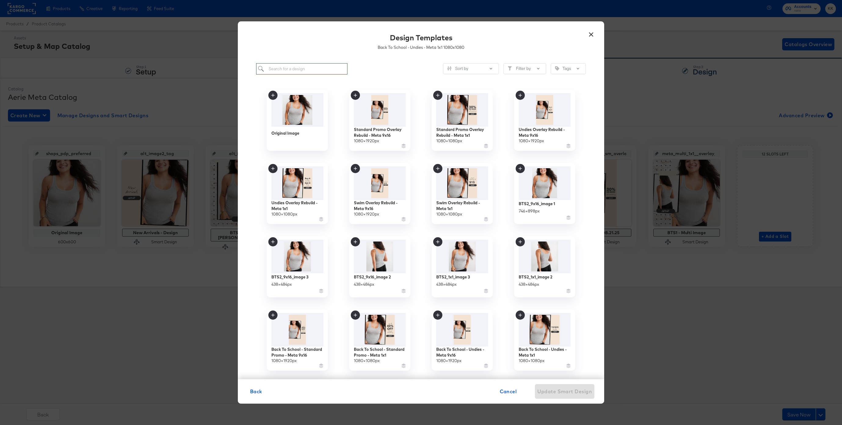
click at [289, 74] on input "search" at bounding box center [301, 68] width 91 height 11
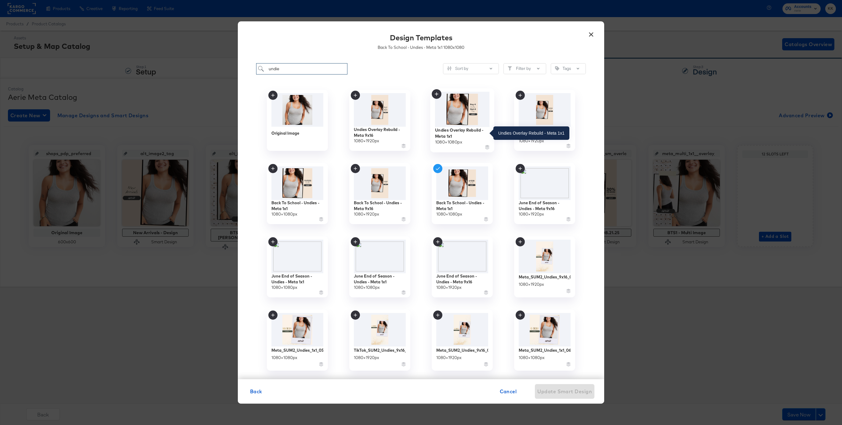
type input "undie"
click at [460, 132] on div "Undies Overlay Rebuild - Meta 1x1" at bounding box center [462, 133] width 55 height 12
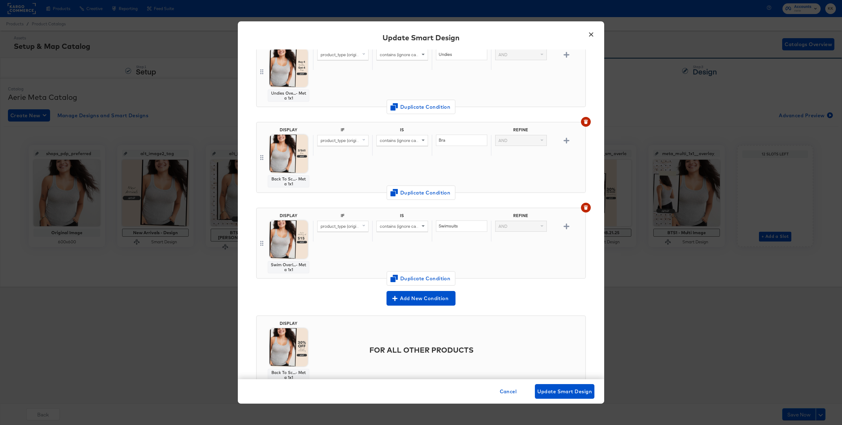
scroll to position [72, 0]
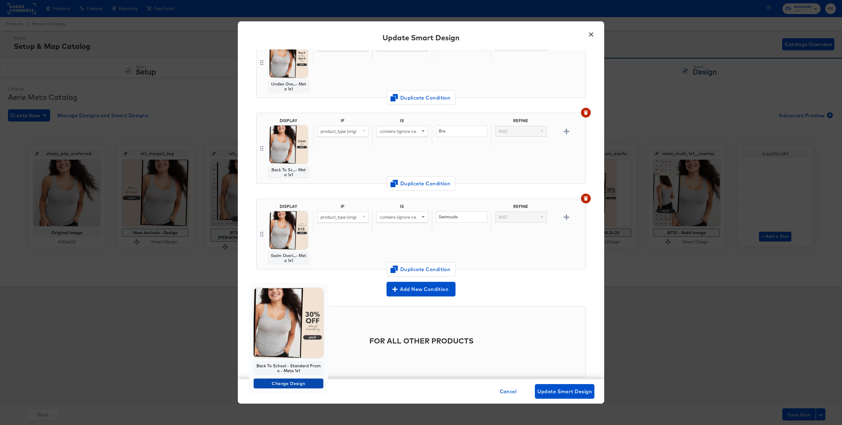
click at [296, 381] on span "Change Design" at bounding box center [288, 384] width 65 height 8
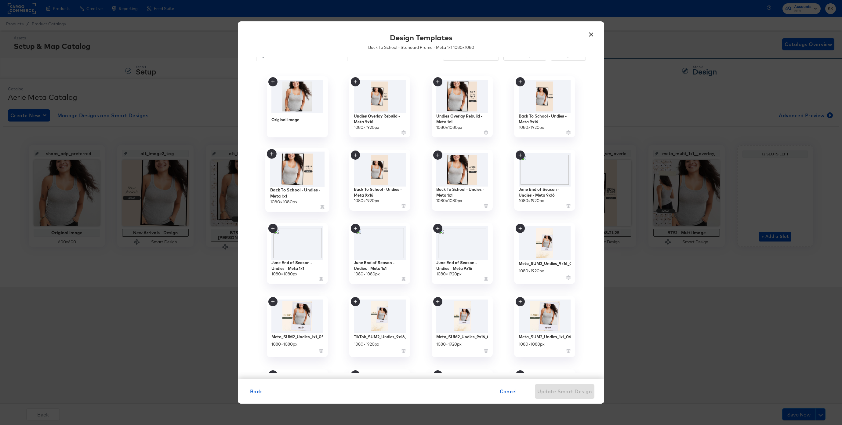
scroll to position [0, 0]
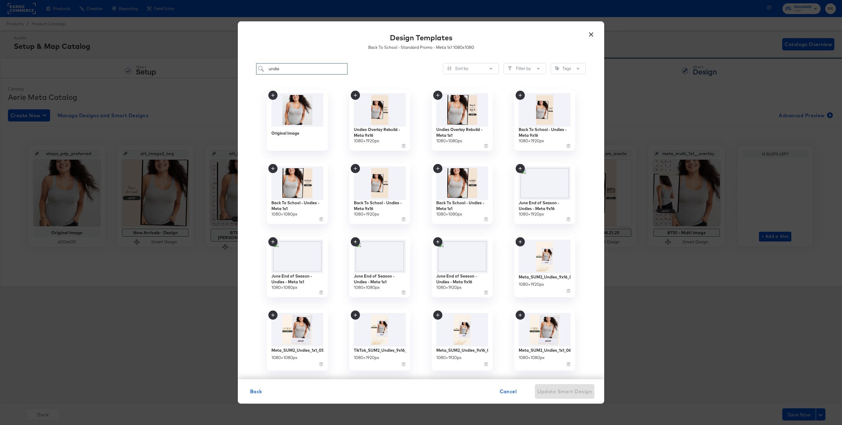
drag, startPoint x: 282, startPoint y: 66, endPoint x: 255, endPoint y: 66, distance: 27.2
click at [255, 66] on div "undie Sort by Filter by Tags Original Image Undies Overlay Rebuild - Meta 9x16 …" at bounding box center [421, 218] width 366 height 322
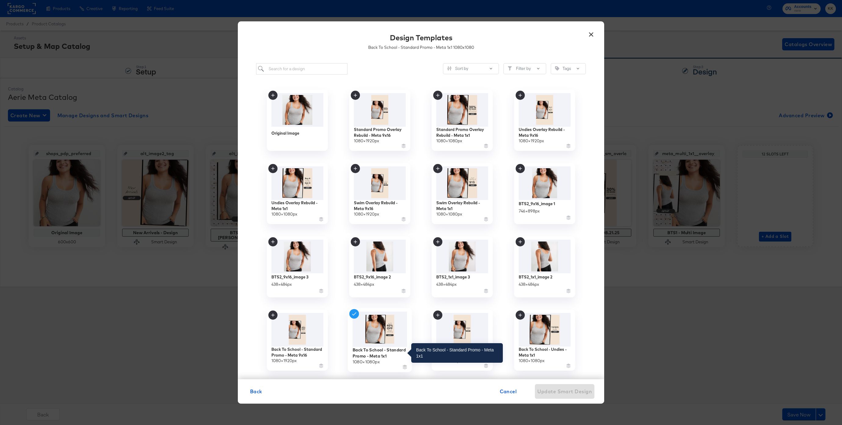
click at [373, 354] on div "Back To School - Standard Promo - Meta 1x1" at bounding box center [379, 353] width 55 height 12
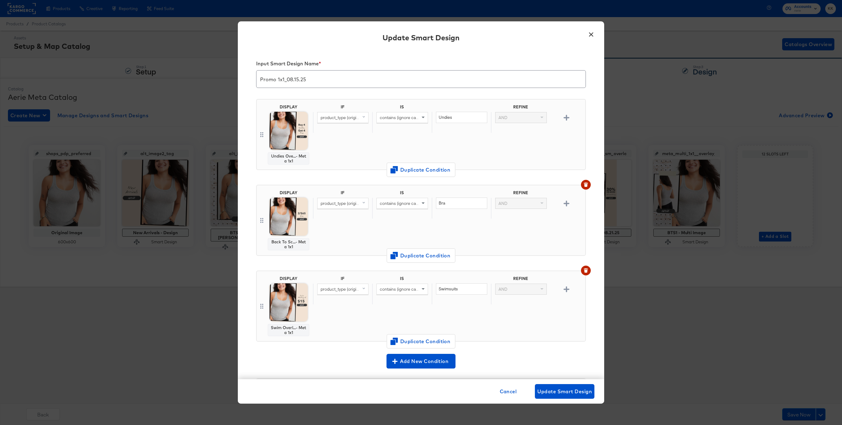
scroll to position [72, 0]
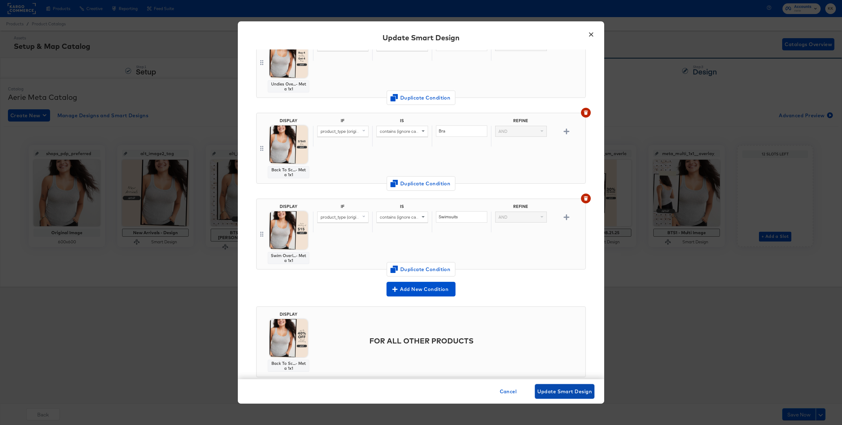
click at [560, 387] on button "Update Smart Design" at bounding box center [565, 391] width 60 height 15
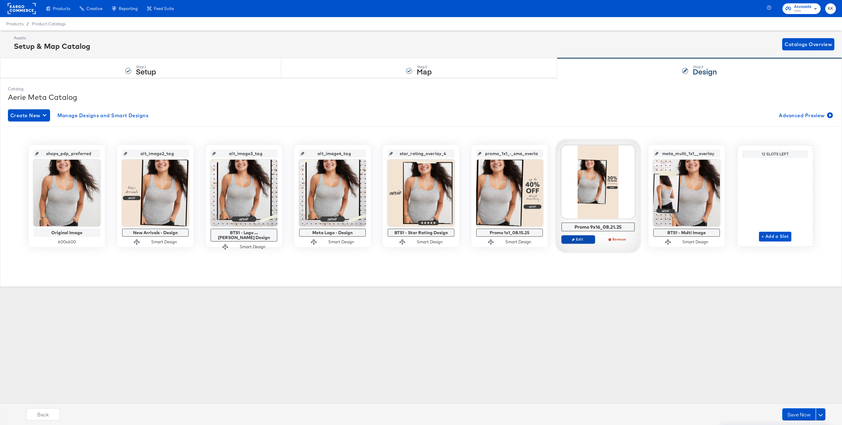
click at [587, 241] on span "Edit" at bounding box center [578, 239] width 28 height 5
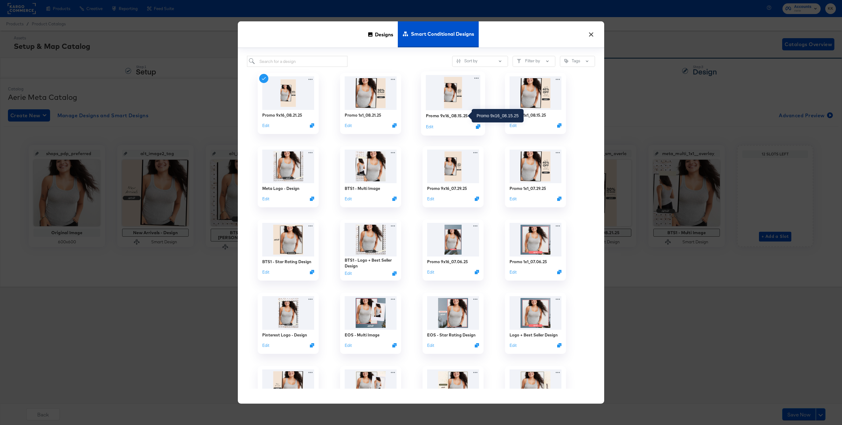
click at [457, 114] on div "Promo 9x16_08.15.25" at bounding box center [447, 116] width 42 height 6
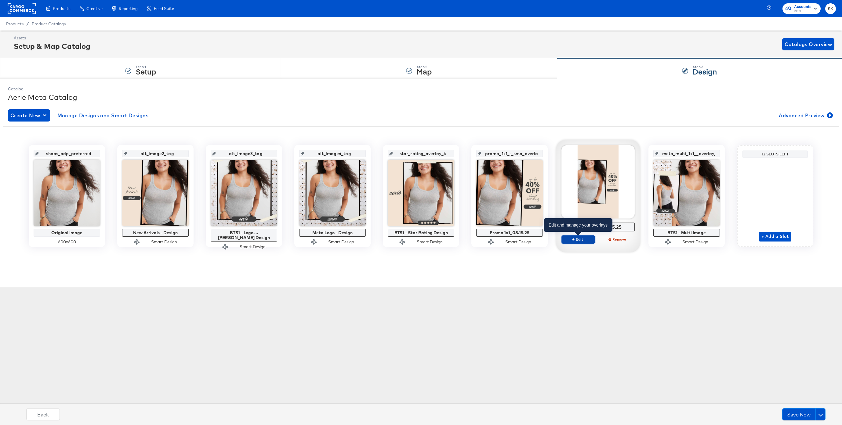
click at [576, 237] on span "Edit" at bounding box center [578, 239] width 28 height 5
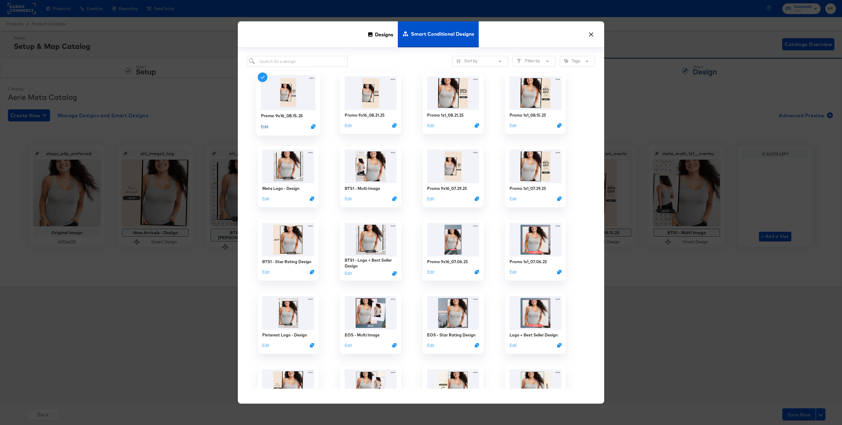
click at [264, 126] on button "Edit" at bounding box center [264, 127] width 7 height 6
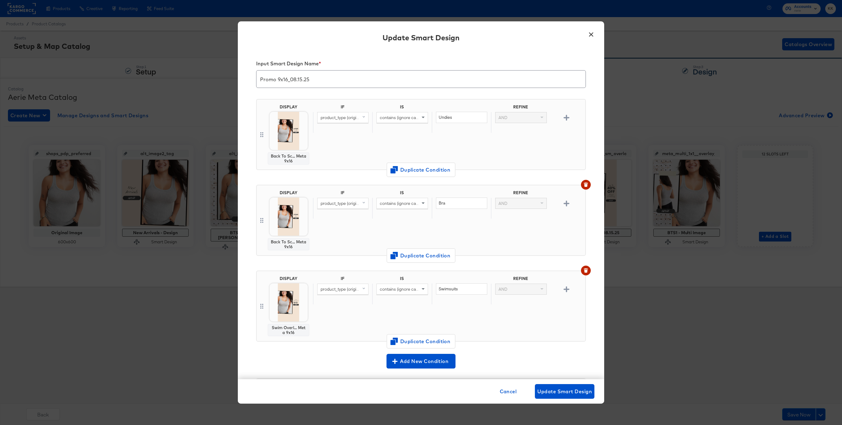
click at [591, 31] on button "×" at bounding box center [590, 32] width 11 height 11
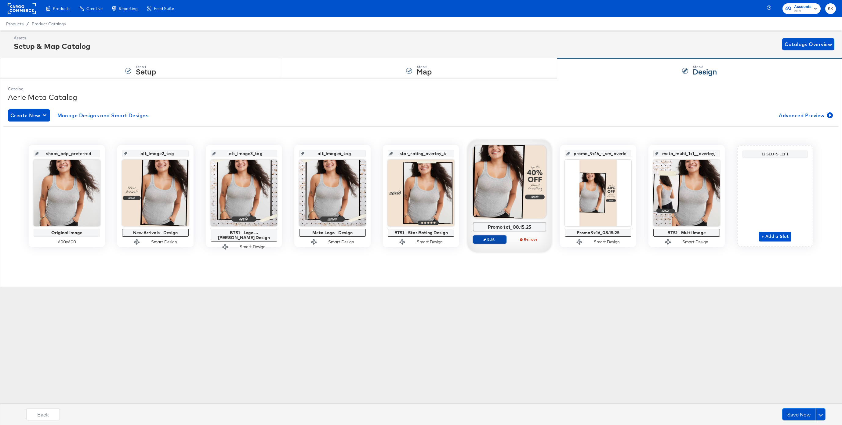
click at [487, 239] on span "Edit" at bounding box center [489, 239] width 28 height 5
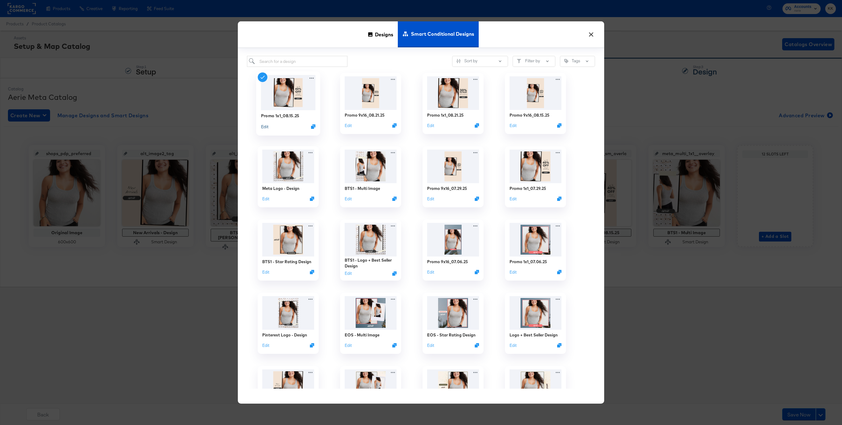
click at [266, 126] on button "Edit" at bounding box center [264, 127] width 7 height 6
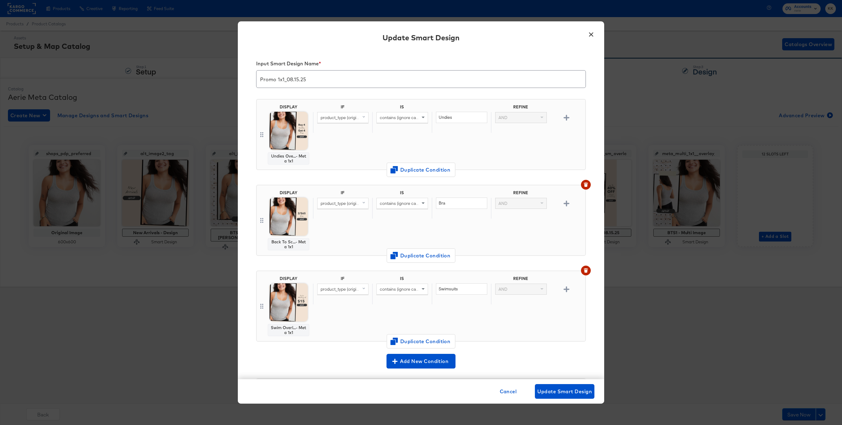
click at [298, 78] on input "Promo 1x1_08.15.25" at bounding box center [420, 76] width 329 height 17
type input "Promo 1x1_08.24.25"
click at [569, 396] on button "Update Smart Design" at bounding box center [565, 391] width 60 height 15
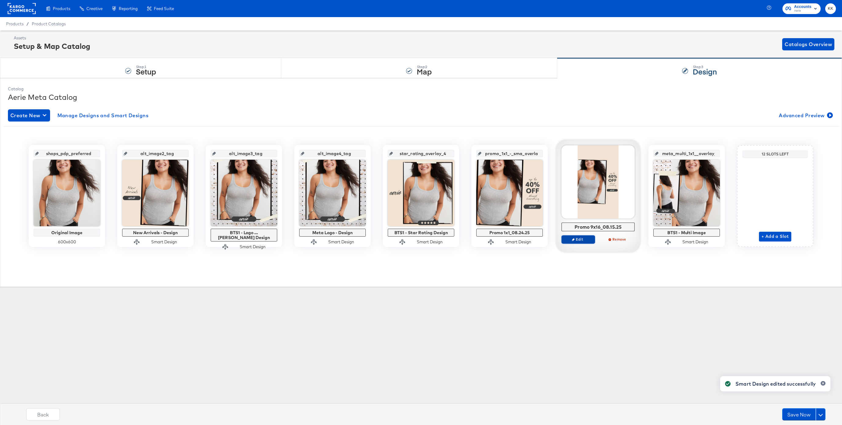
click at [580, 240] on span "Edit" at bounding box center [578, 239] width 28 height 5
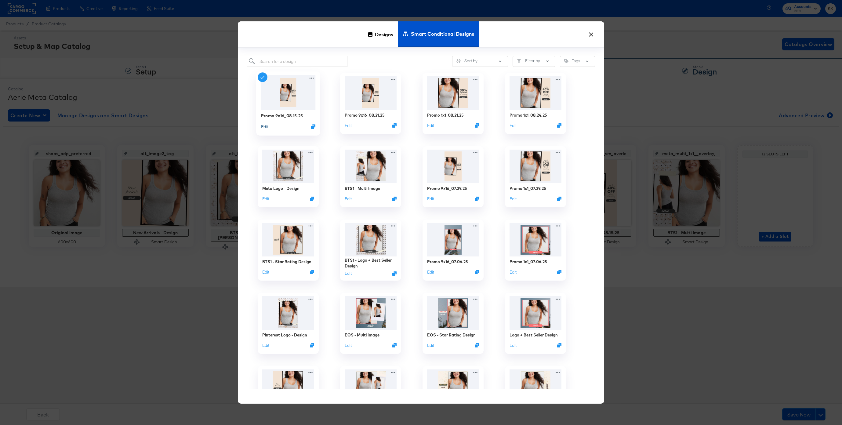
click at [264, 126] on button "Edit" at bounding box center [264, 127] width 7 height 6
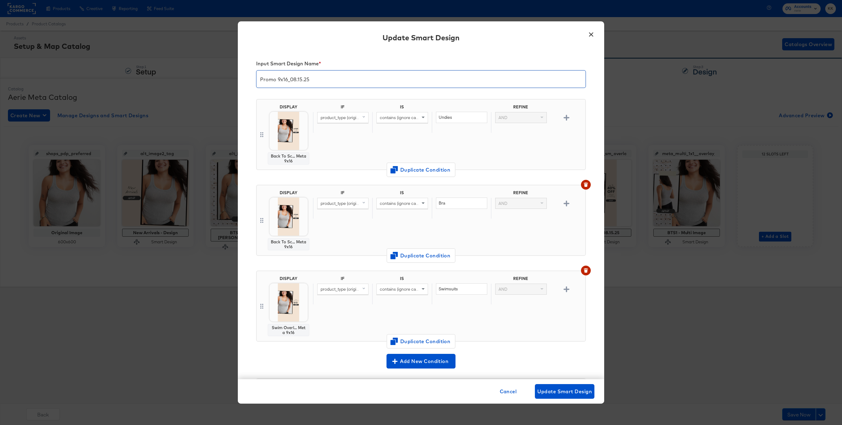
click at [301, 80] on input "Promo 9x16_08.15.25" at bounding box center [420, 76] width 329 height 17
type input "Promo 9x16_08.25.25"
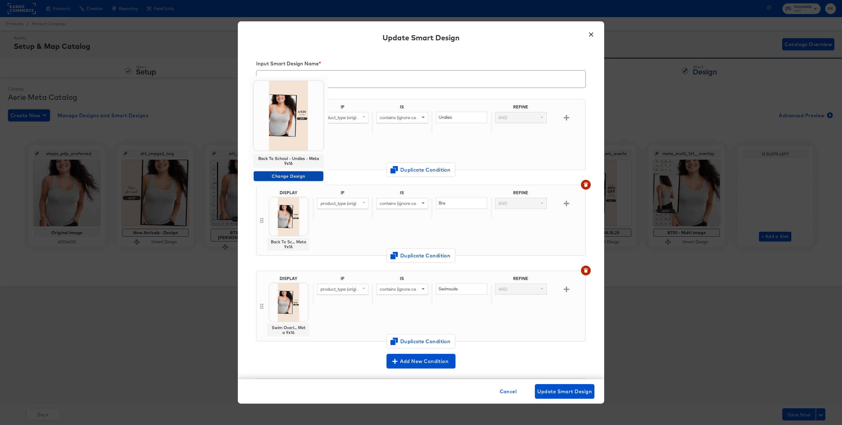
click at [288, 177] on span "Change Design" at bounding box center [288, 176] width 65 height 8
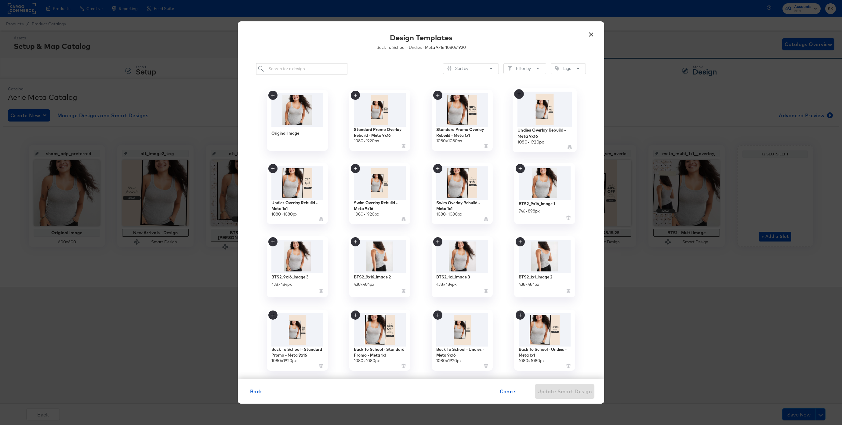
click at [552, 115] on img at bounding box center [544, 109] width 55 height 35
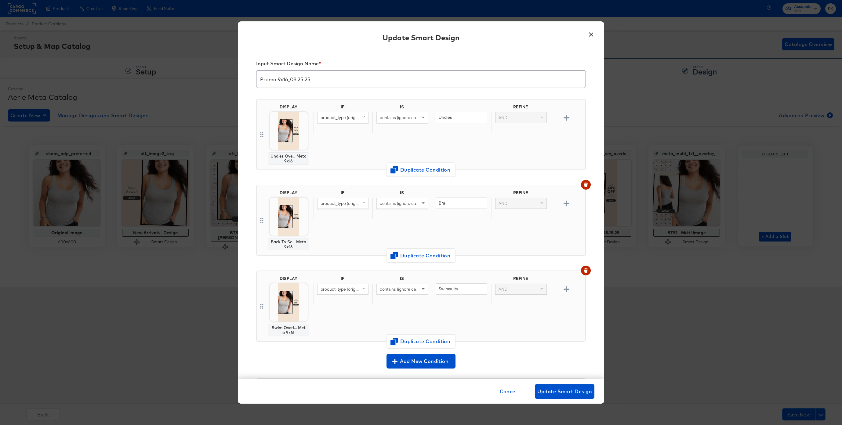
scroll to position [86, 0]
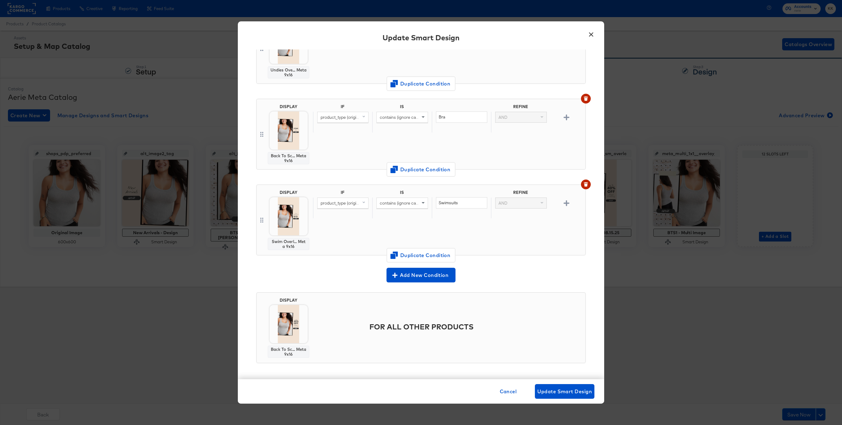
click at [291, 365] on div "DISPLAY Back To Sc... Meta 9x16 FOR ALL OTHER PRODUCTS" at bounding box center [421, 330] width 330 height 86
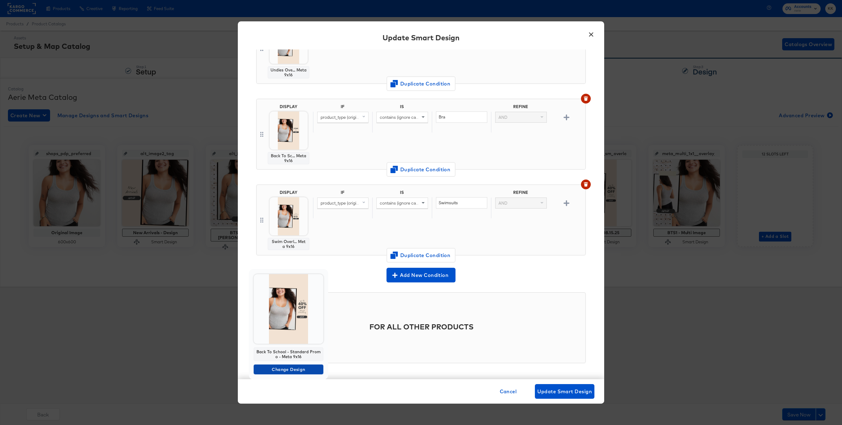
click at [286, 368] on span "Change Design" at bounding box center [288, 370] width 65 height 8
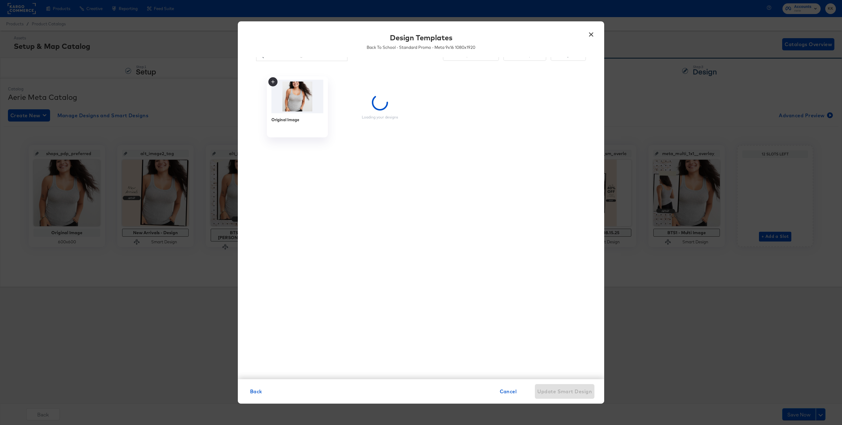
scroll to position [0, 0]
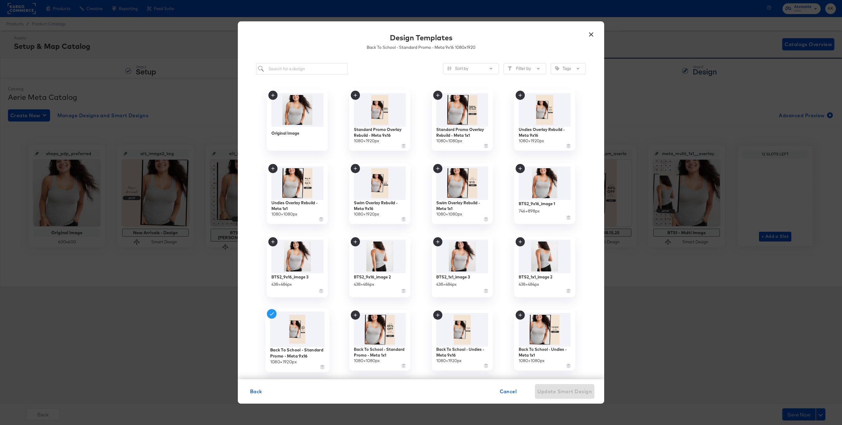
click at [307, 326] on img at bounding box center [297, 329] width 55 height 35
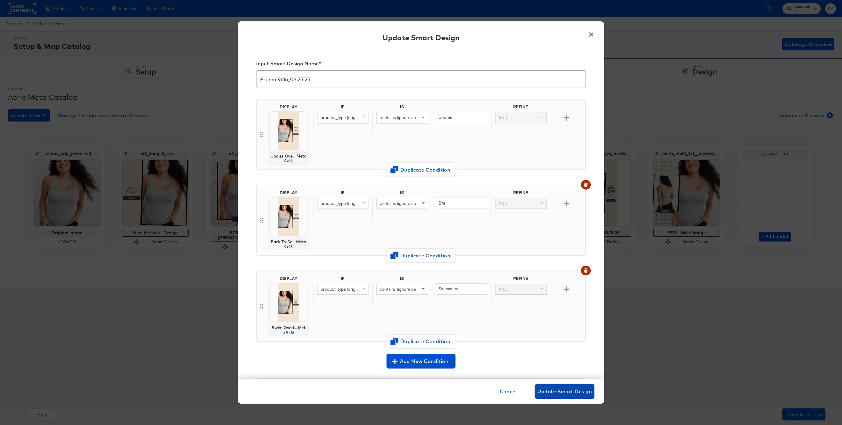
click at [590, 388] on span "Update Smart Design" at bounding box center [564, 391] width 55 height 9
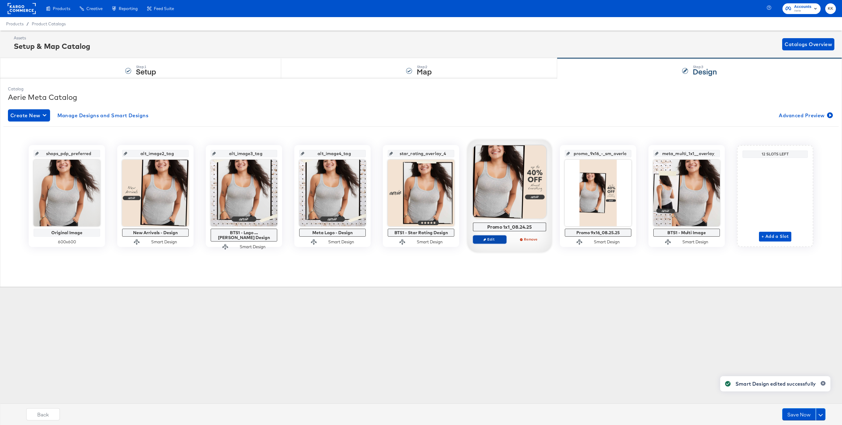
click at [496, 240] on span "Edit" at bounding box center [489, 239] width 28 height 5
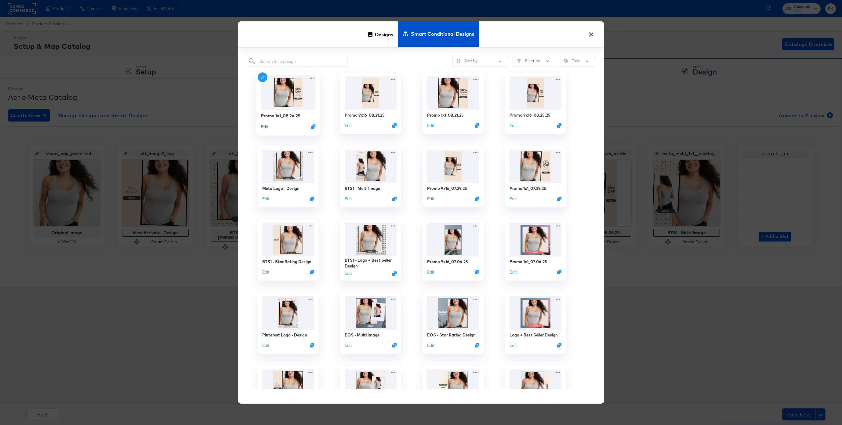
click at [265, 127] on button "Edit" at bounding box center [264, 127] width 7 height 6
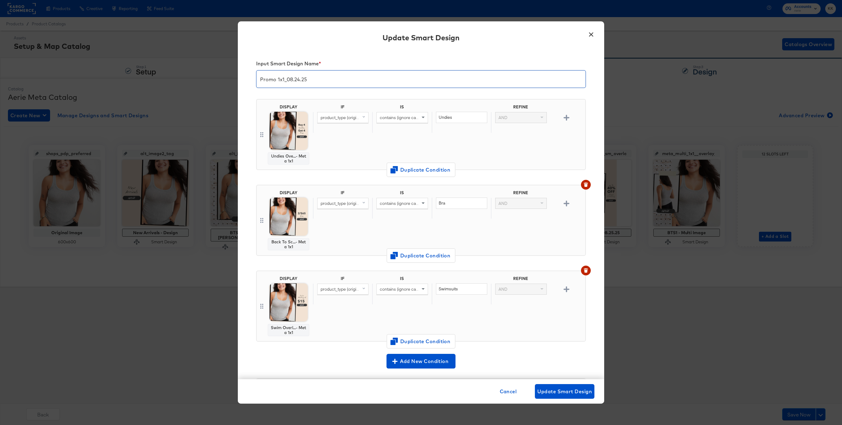
click at [300, 79] on input "Promo 1x1_08.24.25" at bounding box center [420, 76] width 329 height 17
click at [346, 143] on div "Undies Overlay Rebuild - Meta 1x1 Change Design" at bounding box center [421, 212] width 842 height 425
click at [299, 79] on input "Promo 1x1_08.24.25" at bounding box center [420, 76] width 329 height 17
type input "Promo 1x1_08.25.25"
click at [569, 390] on span "Update Smart Design" at bounding box center [564, 391] width 55 height 9
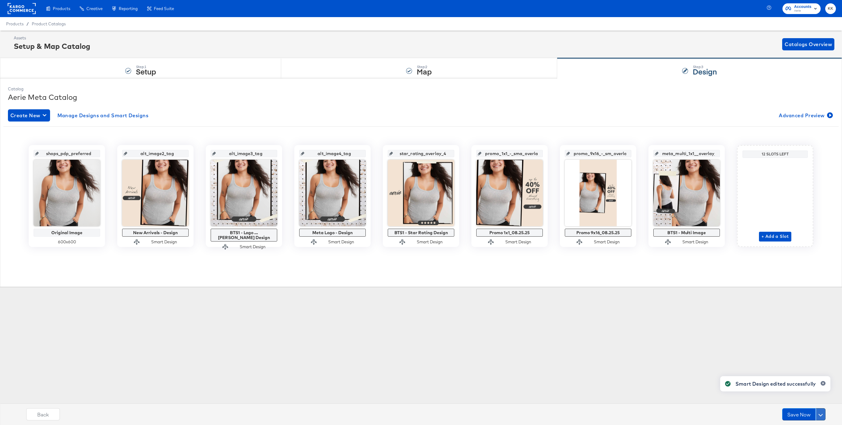
click at [820, 410] on button at bounding box center [820, 414] width 10 height 12
click at [801, 403] on div "Schedule Save" at bounding box center [806, 402] width 28 height 6
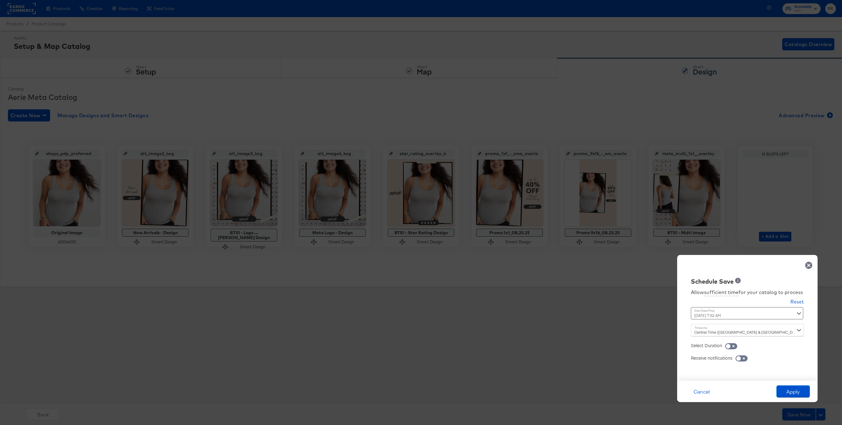
click at [713, 315] on div "August 25th 2025 7:52 AM ‹ August 2025 › Su Mo Tu We Th Fr Sa 27 28 29 30 31 1 …" at bounding box center [732, 313] width 83 height 12
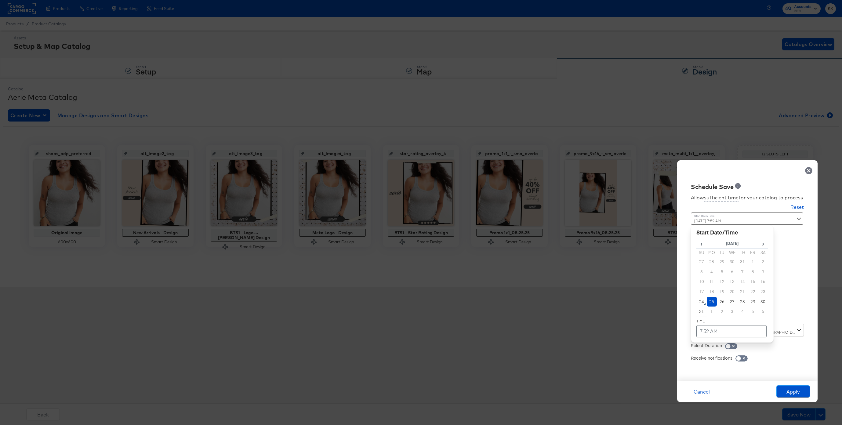
click at [710, 300] on td "25" at bounding box center [711, 302] width 10 height 10
click at [713, 330] on td "7:52 AM" at bounding box center [731, 331] width 70 height 12
click at [721, 261] on span "▲" at bounding box center [719, 267] width 12 height 12
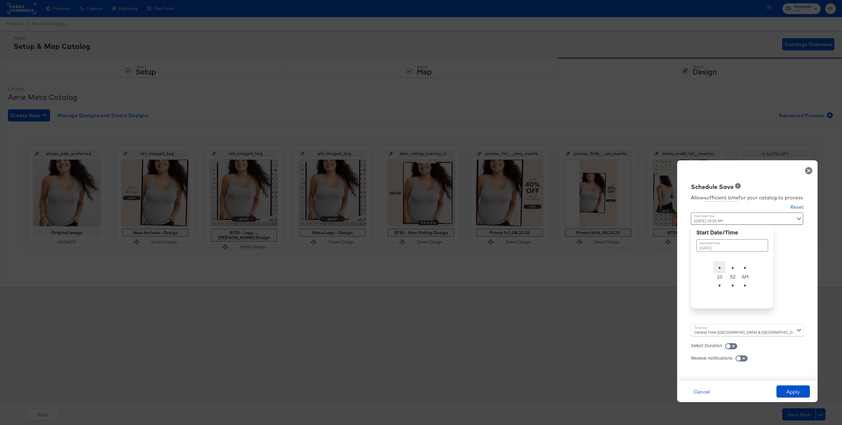
click at [721, 261] on span "▲" at bounding box center [719, 267] width 12 height 12
click at [733, 267] on span "▲" at bounding box center [732, 267] width 12 height 12
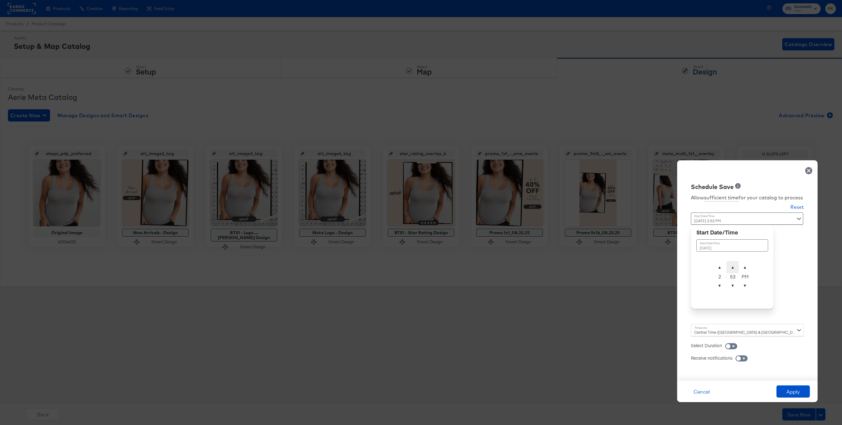
click at [733, 267] on span "▲" at bounding box center [732, 267] width 12 height 12
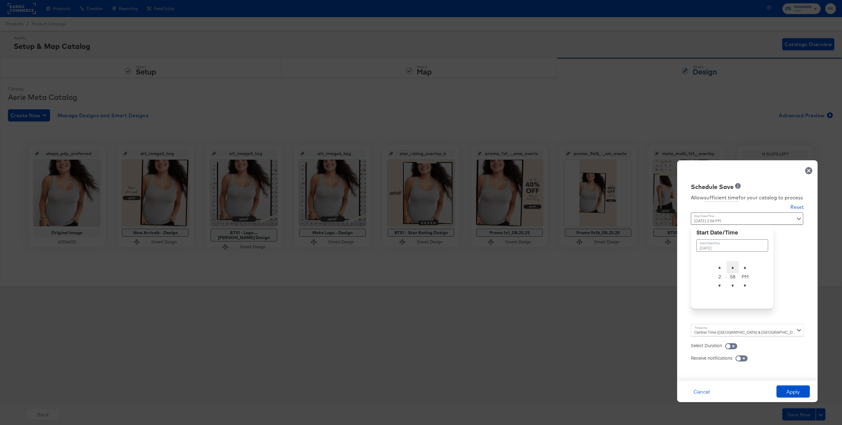
click at [733, 267] on span "▲" at bounding box center [732, 267] width 12 height 12
click at [733, 265] on span "▲" at bounding box center [732, 267] width 12 height 12
type input "August 25th 2025 2:00 AM"
click at [746, 265] on span "▲" at bounding box center [744, 267] width 12 height 12
click at [706, 328] on div "Central Time (US & Canada) (America/Chicago)" at bounding box center [747, 330] width 113 height 12
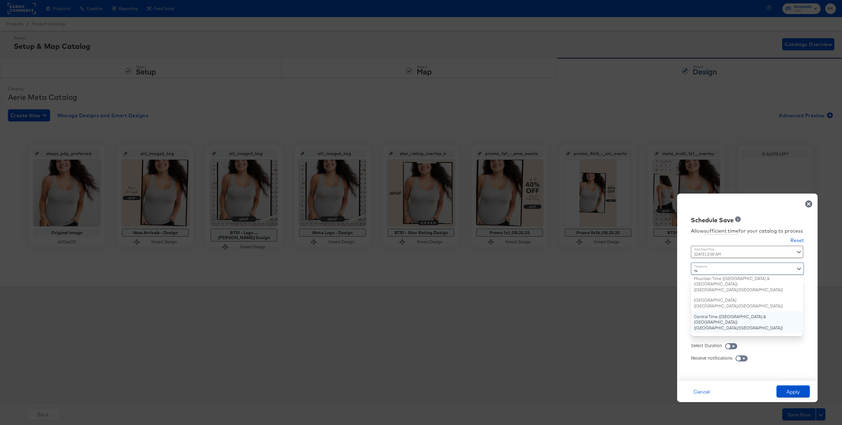
type input "new"
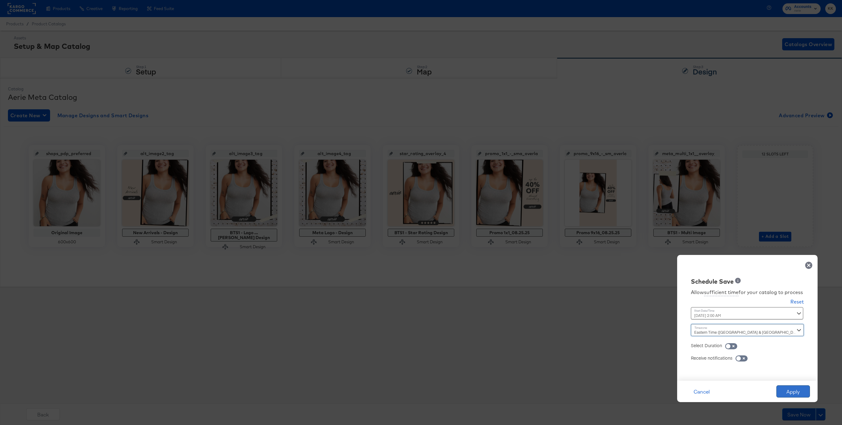
click at [785, 388] on button "Apply" at bounding box center [793, 391] width 34 height 12
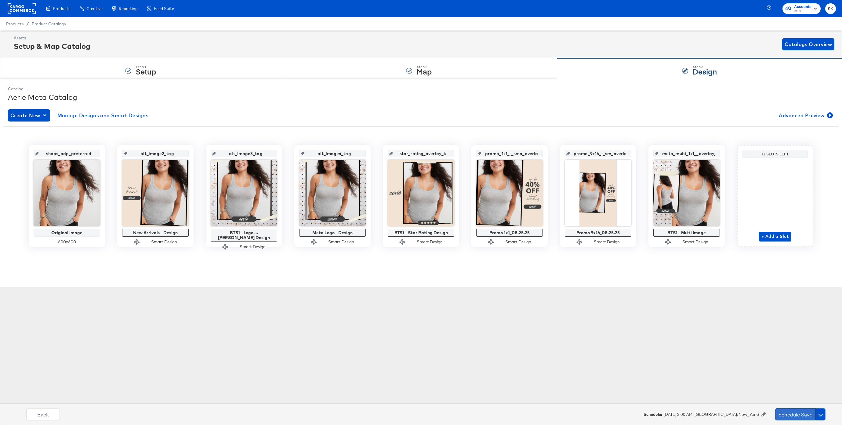
click at [795, 410] on button "Schedule Save" at bounding box center [795, 414] width 41 height 12
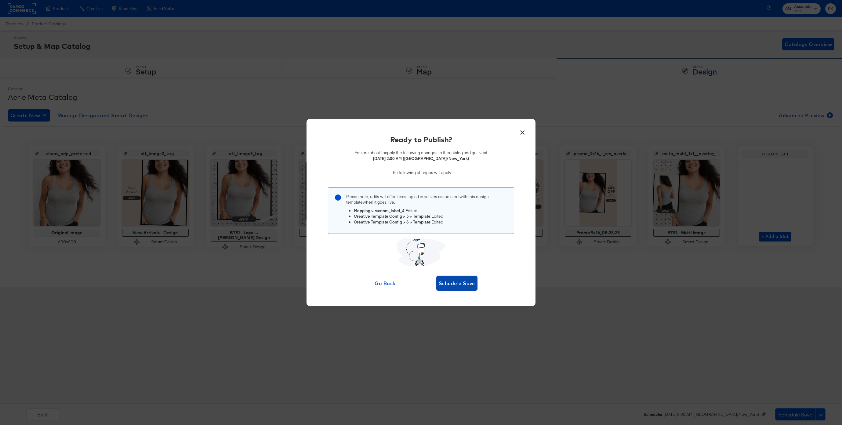
click at [452, 283] on span "Schedule Save" at bounding box center [457, 283] width 36 height 9
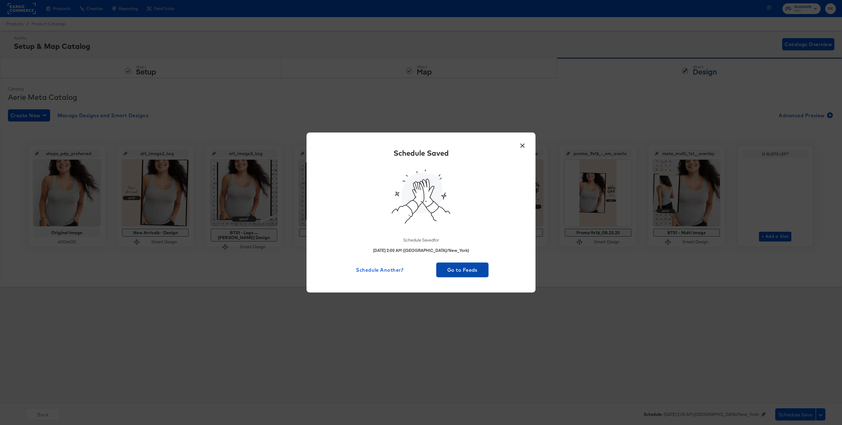
click at [468, 274] on span "Go to Feeds" at bounding box center [462, 269] width 47 height 9
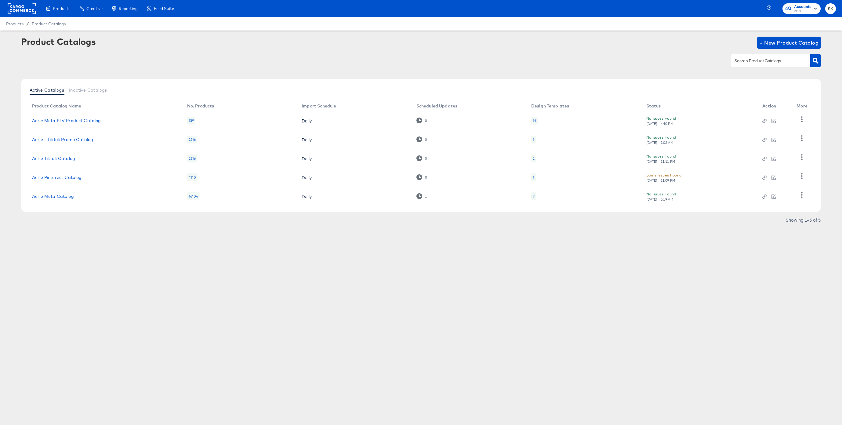
click at [17, 8] on rect at bounding box center [22, 8] width 28 height 11
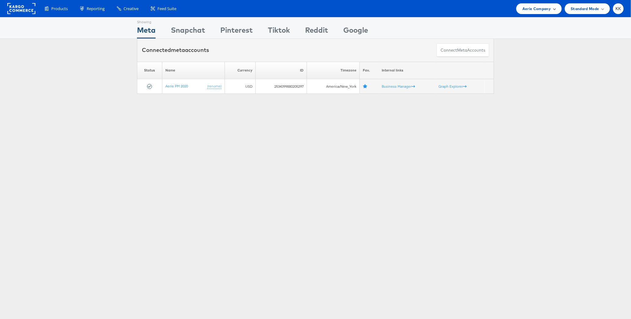
click at [532, 11] on span "Aerie Company" at bounding box center [536, 8] width 28 height 6
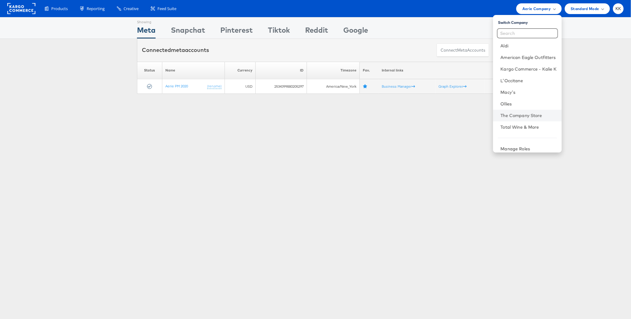
click at [539, 110] on li "The Company Store" at bounding box center [527, 116] width 68 height 12
click at [542, 113] on link "The Company Store" at bounding box center [528, 115] width 56 height 6
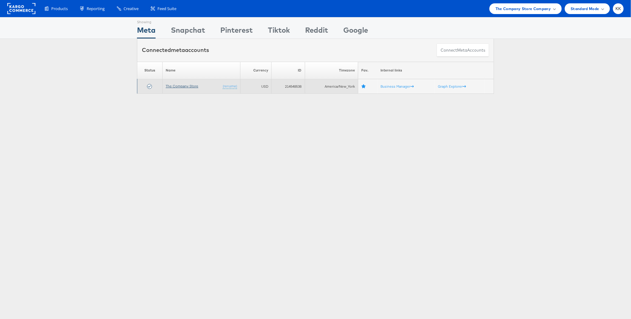
click at [184, 85] on link "The Company Store" at bounding box center [182, 86] width 33 height 5
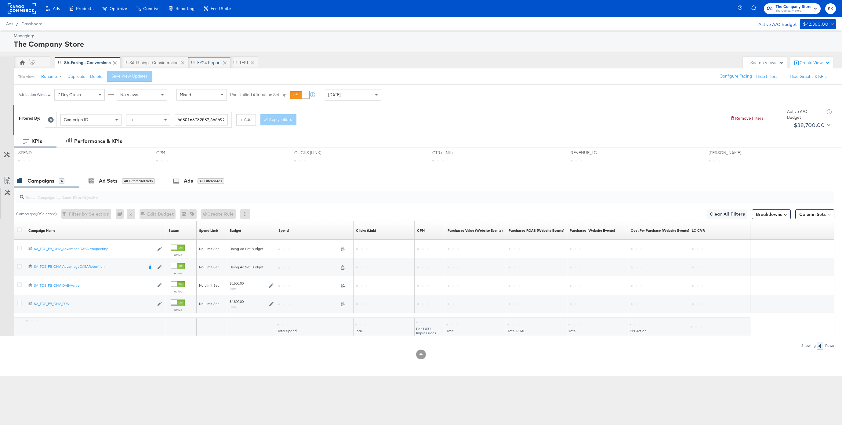
click at [208, 64] on div "FY24 Report" at bounding box center [208, 63] width 23 height 6
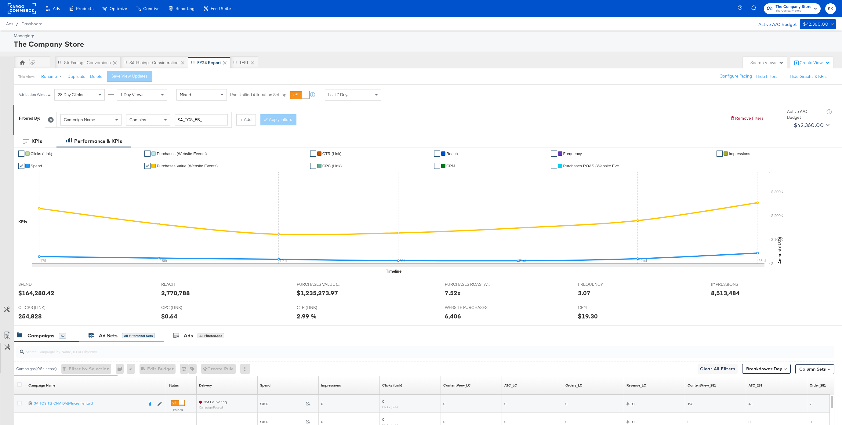
click at [127, 333] on div "All Filtered Ad Sets" at bounding box center [138, 335] width 33 height 5
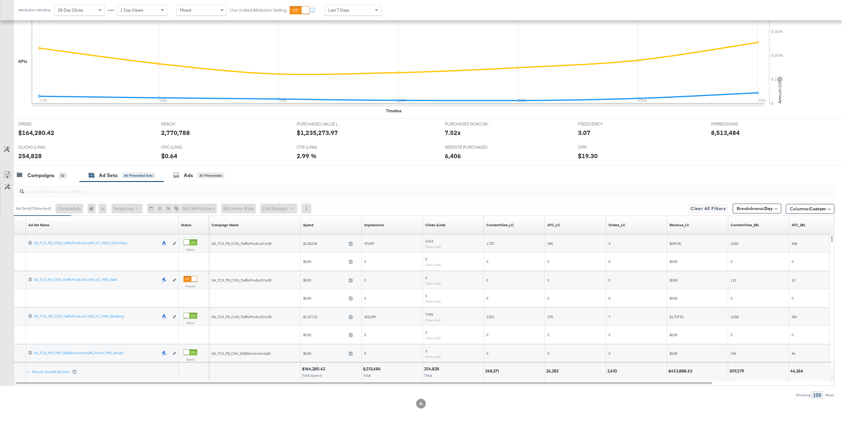
scroll to position [161, 0]
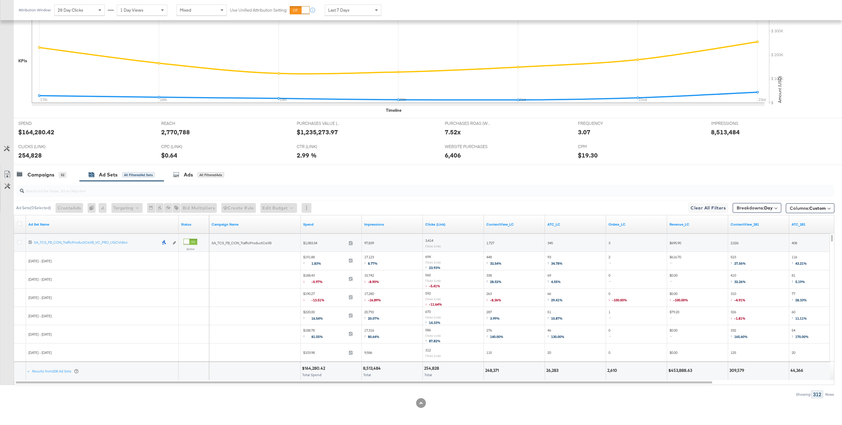
click at [23, 222] on div at bounding box center [20, 224] width 6 height 6
click at [20, 222] on icon at bounding box center [19, 223] width 5 height 5
click at [0, 0] on input "checkbox" at bounding box center [0, 0] width 0 height 0
click at [7, 175] on icon at bounding box center [7, 174] width 7 height 7
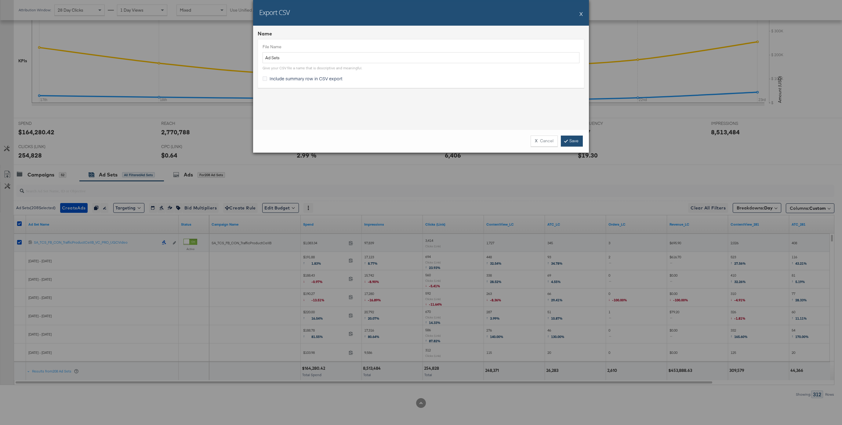
click at [563, 139] on link "Save" at bounding box center [572, 140] width 22 height 11
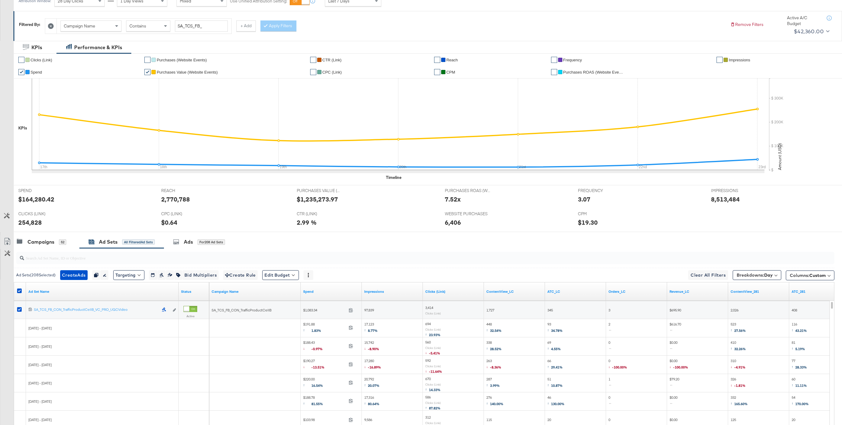
scroll to position [0, 0]
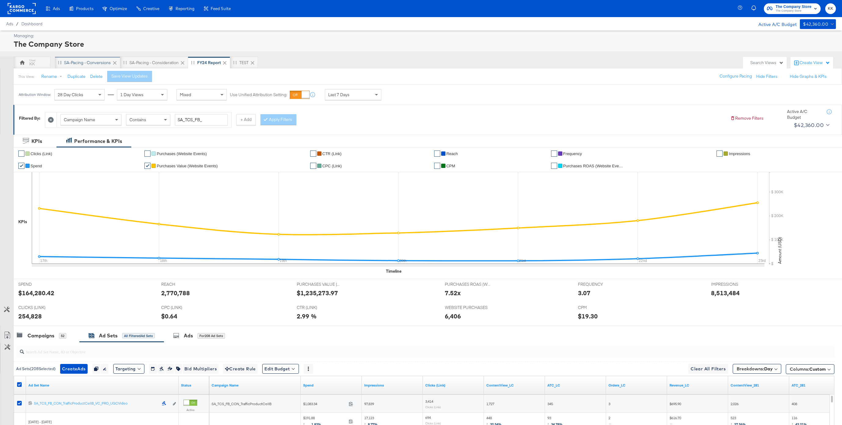
click at [79, 63] on div "SA-Pacing - Conversions" at bounding box center [87, 63] width 47 height 6
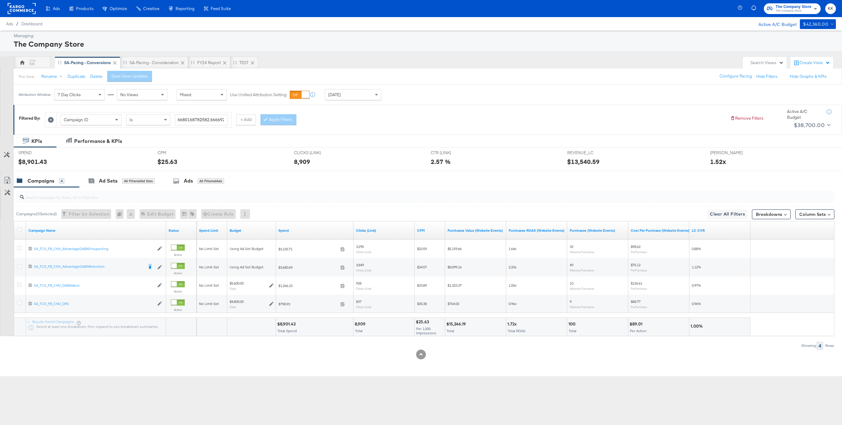
click at [31, 55] on div "Managing: The Company Store KK SA-Pacing - Conversions SA-Pacing - Consideratio…" at bounding box center [421, 203] width 842 height 345
click at [32, 66] on div "KK" at bounding box center [31, 64] width 5 height 6
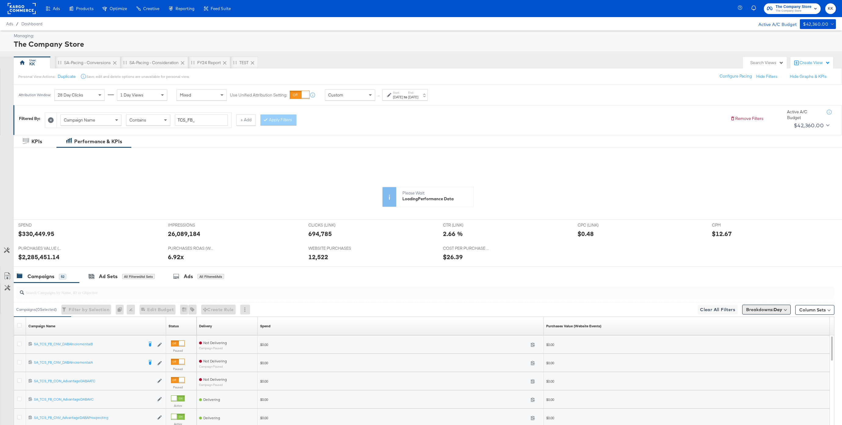
click at [772, 305] on button "Breakdowns: Day" at bounding box center [766, 310] width 49 height 10
click at [784, 318] on button "[Reset]" at bounding box center [779, 321] width 15 height 10
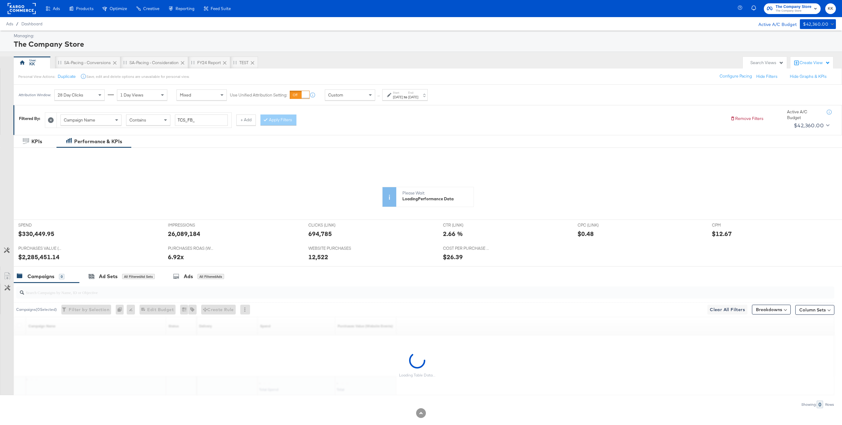
click at [396, 95] on div "[DATE]" at bounding box center [398, 97] width 10 height 5
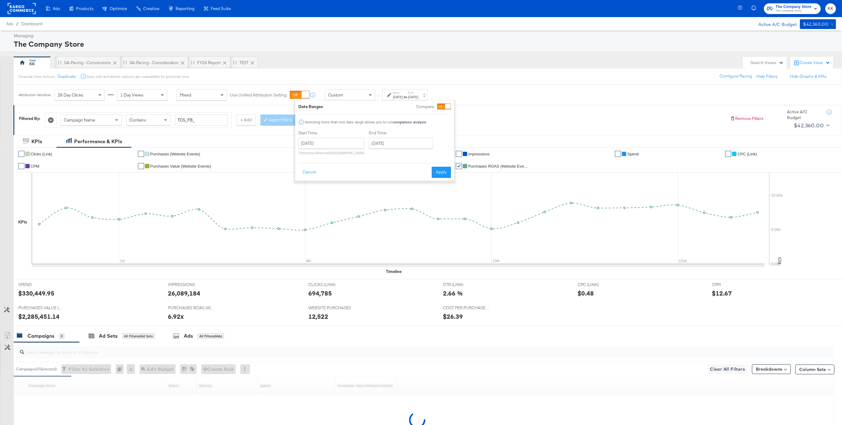
click at [338, 136] on div "Start Time: [DATE] ‹ [DATE] › Su Mo Tu We Th Fr Sa 30 1 2 3 4 5 6 7 8 9 10 11 1…" at bounding box center [331, 144] width 66 height 28
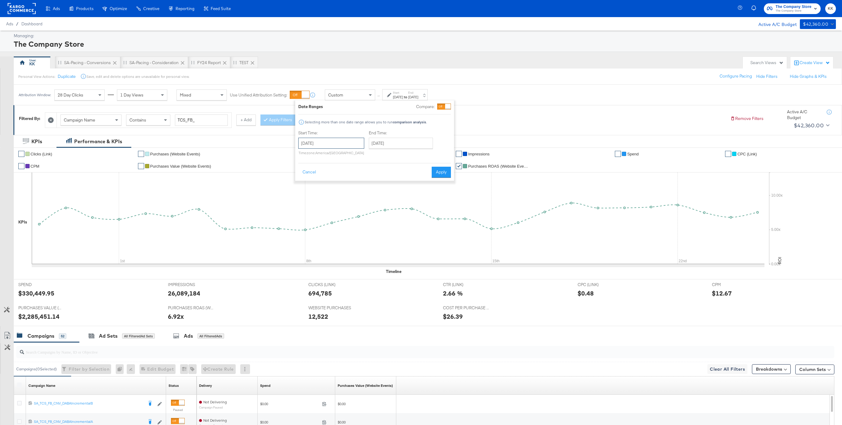
click at [328, 146] on input "[DATE]" at bounding box center [331, 143] width 66 height 11
click at [391, 96] on icon at bounding box center [389, 95] width 4 height 4
click at [339, 98] on div "Custom" at bounding box center [350, 95] width 50 height 10
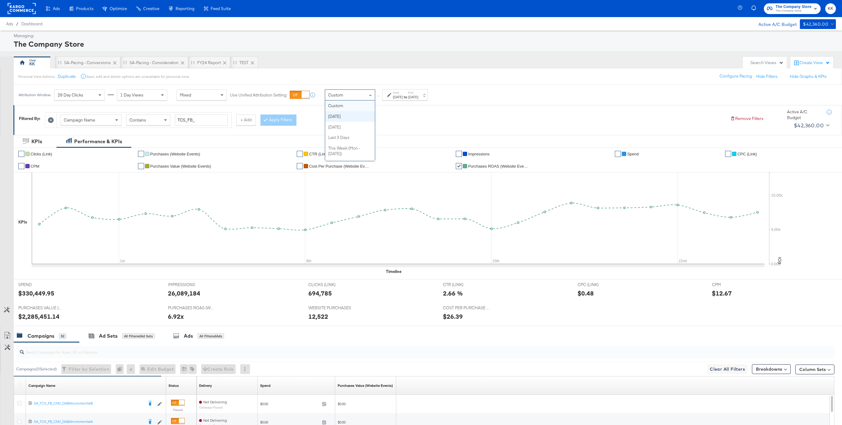
drag, startPoint x: 345, startPoint y: 116, endPoint x: 359, endPoint y: 114, distance: 14.5
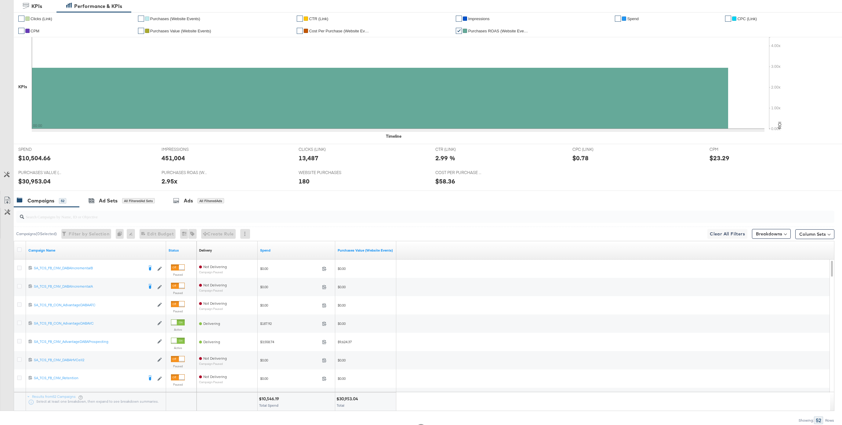
scroll to position [15, 0]
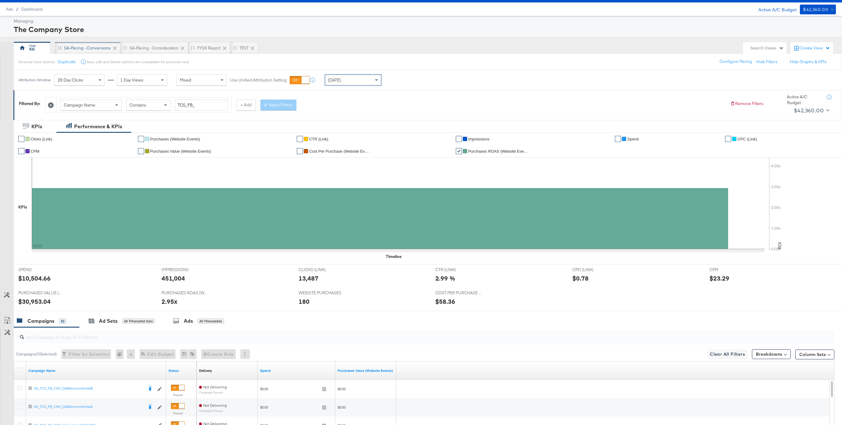
click at [88, 46] on div "SA-Pacing - Conversions" at bounding box center [87, 48] width 47 height 6
